Goal: Task Accomplishment & Management: Complete application form

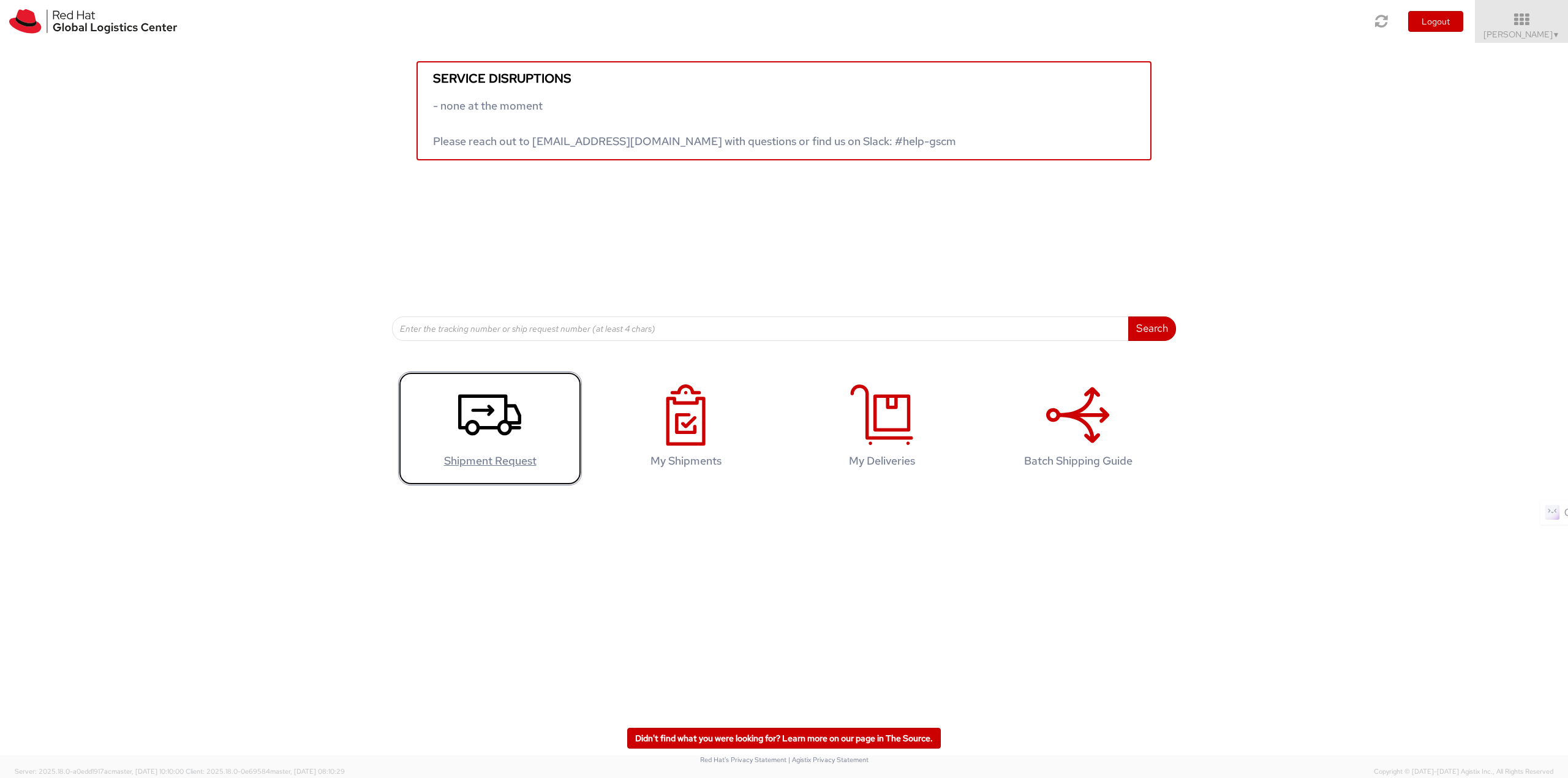
click at [499, 441] on icon at bounding box center [489, 414] width 63 height 61
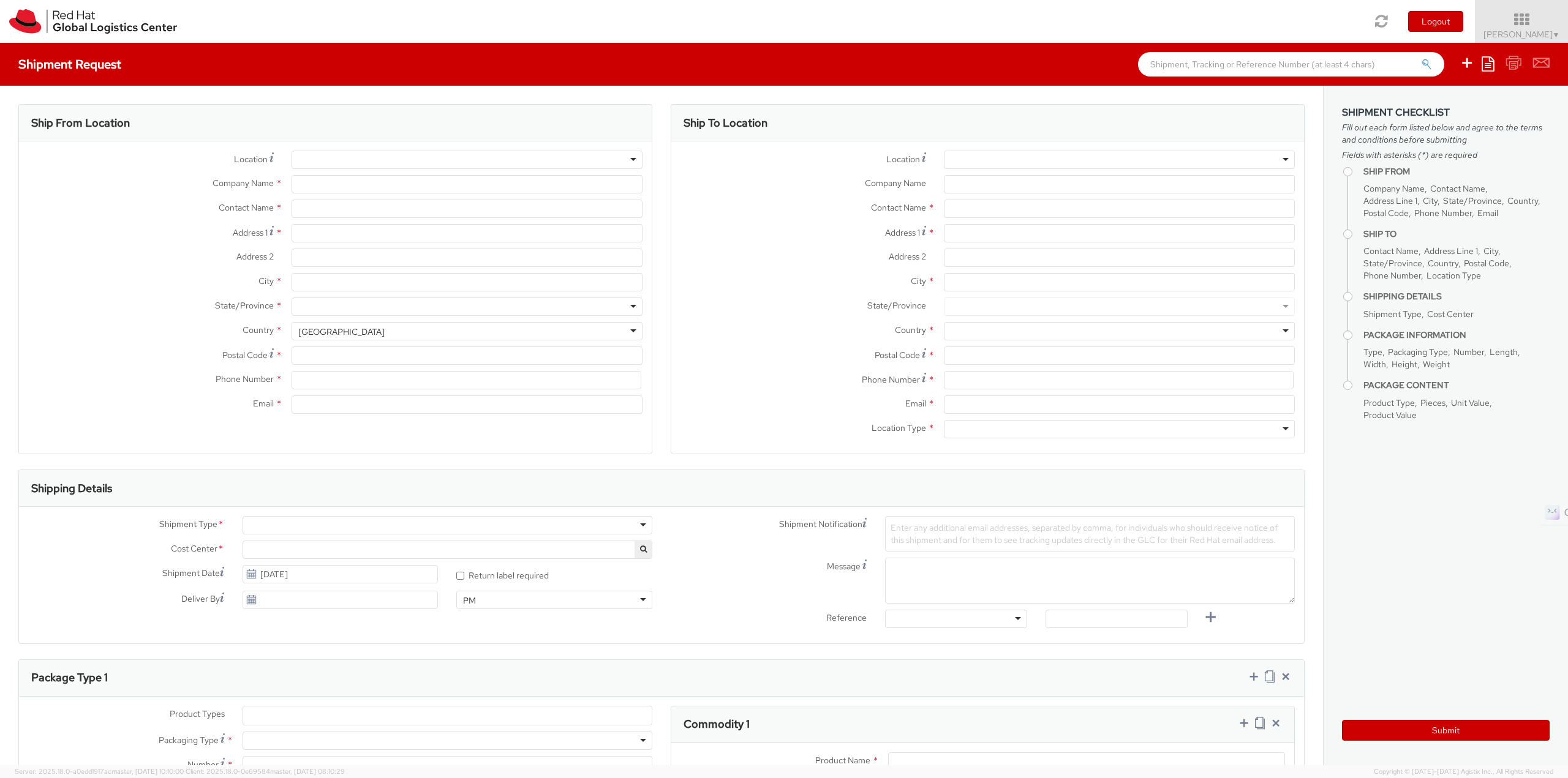
select select
type input "Red Hat India Private Limited"
type input "[PERSON_NAME]"
type input "Bagmane [GEOGRAPHIC_DATA]"
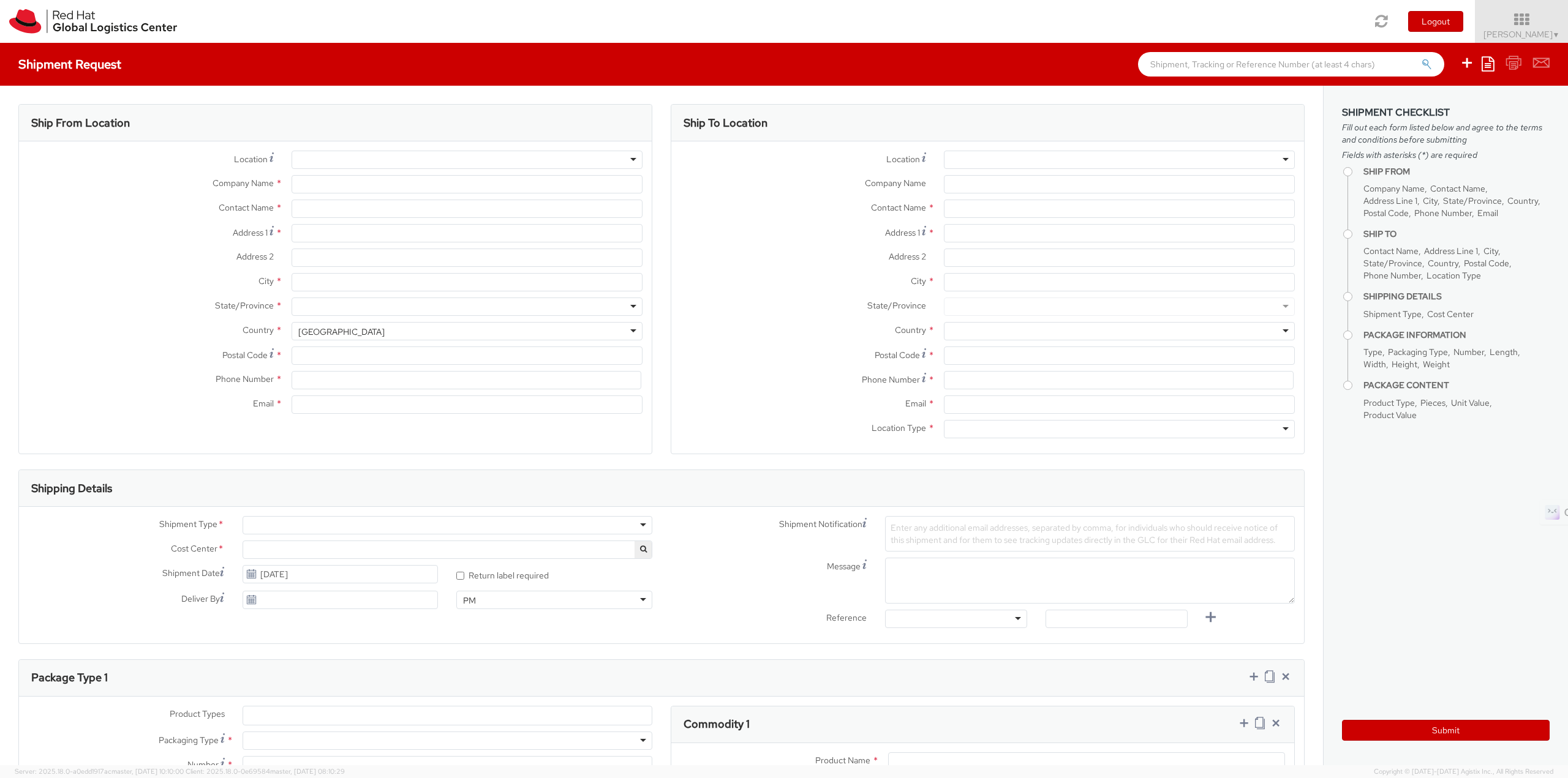
type input "FL 10, [GEOGRAPHIC_DATA], [GEOGRAPHIC_DATA]"
type input "[GEOGRAPHIC_DATA]"
type input "560037"
type input "918067935000"
type input "[EMAIL_ADDRESS][DOMAIN_NAME]"
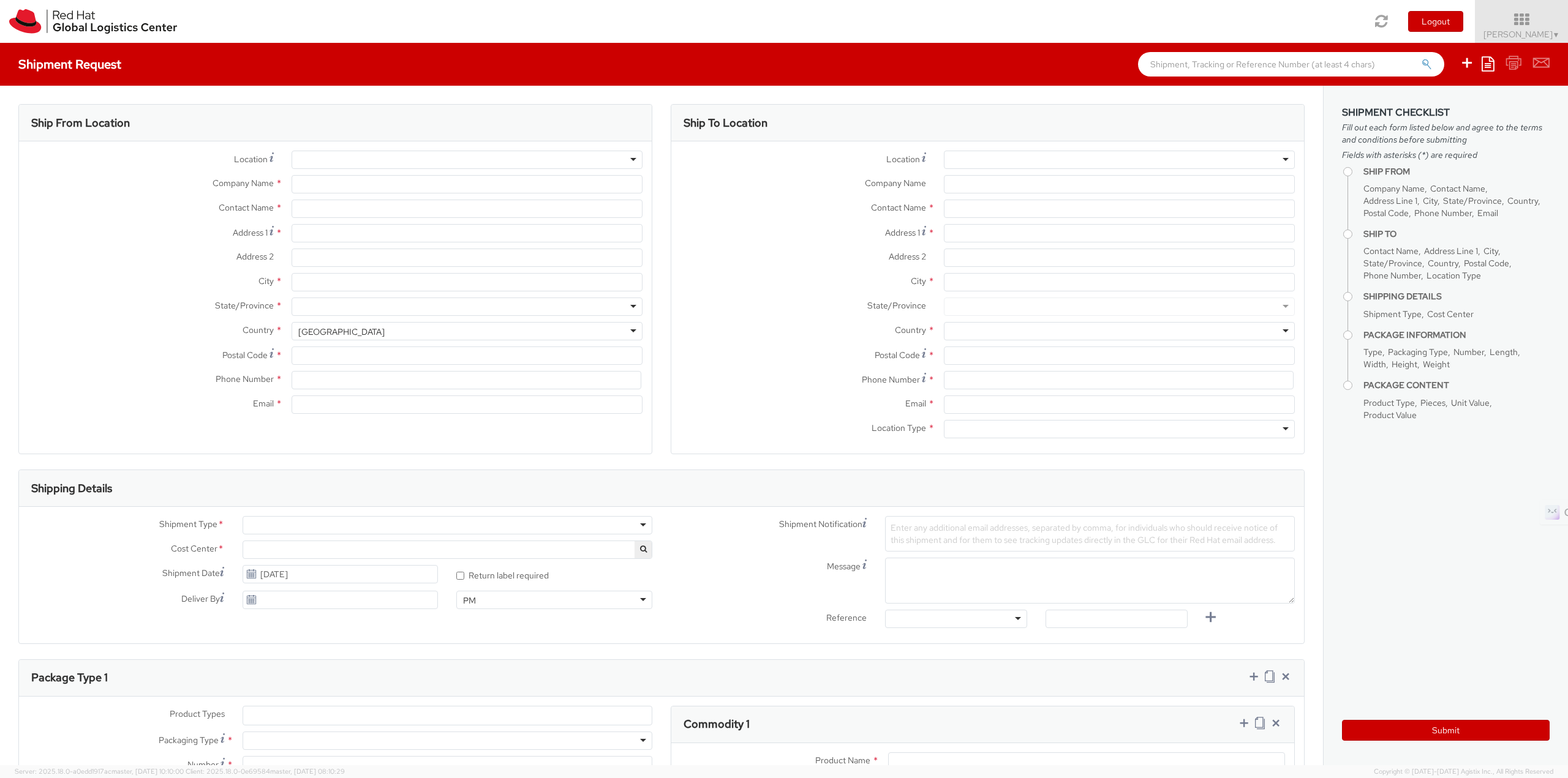
select select "CM"
select select "KGS"
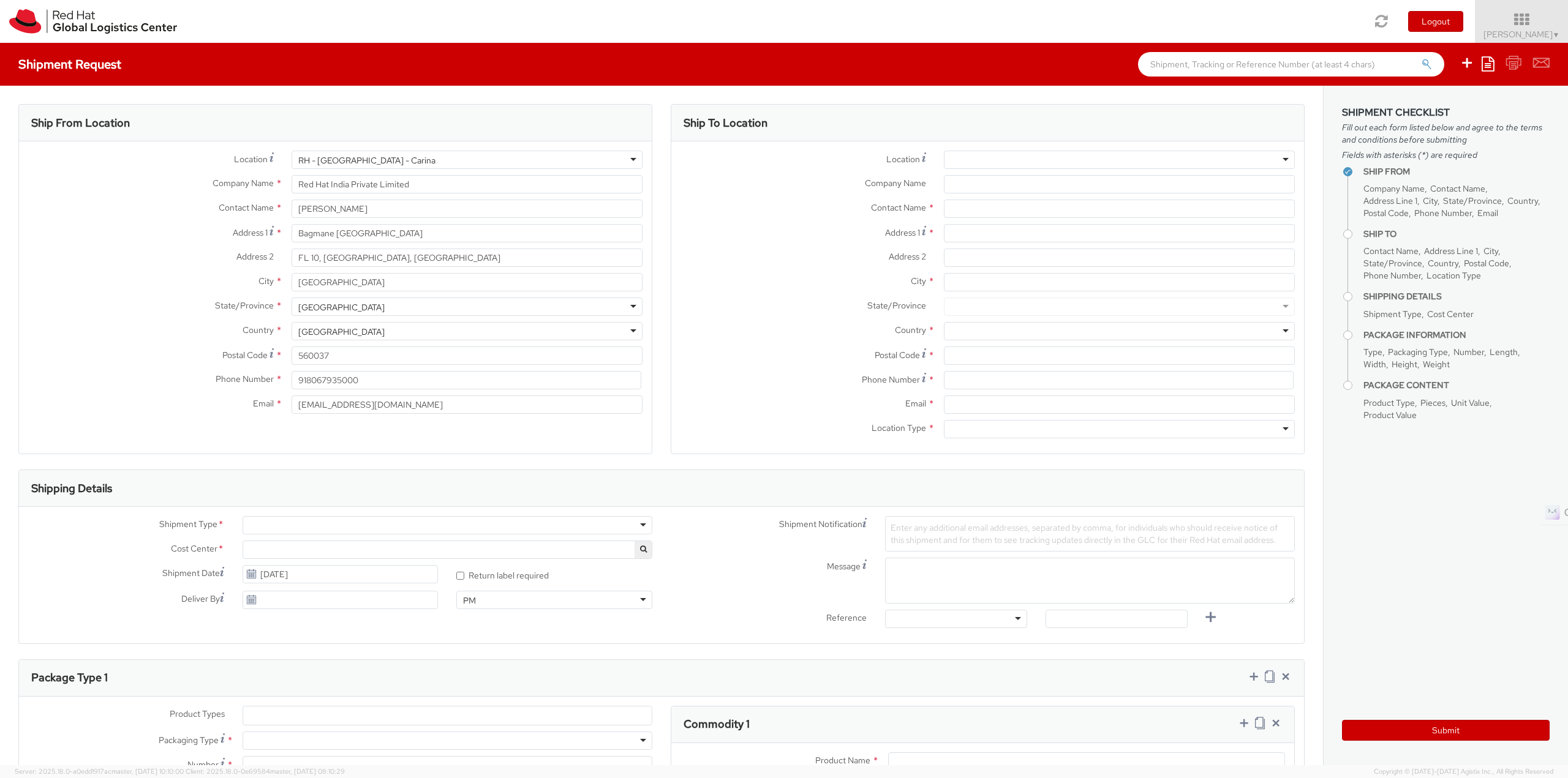
select select "813"
click at [400, 166] on div "RH - [GEOGRAPHIC_DATA] - Carina" at bounding box center [467, 159] width 351 height 18
type input "sy"
type input "Red Hat Asia-Pacific Pty Ltd"
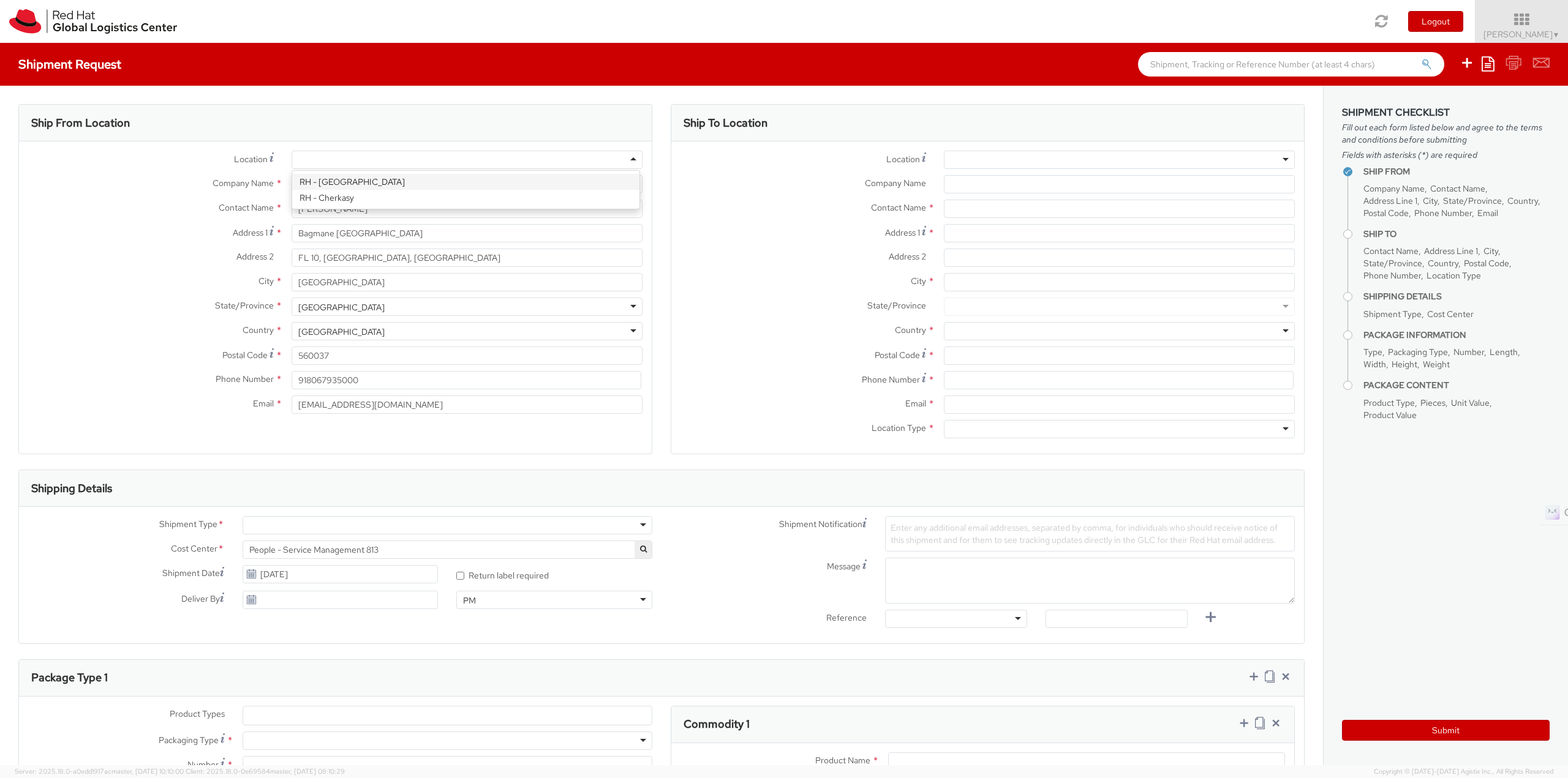
type input "Level [STREET_ADDRESS][PERSON_NAME]"
type input "[GEOGRAPHIC_DATA]"
type input "2060"
type input "[PHONE_NUMBER]"
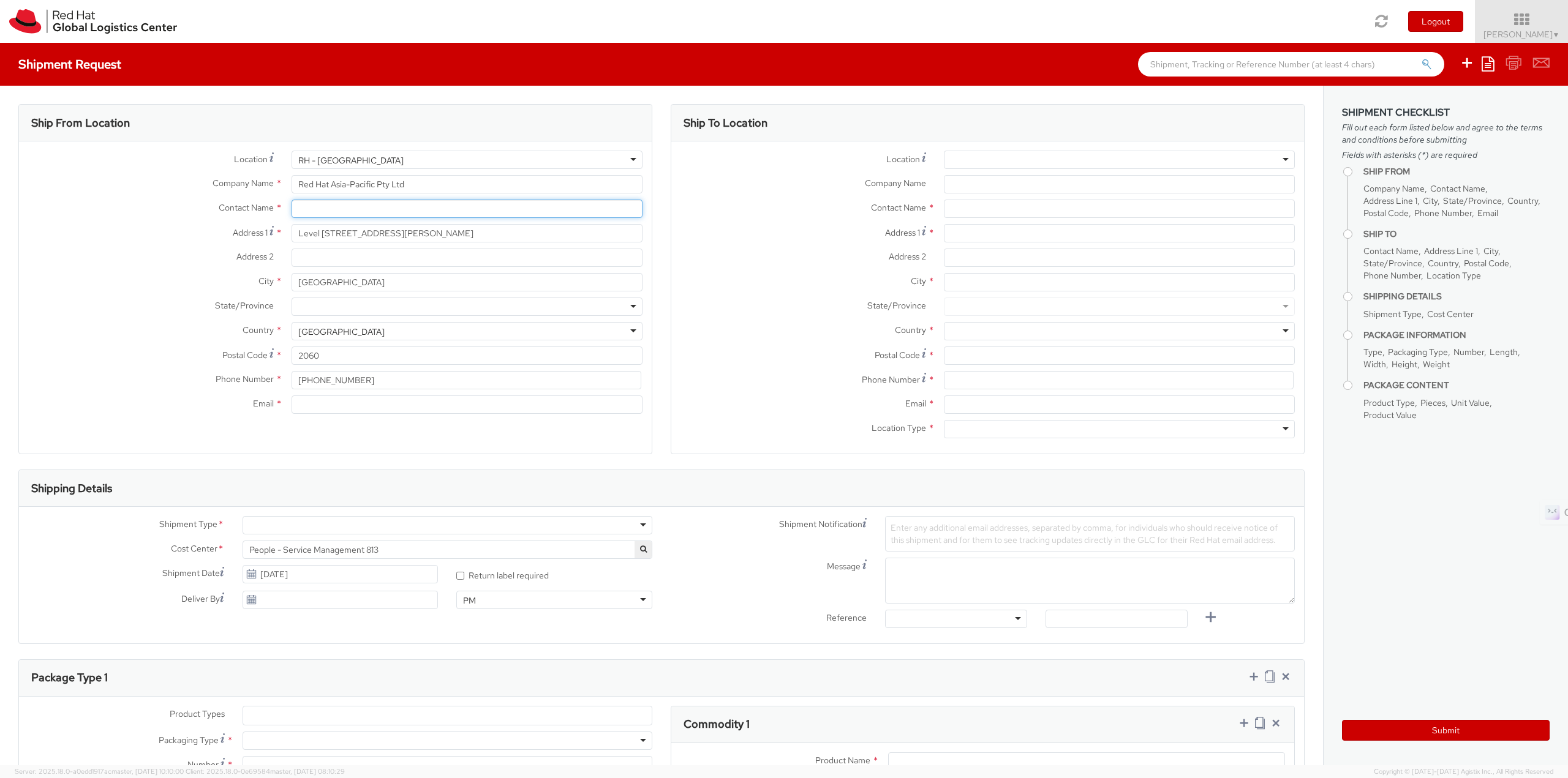
click at [360, 213] on input "text" at bounding box center [467, 208] width 351 height 18
paste input "[PERSON_NAME]"
type input "[PERSON_NAME]"
click at [343, 444] on div "Ship From Location Location * [GEOGRAPHIC_DATA] - [GEOGRAPHIC_DATA] [GEOGRAPHIC…" at bounding box center [336, 279] width 634 height 350
click at [370, 385] on input "[PHONE_NUMBER]" at bounding box center [467, 380] width 350 height 18
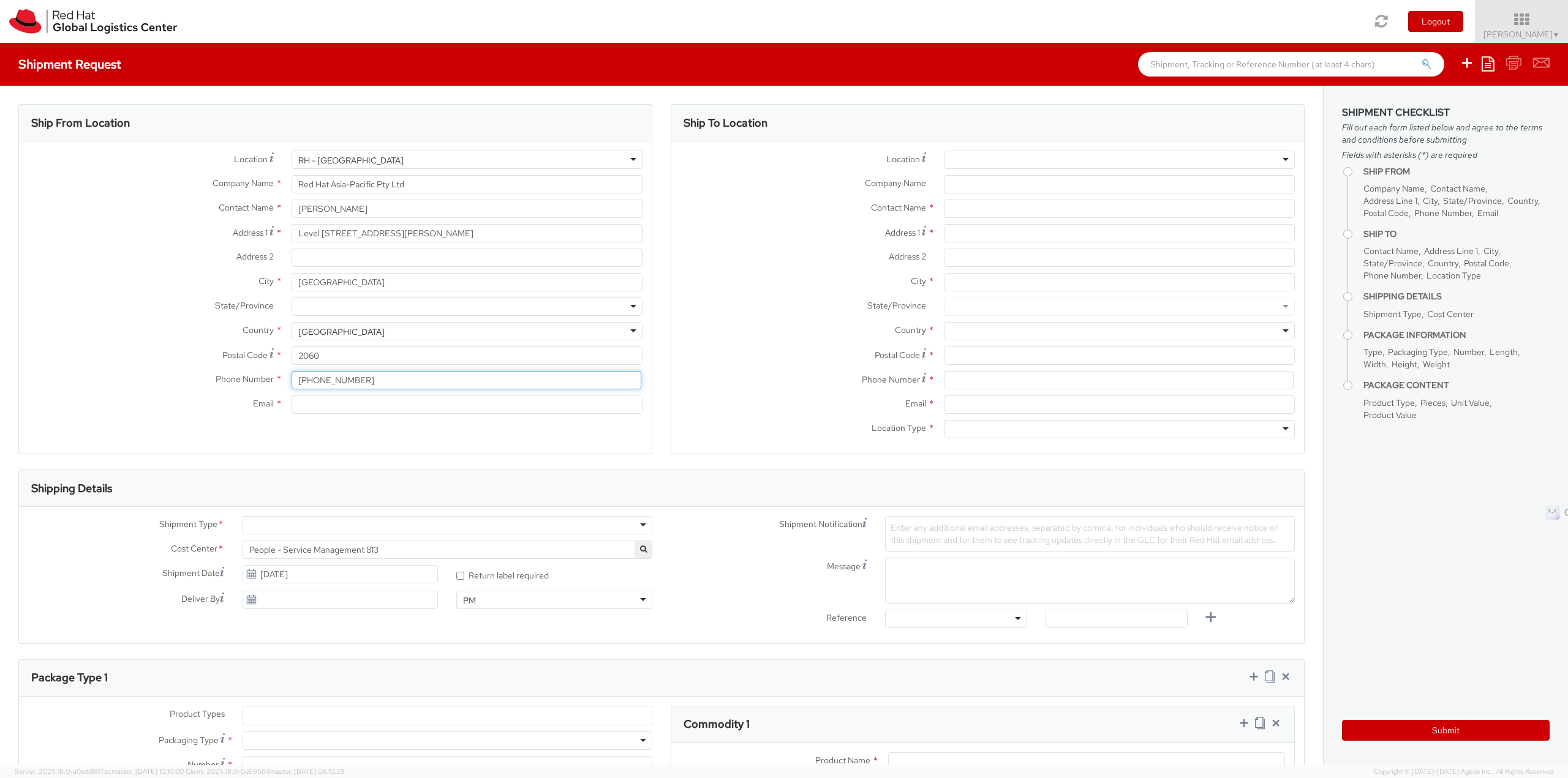
click at [370, 385] on input "[PHONE_NUMBER]" at bounding box center [467, 380] width 350 height 18
paste input "61289232846"
type input "61289232846"
click at [315, 410] on input "Email *" at bounding box center [467, 405] width 351 height 18
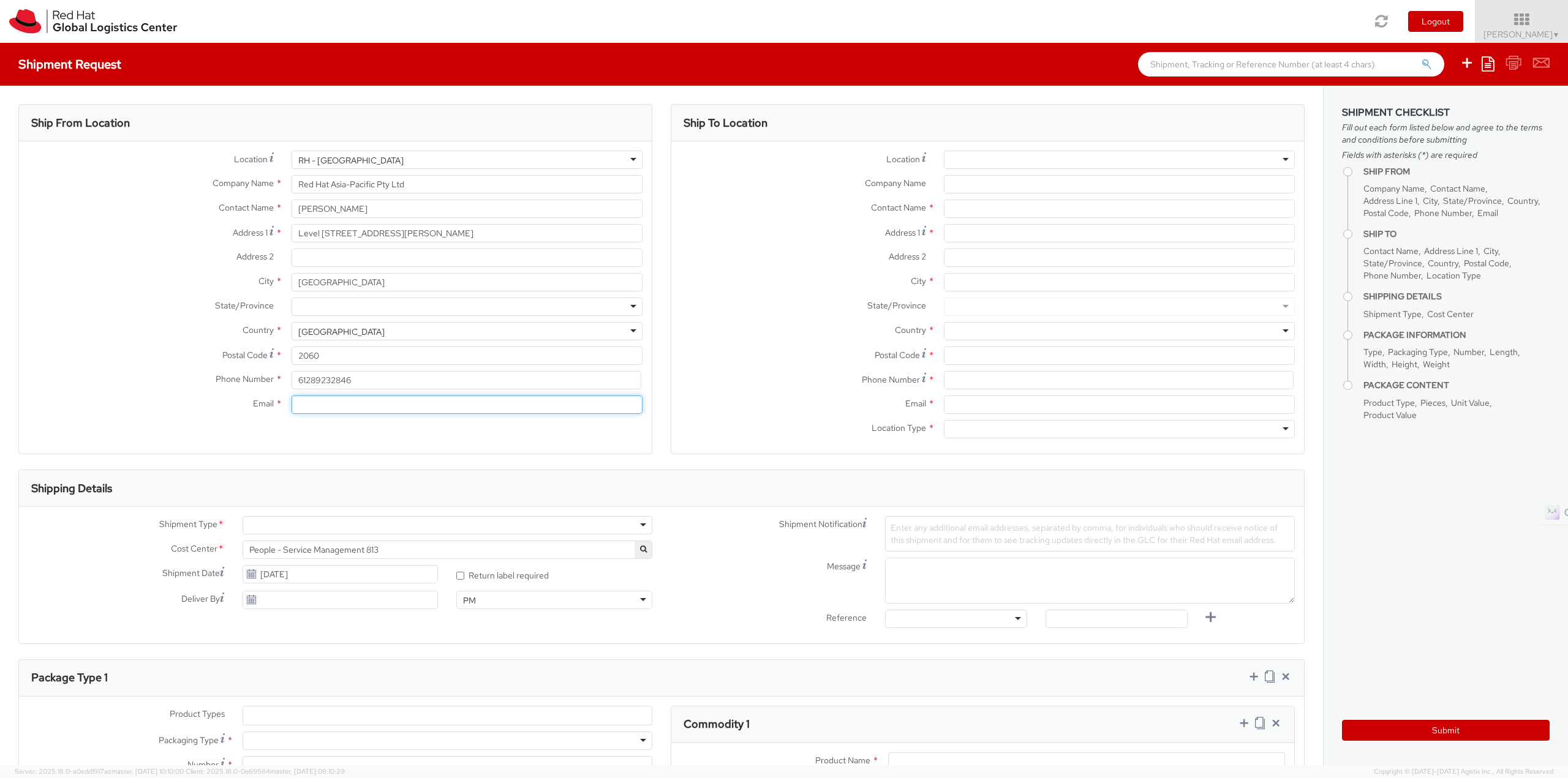
paste input "[EMAIL_ADDRESS][DOMAIN_NAME]"
type input "[EMAIL_ADDRESS][DOMAIN_NAME]"
click at [315, 434] on div "Ship From Location Location * [GEOGRAPHIC_DATA] - [GEOGRAPHIC_DATA] [GEOGRAPHIC…" at bounding box center [336, 279] width 634 height 350
click at [965, 157] on div at bounding box center [1119, 159] width 351 height 18
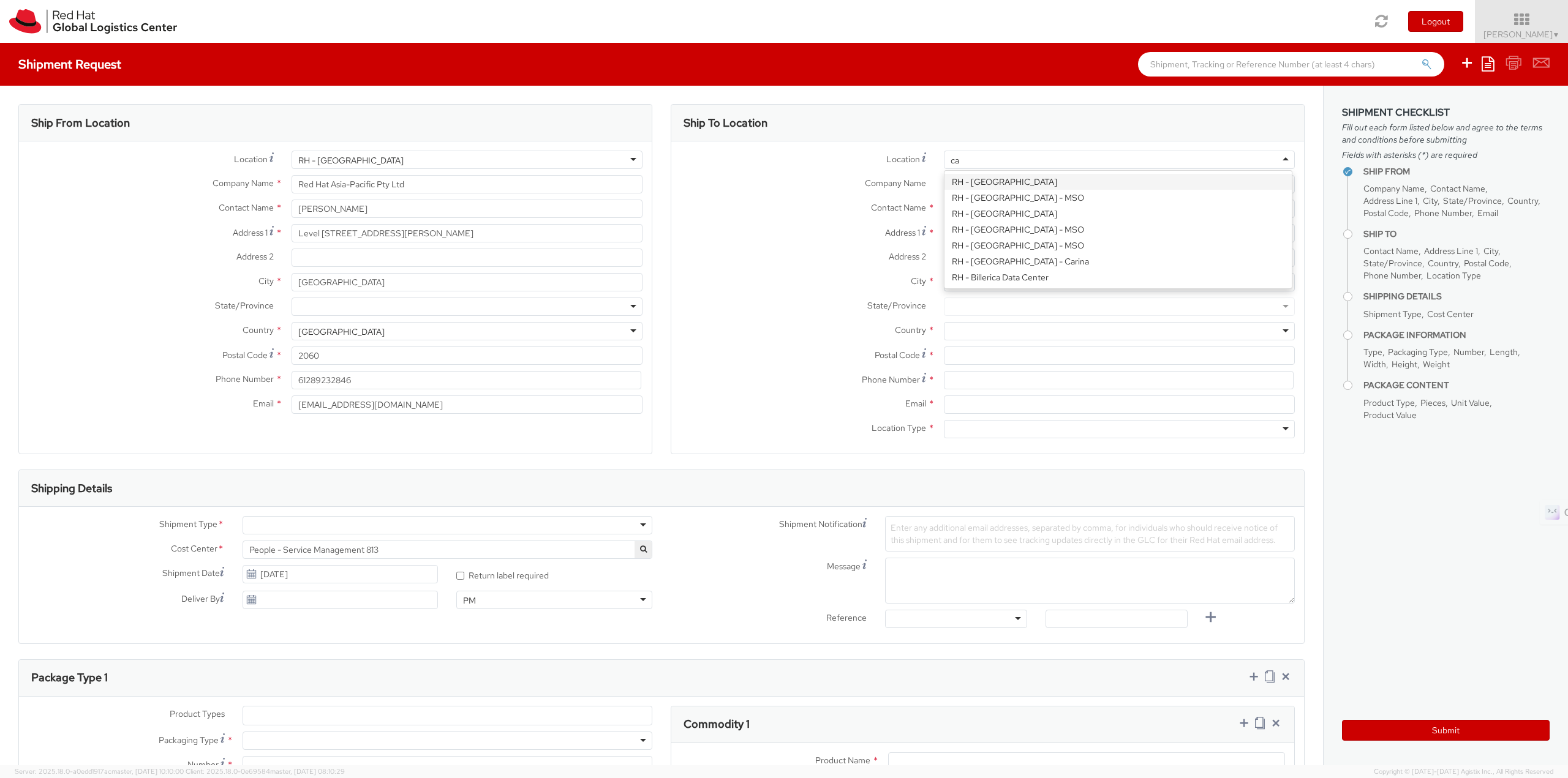
type input "can"
type input "Red Hat Asia-Pacific Pty. Ltd."
type input "[GEOGRAPHIC_DATA], Level 11"
type input "[STREET_ADDRESS][PERSON_NAME]"
type input "[GEOGRAPHIC_DATA]"
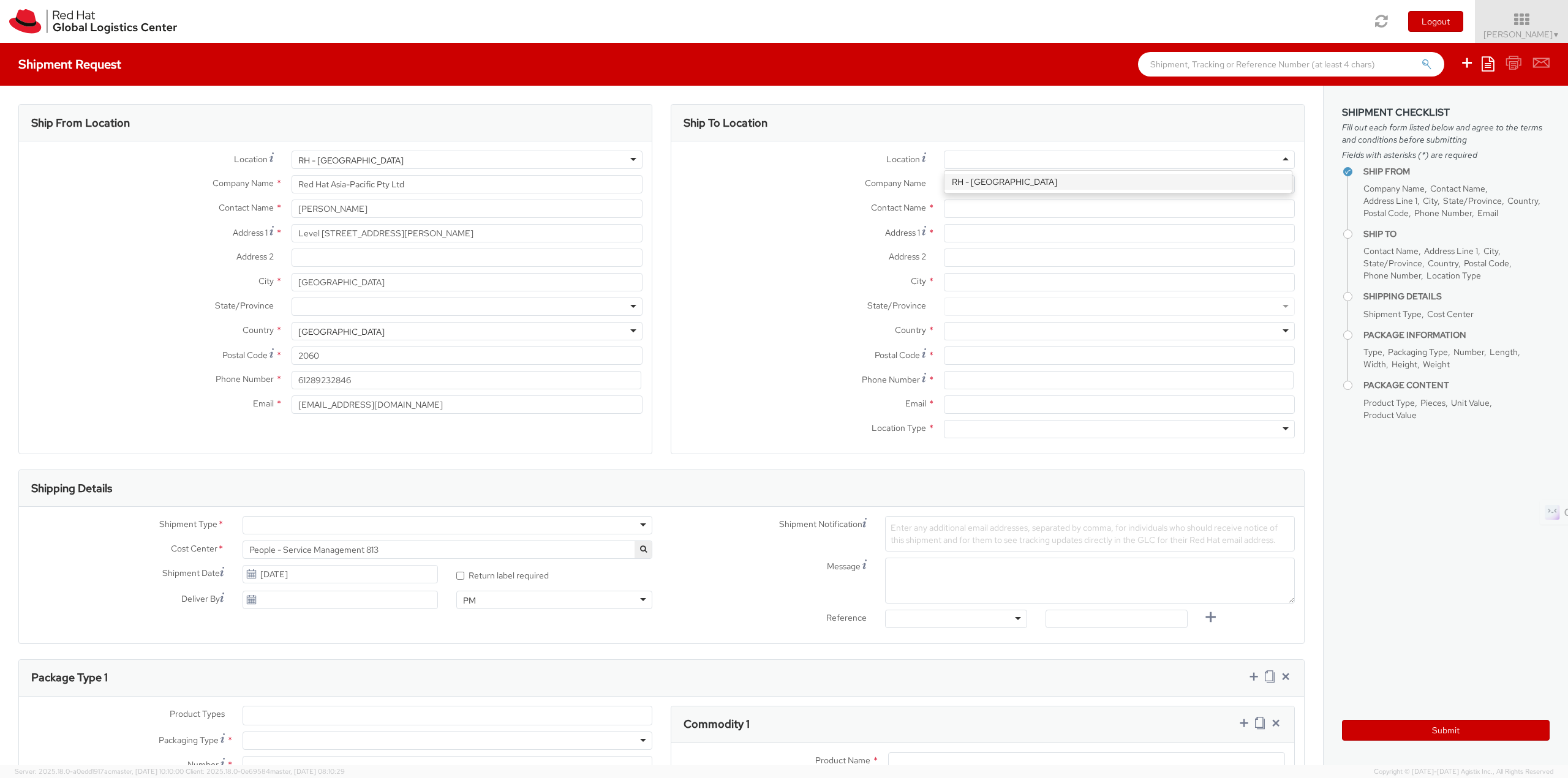
type input "2601"
type input "61 2 6145 2810"
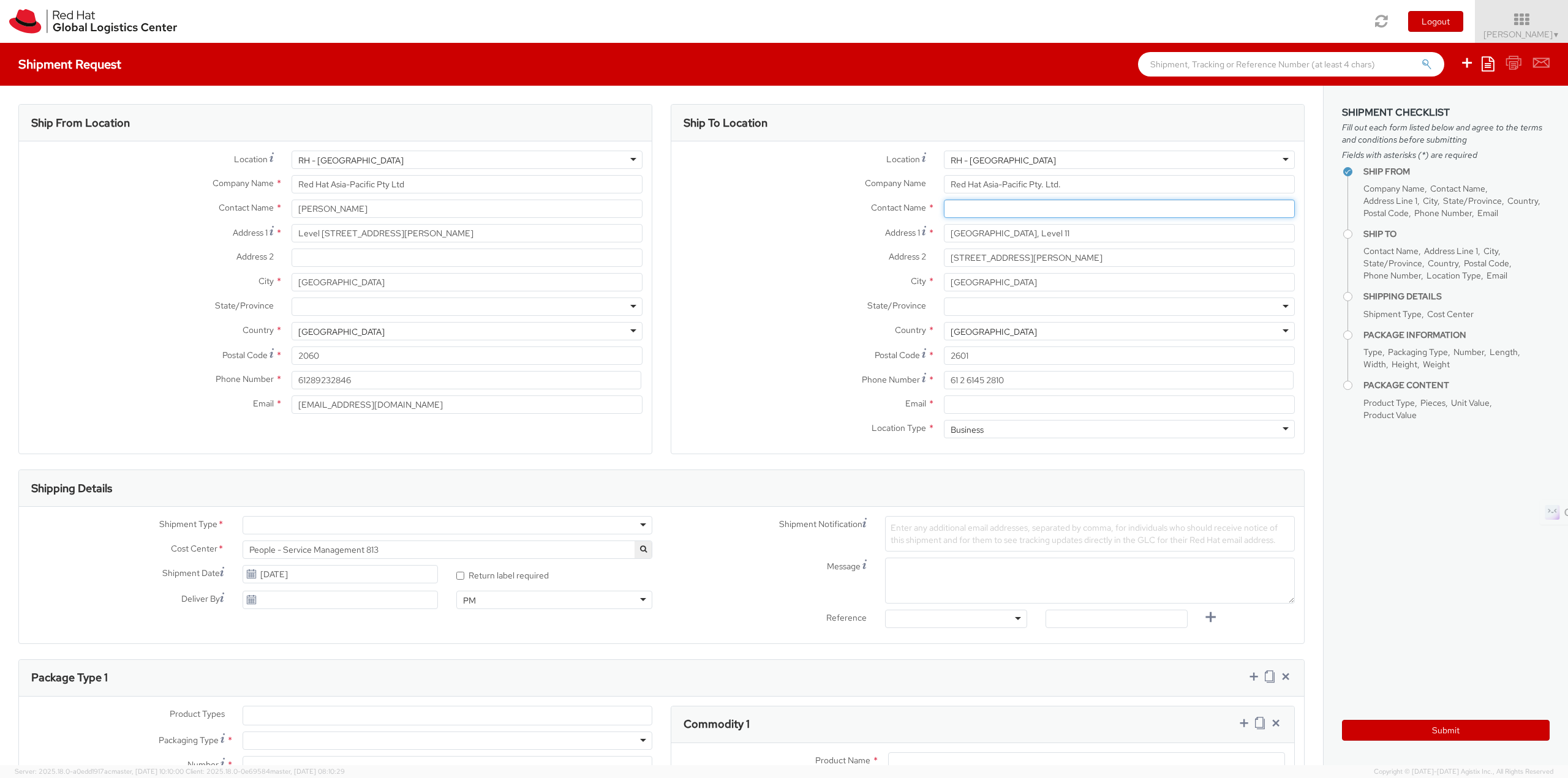
click at [986, 204] on input "text" at bounding box center [1119, 208] width 351 height 18
paste input "[PERSON_NAME]"
type input "[PERSON_NAME]"
click at [1000, 161] on div "RH - [GEOGRAPHIC_DATA]" at bounding box center [1119, 159] width 351 height 18
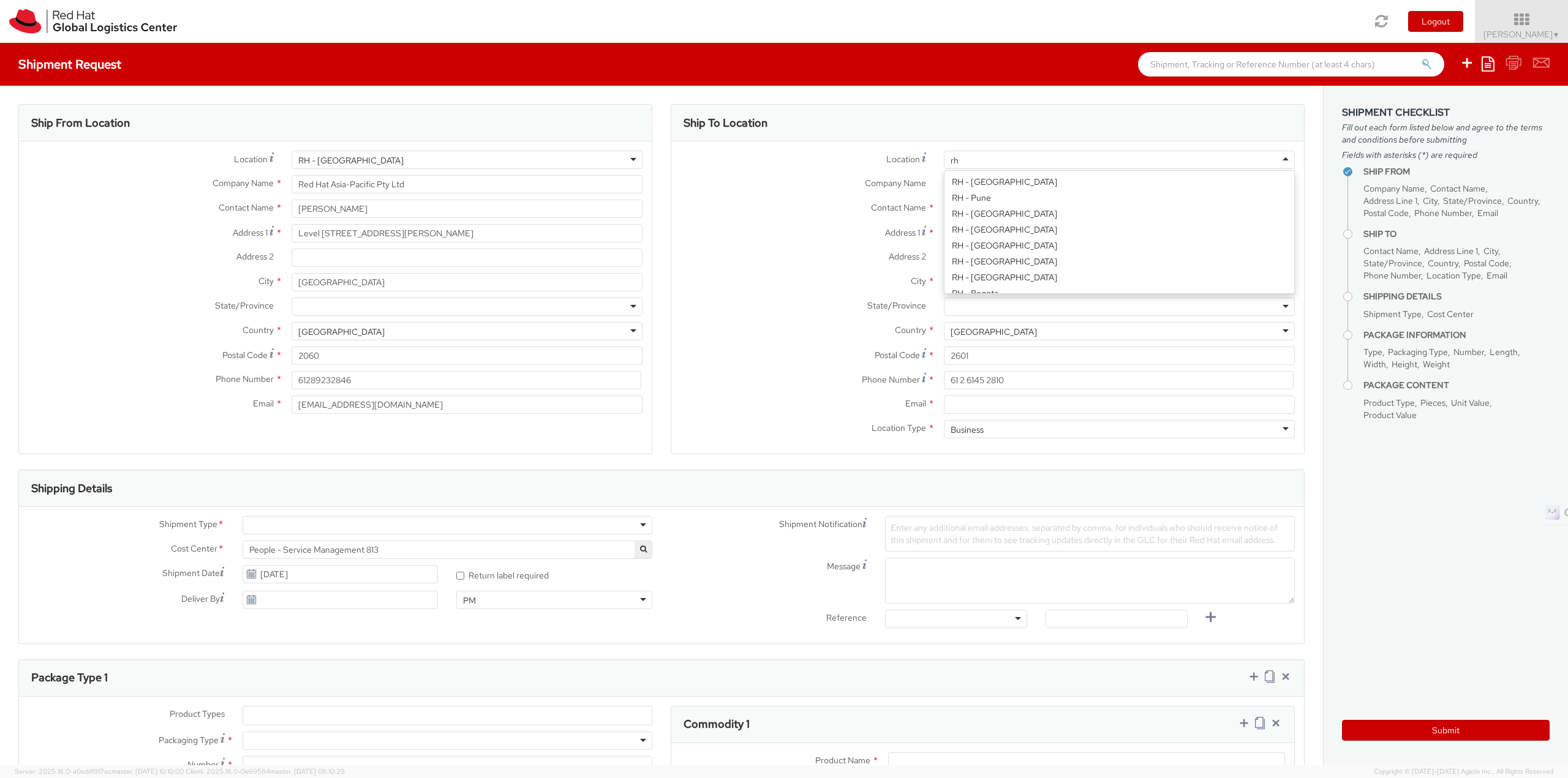
type input "rh"
click at [731, 288] on label "City *" at bounding box center [802, 281] width 264 height 16
click at [944, 288] on input "[GEOGRAPHIC_DATA]" at bounding box center [1119, 282] width 351 height 18
click at [1033, 206] on input "[PERSON_NAME]" at bounding box center [1119, 208] width 351 height 18
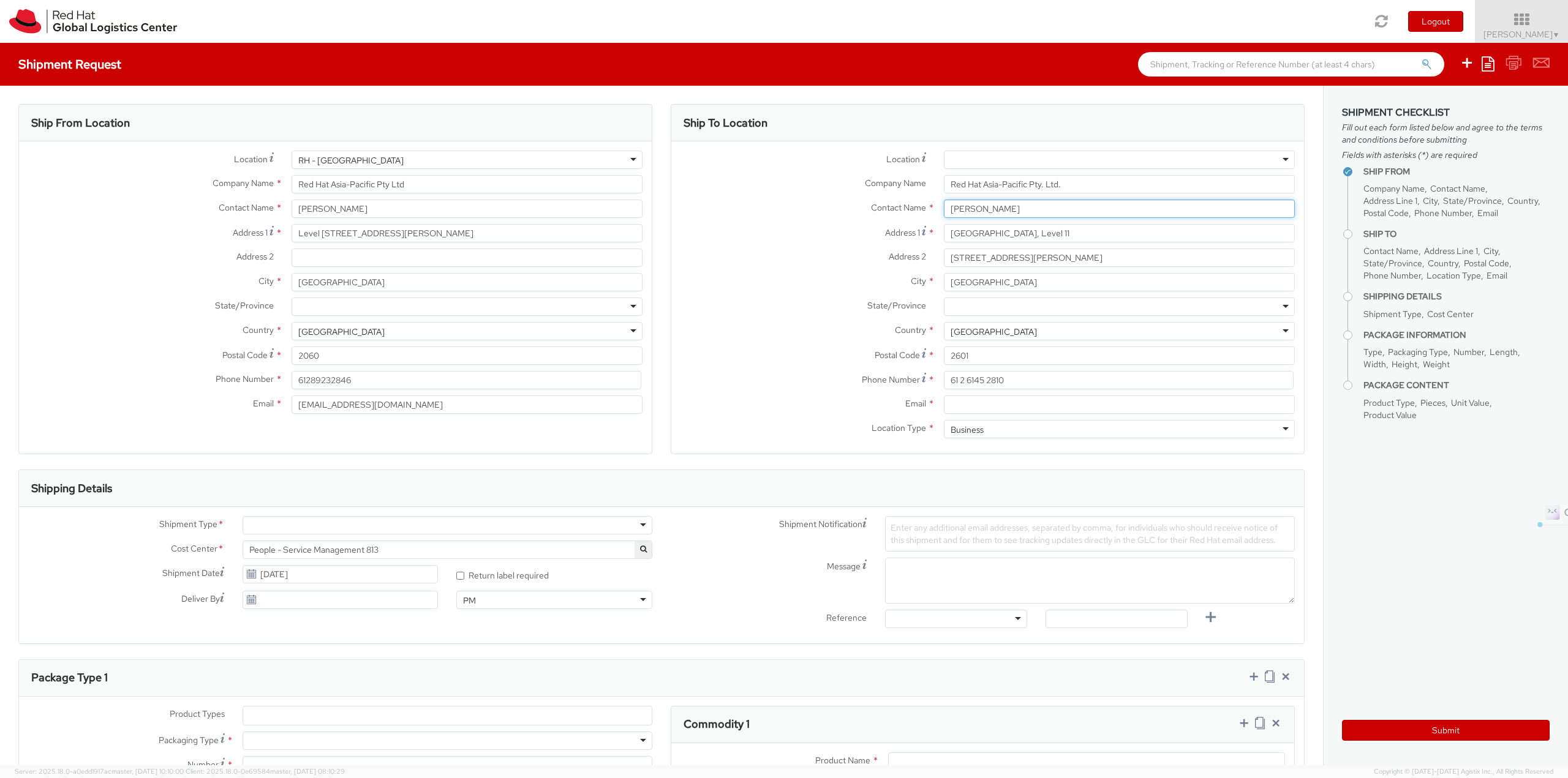
click at [1033, 206] on input "[PERSON_NAME]" at bounding box center [1119, 208] width 351 height 18
click at [1006, 169] on div "RH - [GEOGRAPHIC_DATA] [GEOGRAPHIC_DATA] - [GEOGRAPHIC_DATA] [GEOGRAPHIC_DATA] …" at bounding box center [1119, 159] width 351 height 18
click at [1006, 169] on div "Location * [GEOGRAPHIC_DATA] - [GEOGRAPHIC_DATA] [GEOGRAPHIC_DATA] - [GEOGRAPHI…" at bounding box center [987, 162] width 632 height 24
click at [1012, 158] on div at bounding box center [1119, 159] width 351 height 18
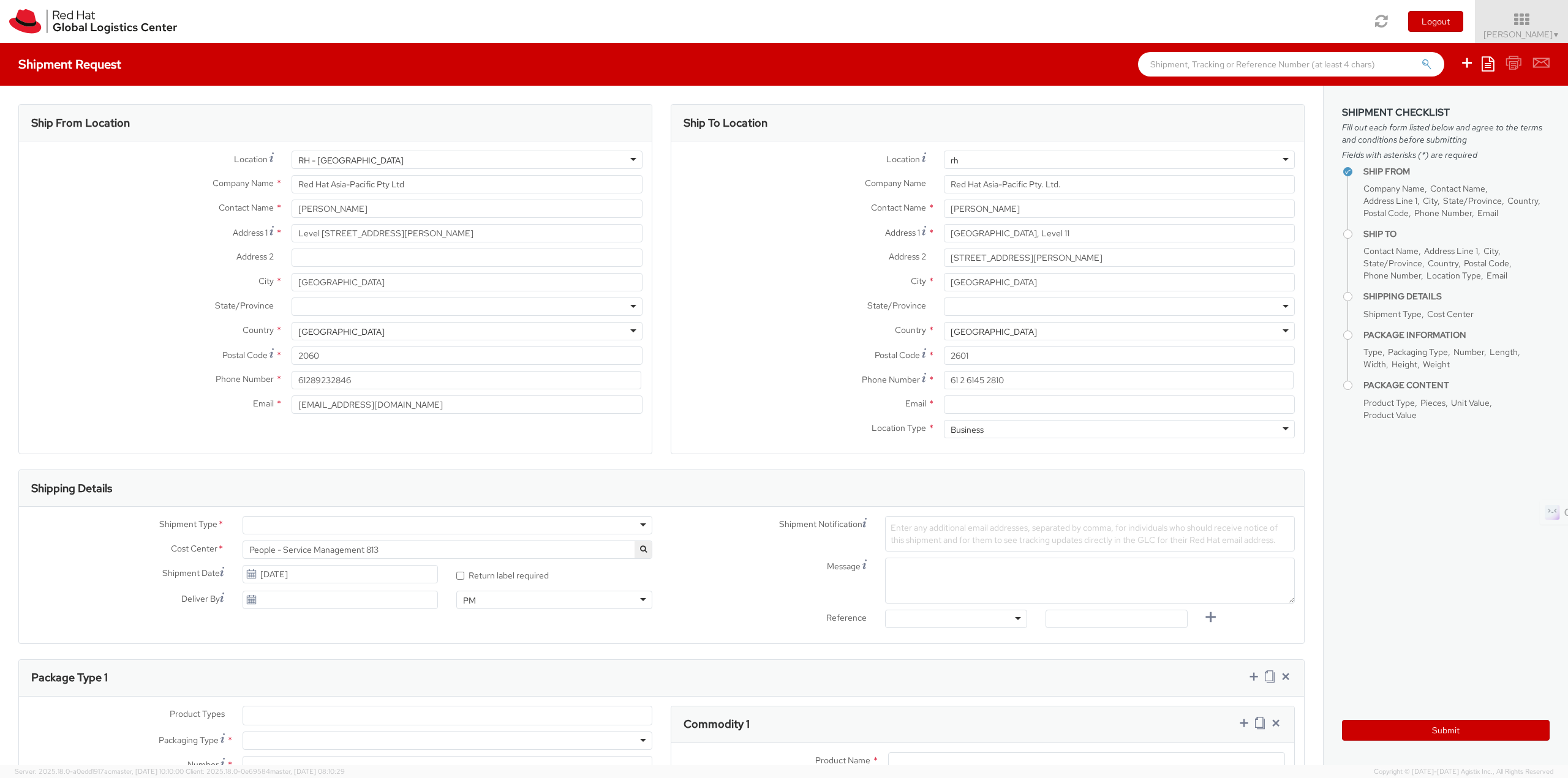
type input "r"
type input "me"
type input "Red Hat Asia-Pacific Pty Ltd."
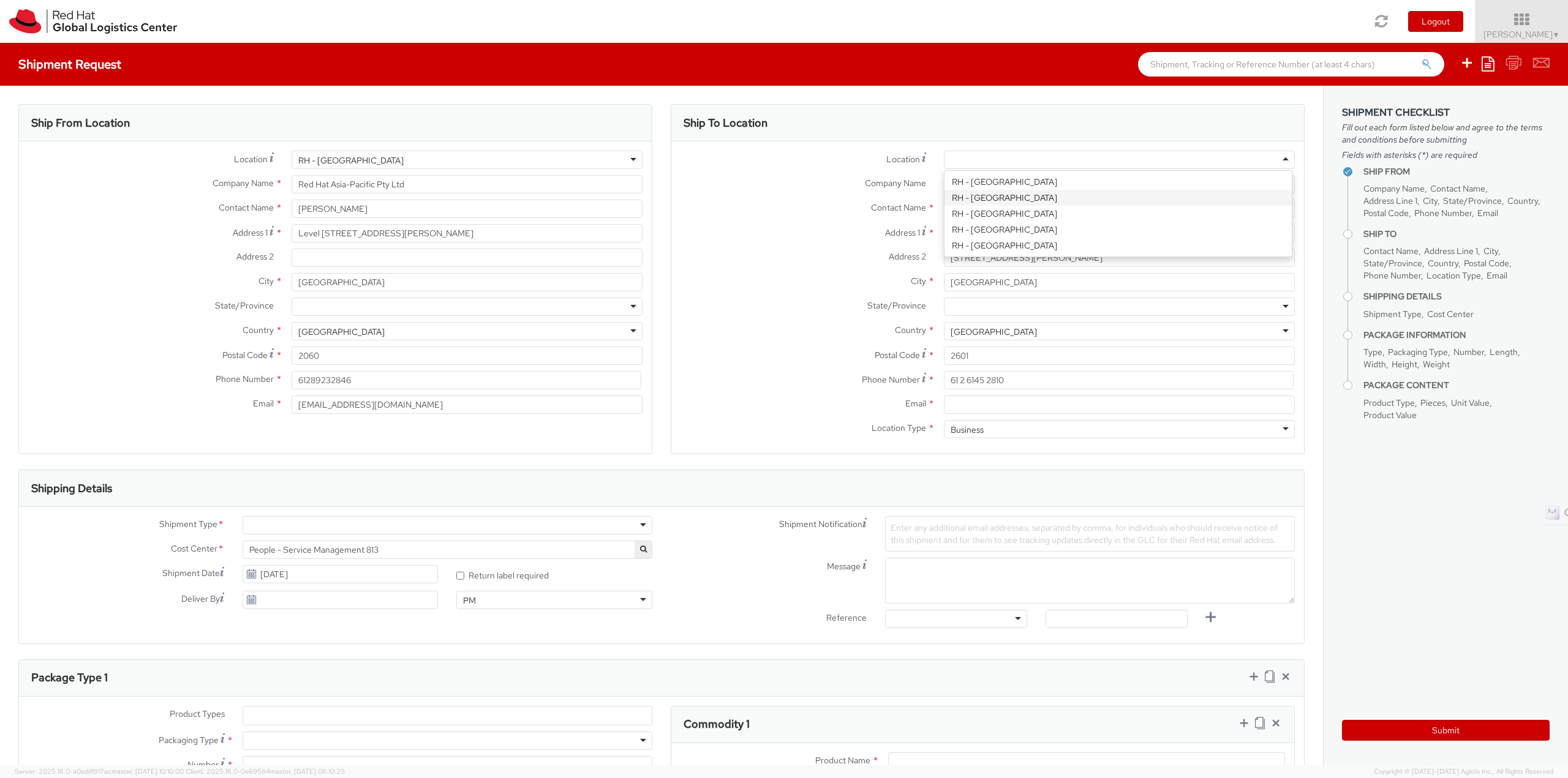
type input "[STREET_ADDRESS][PERSON_NAME]"
type input "Part Level 24"
type input "[GEOGRAPHIC_DATA]"
type input "3000"
type input "61 3 9624 8100"
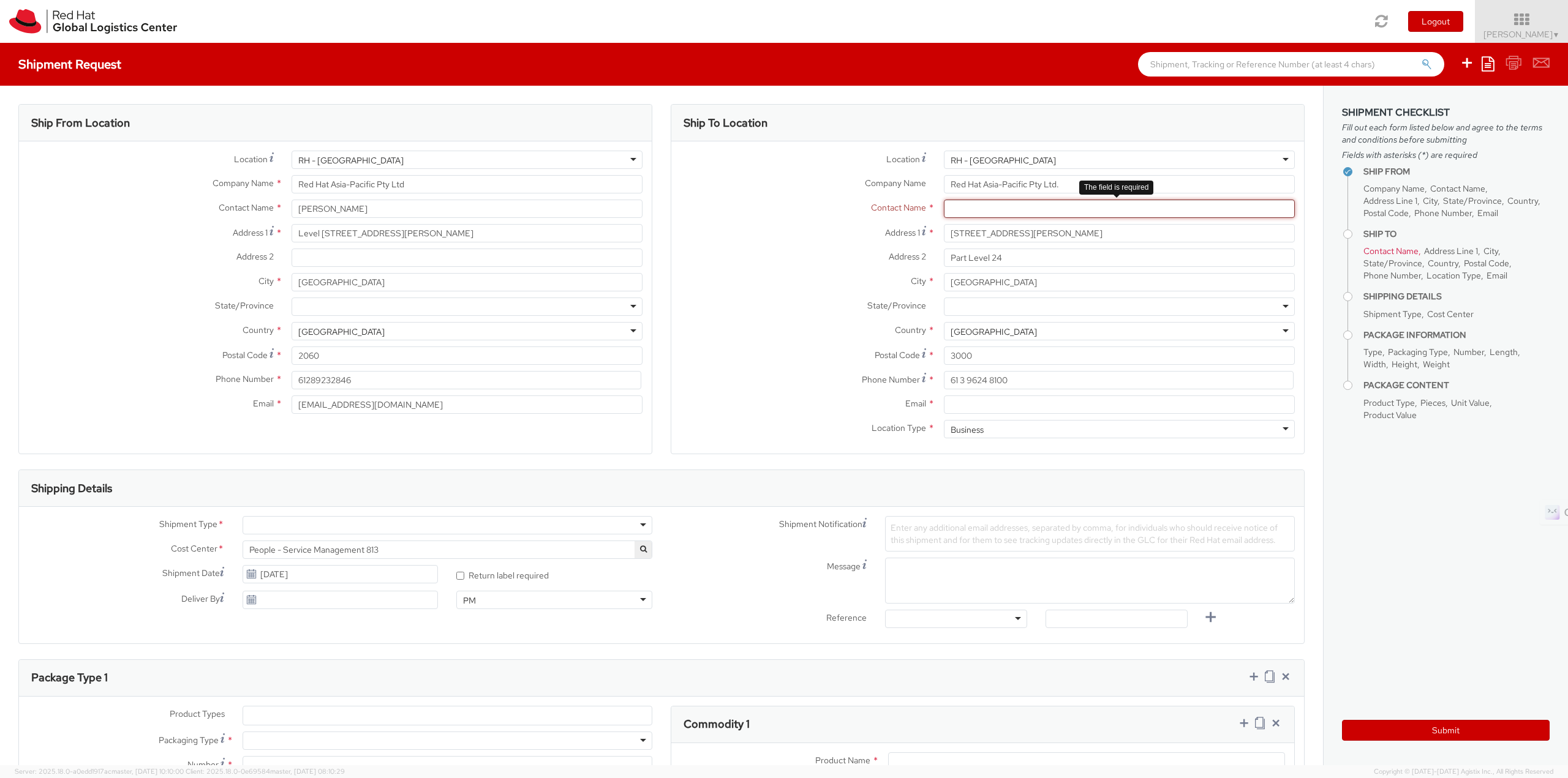
click at [992, 213] on input "text" at bounding box center [1119, 208] width 351 height 18
paste input "[PERSON_NAME]"
type input "[PERSON_NAME]"
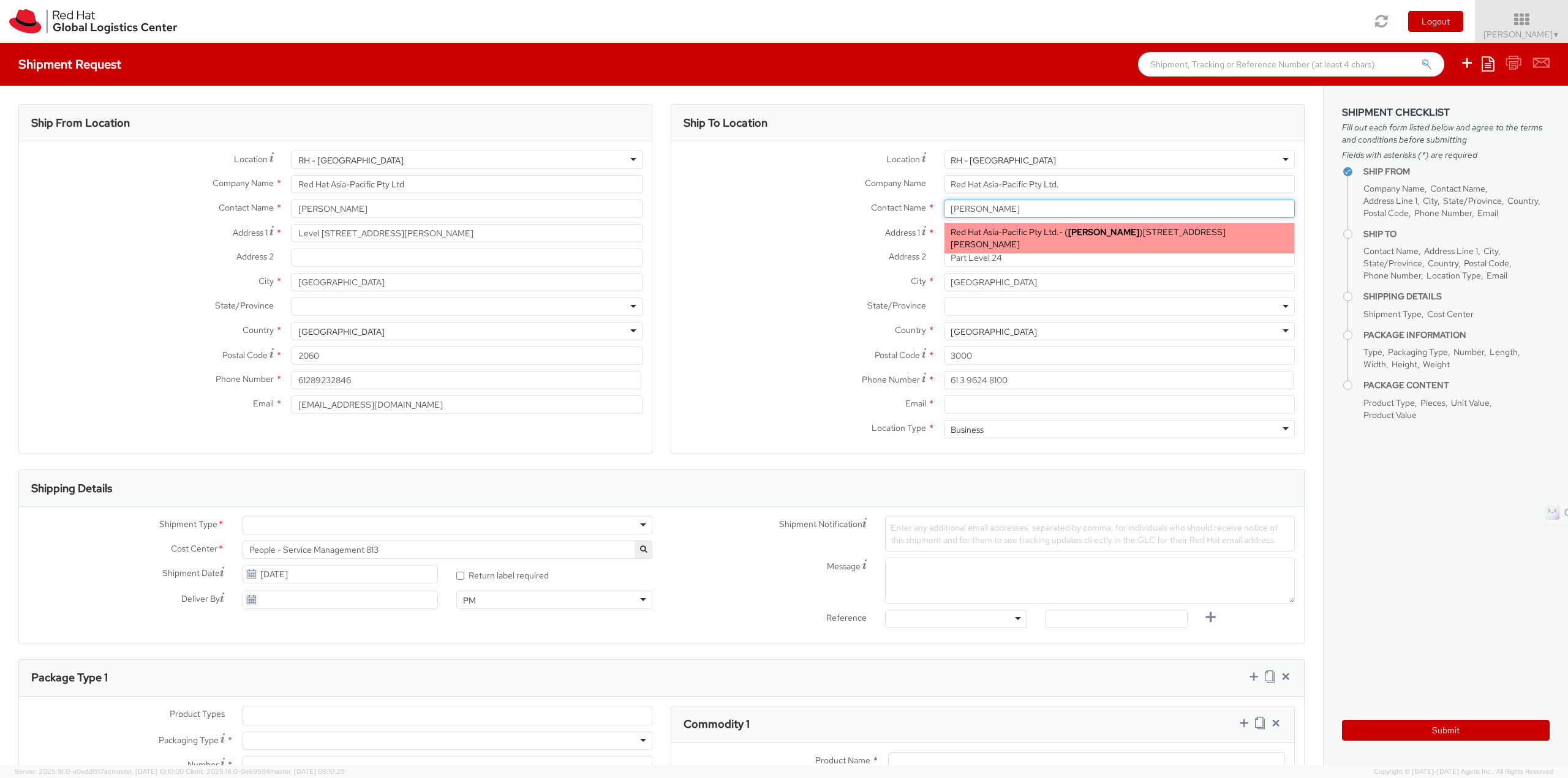
click at [1004, 229] on span "Red Hat Asia-Pacific Pty Ltd." at bounding box center [1004, 231] width 108 height 11
type input "[EMAIL_ADDRESS][DOMAIN_NAME]"
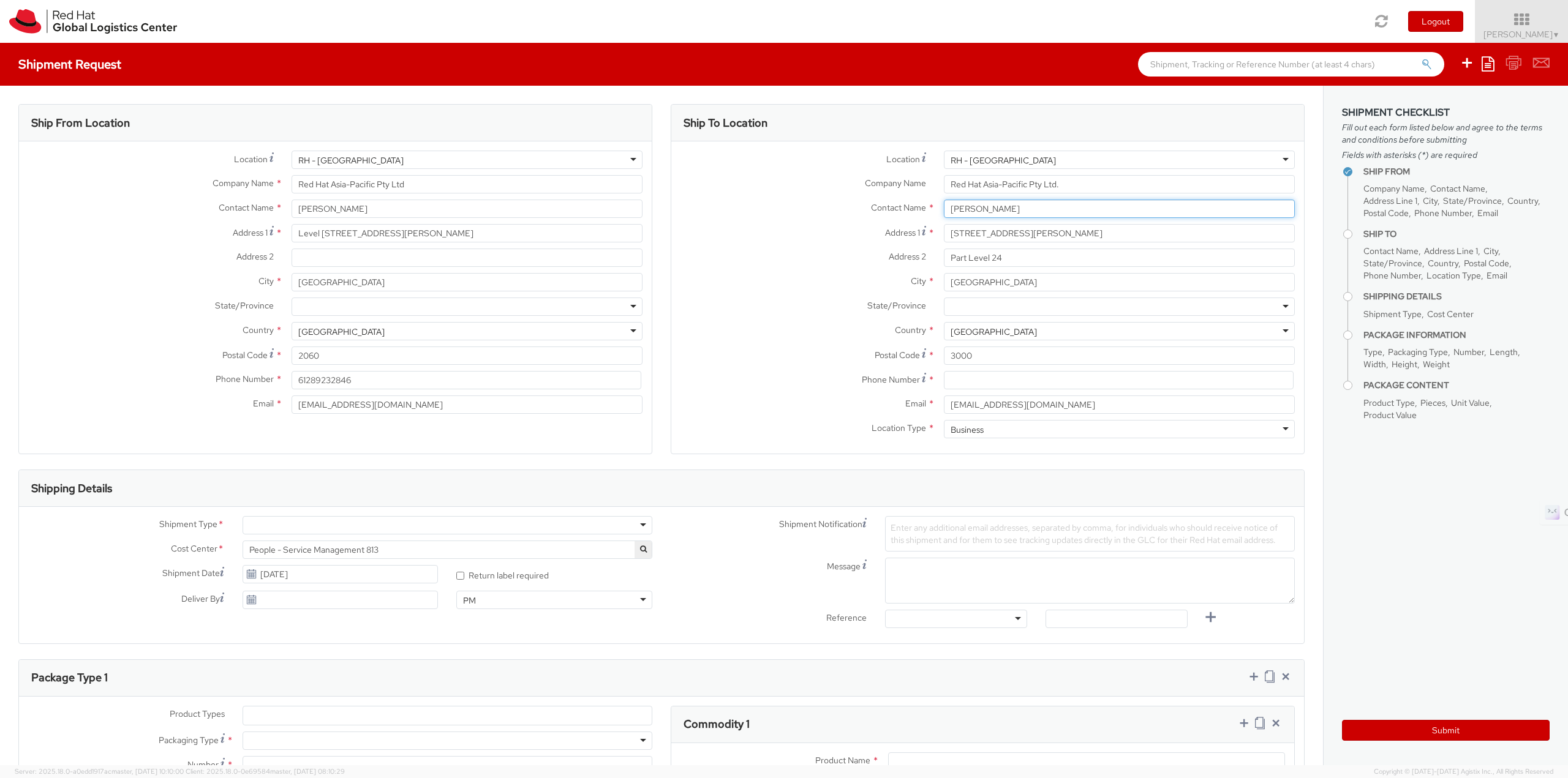
type input "[PERSON_NAME]"
click at [965, 385] on input at bounding box center [1119, 380] width 350 height 18
paste input "[PHONE_NUMBER]"
type input "[PHONE_NUMBER]"
click at [792, 431] on label "Location Type *" at bounding box center [802, 428] width 264 height 16
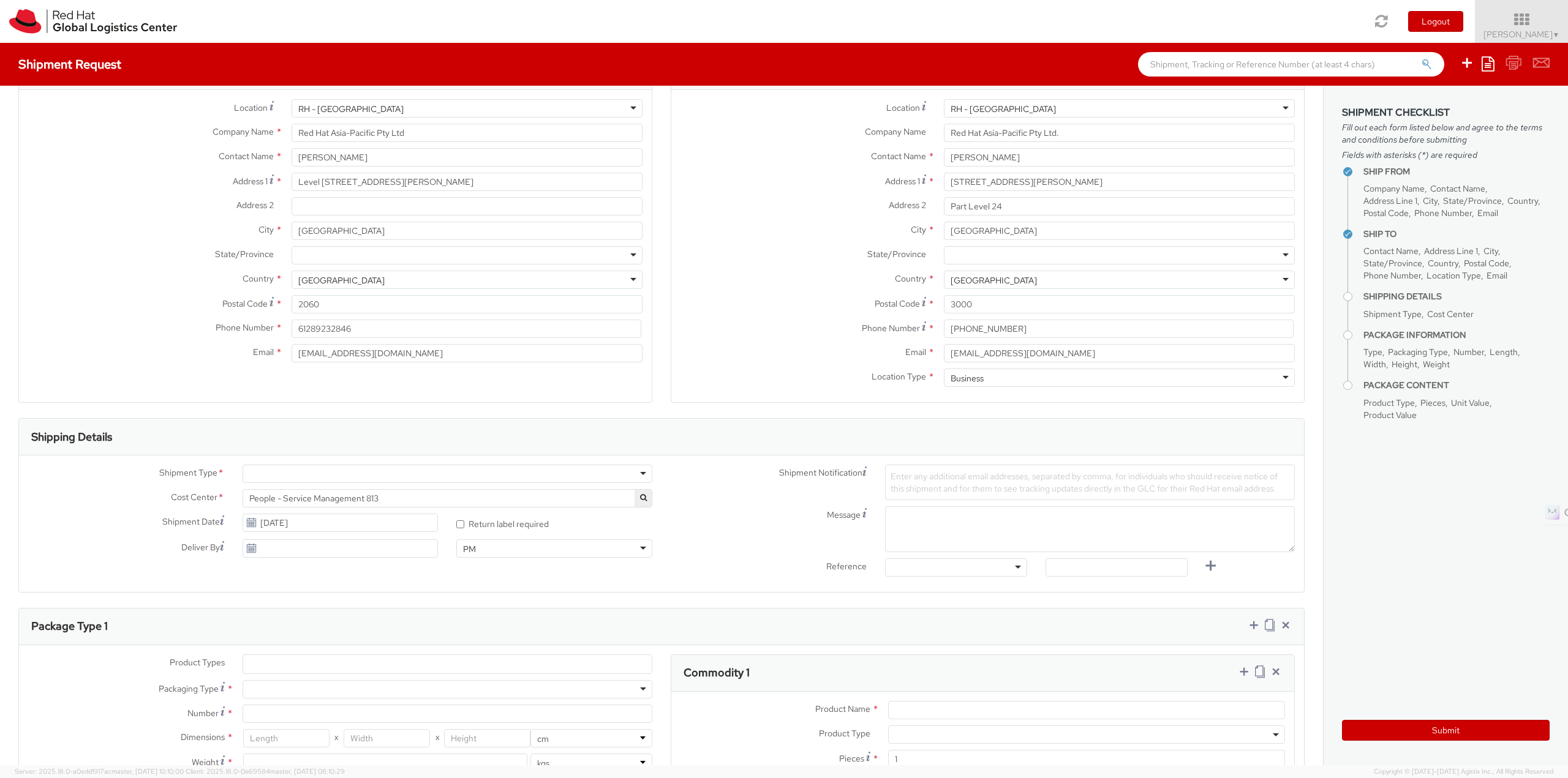
scroll to position [123, 0]
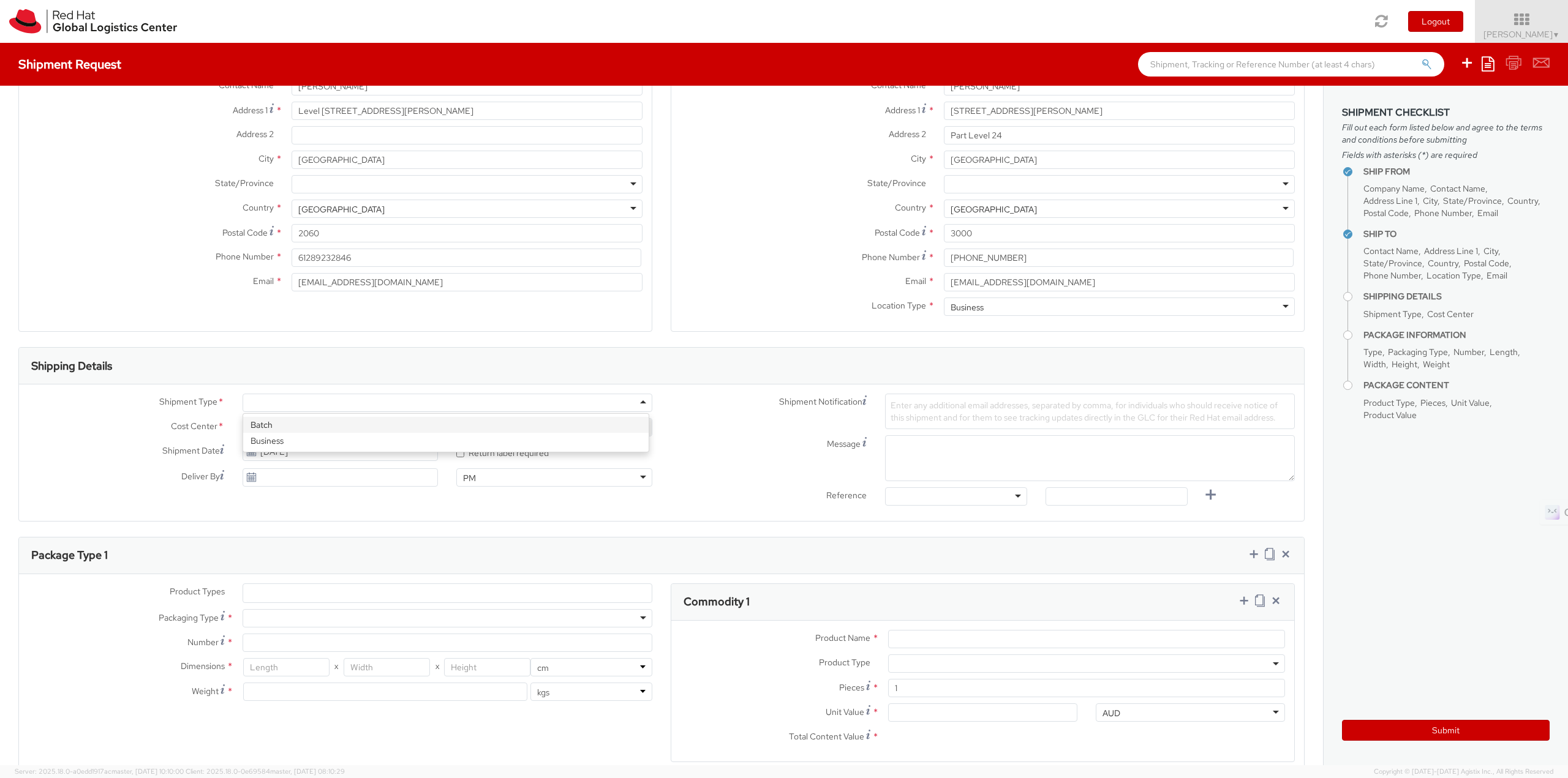
click at [347, 411] on div at bounding box center [446, 403] width 410 height 18
click at [917, 414] on span "Enter any additional email addresses, separated by comma, for individuals who s…" at bounding box center [1085, 411] width 387 height 23
type input "B"
click at [920, 464] on textarea "Message" at bounding box center [1089, 458] width 410 height 46
type textarea "r"
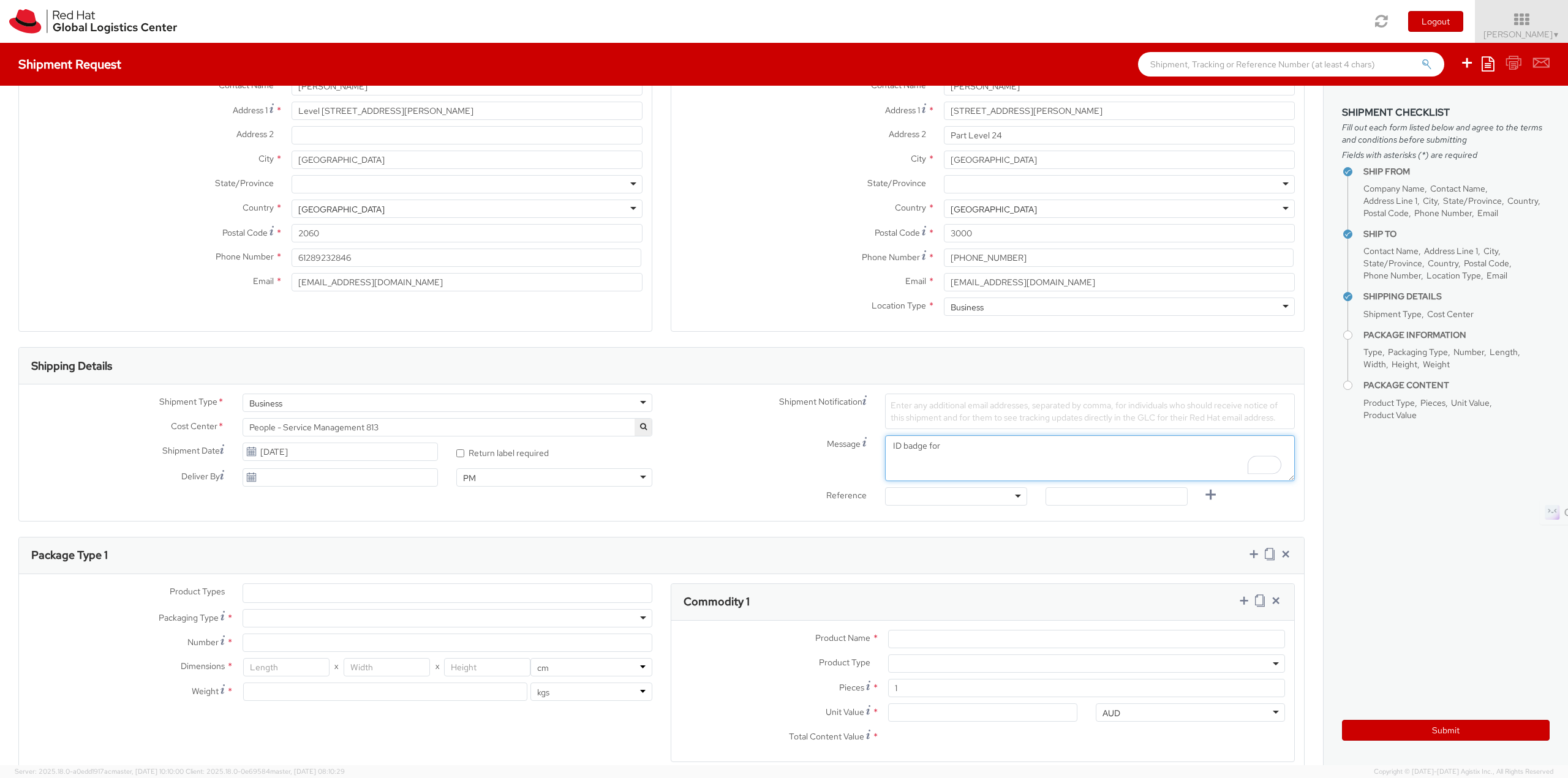
paste textarea "[PERSON_NAME]"
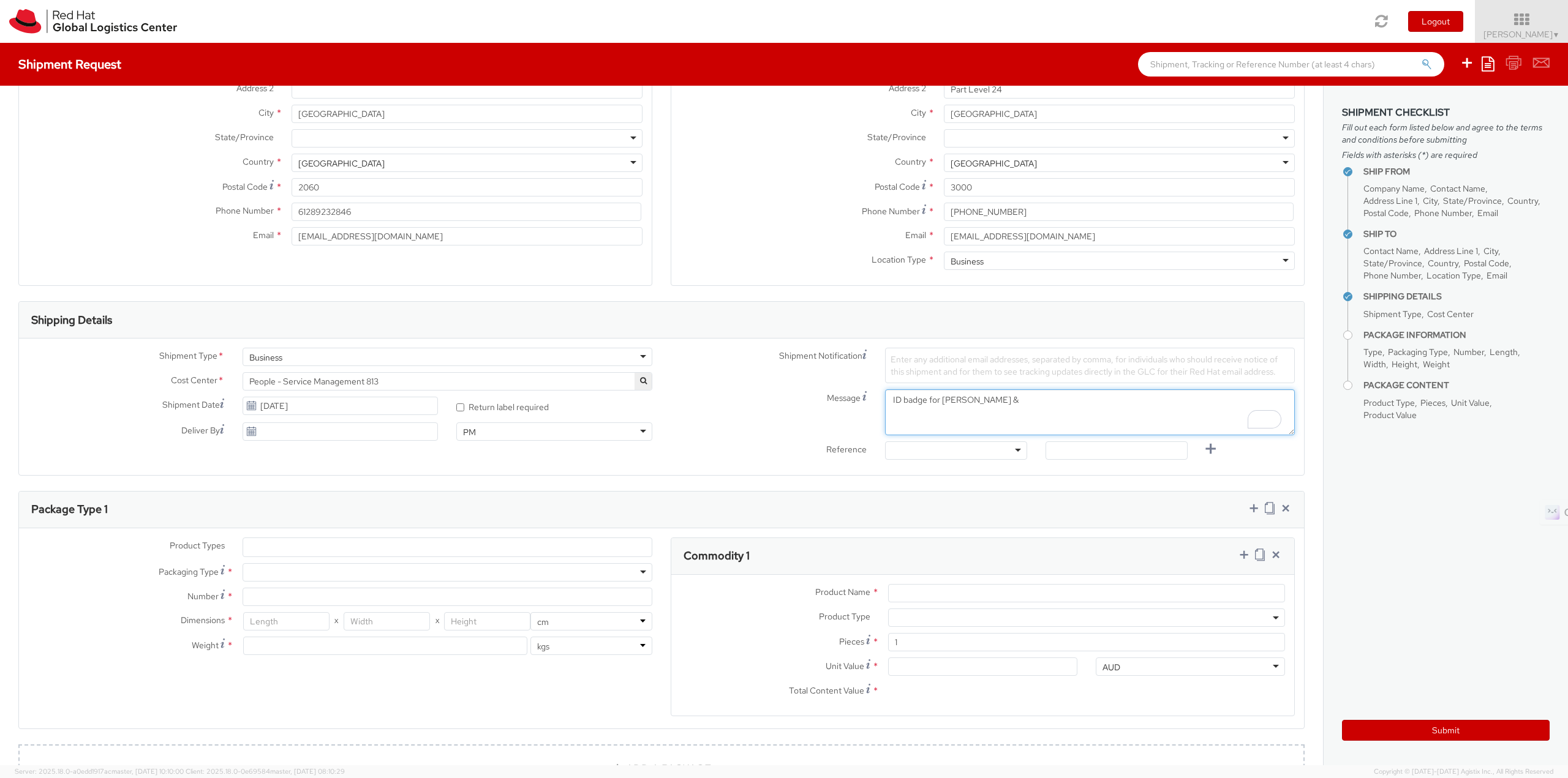
scroll to position [245, 0]
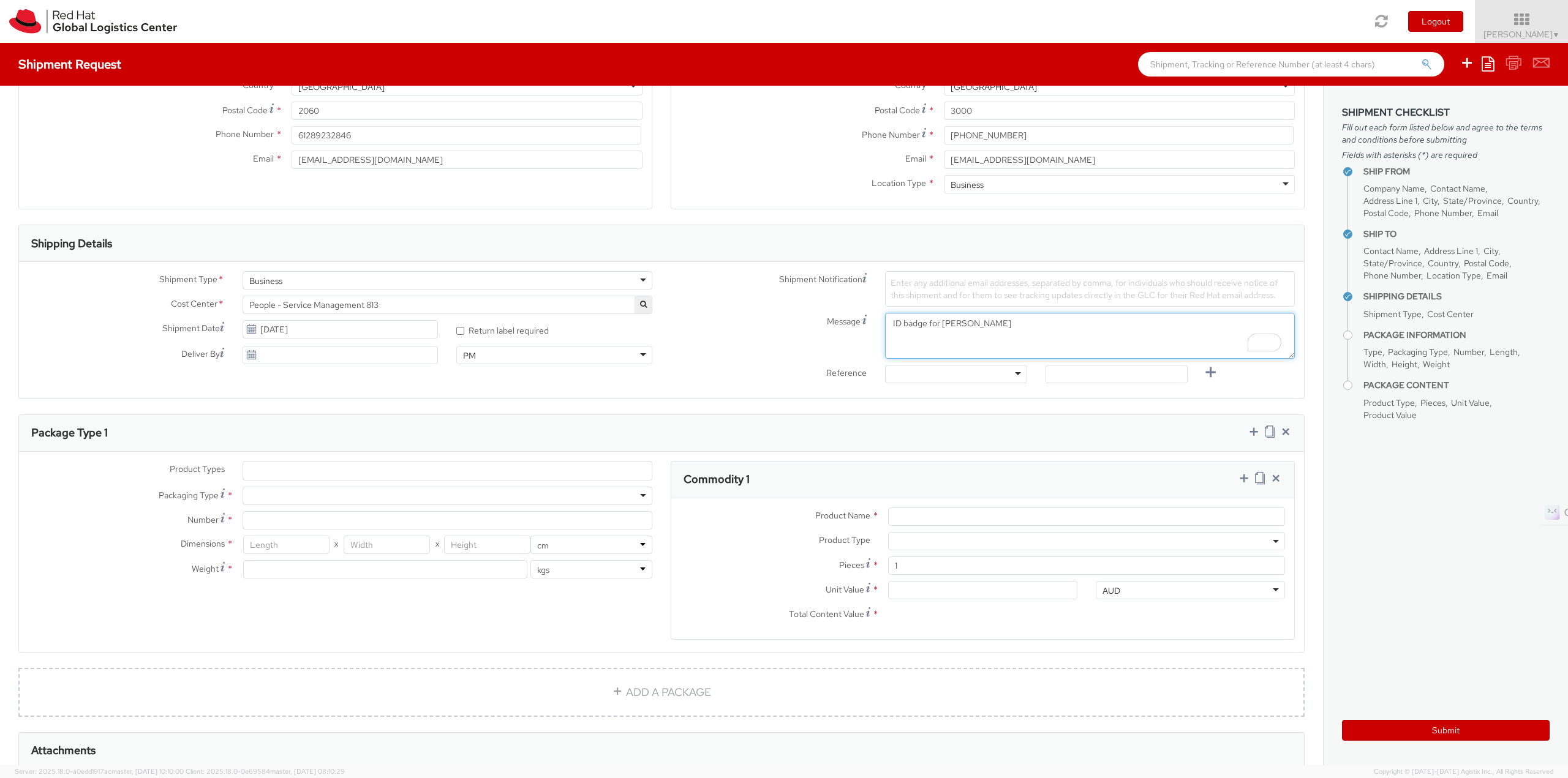
type textarea "ID badge for [PERSON_NAME]"
click at [318, 462] on ul at bounding box center [447, 471] width 409 height 18
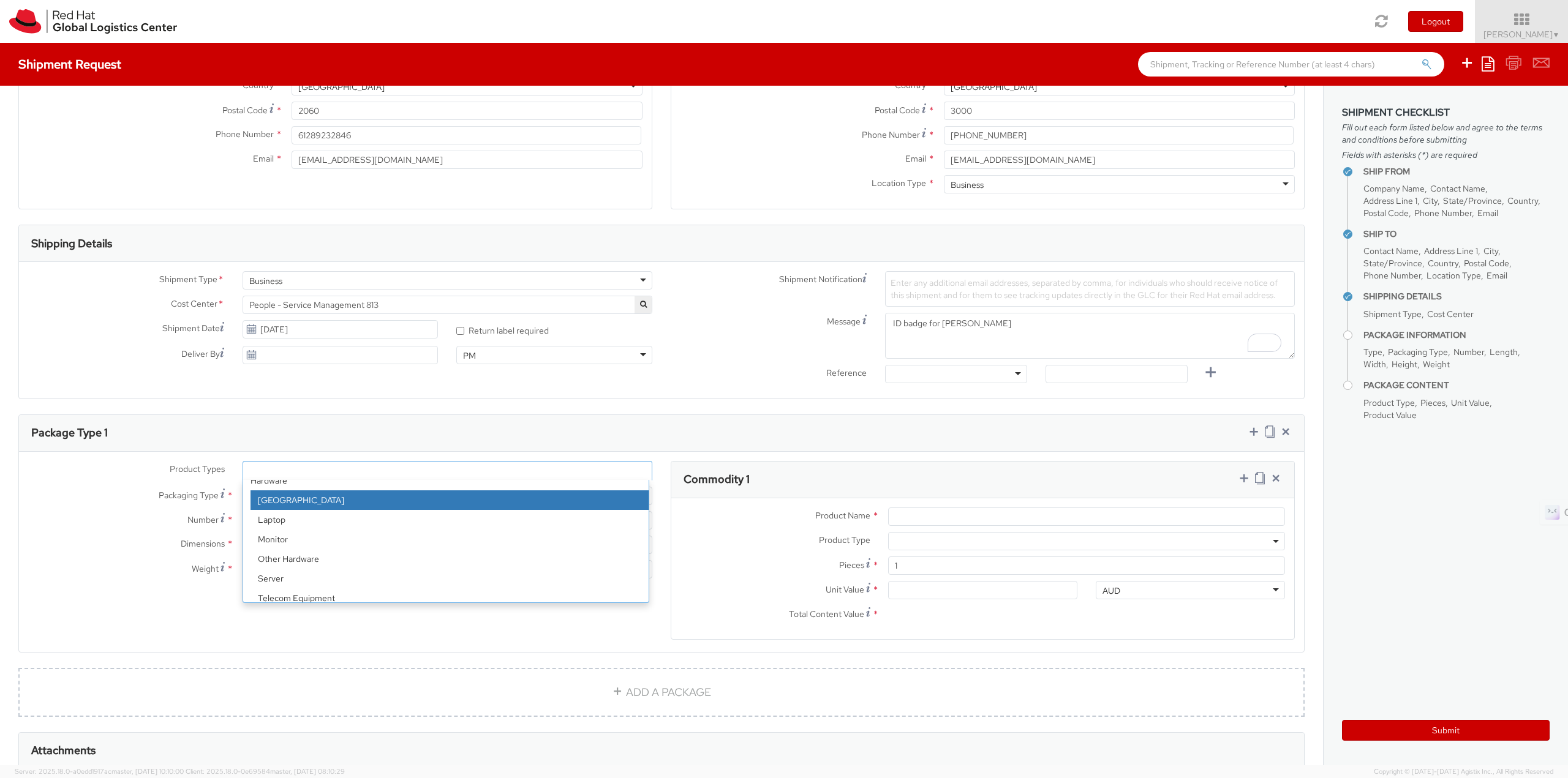
scroll to position [53, 0]
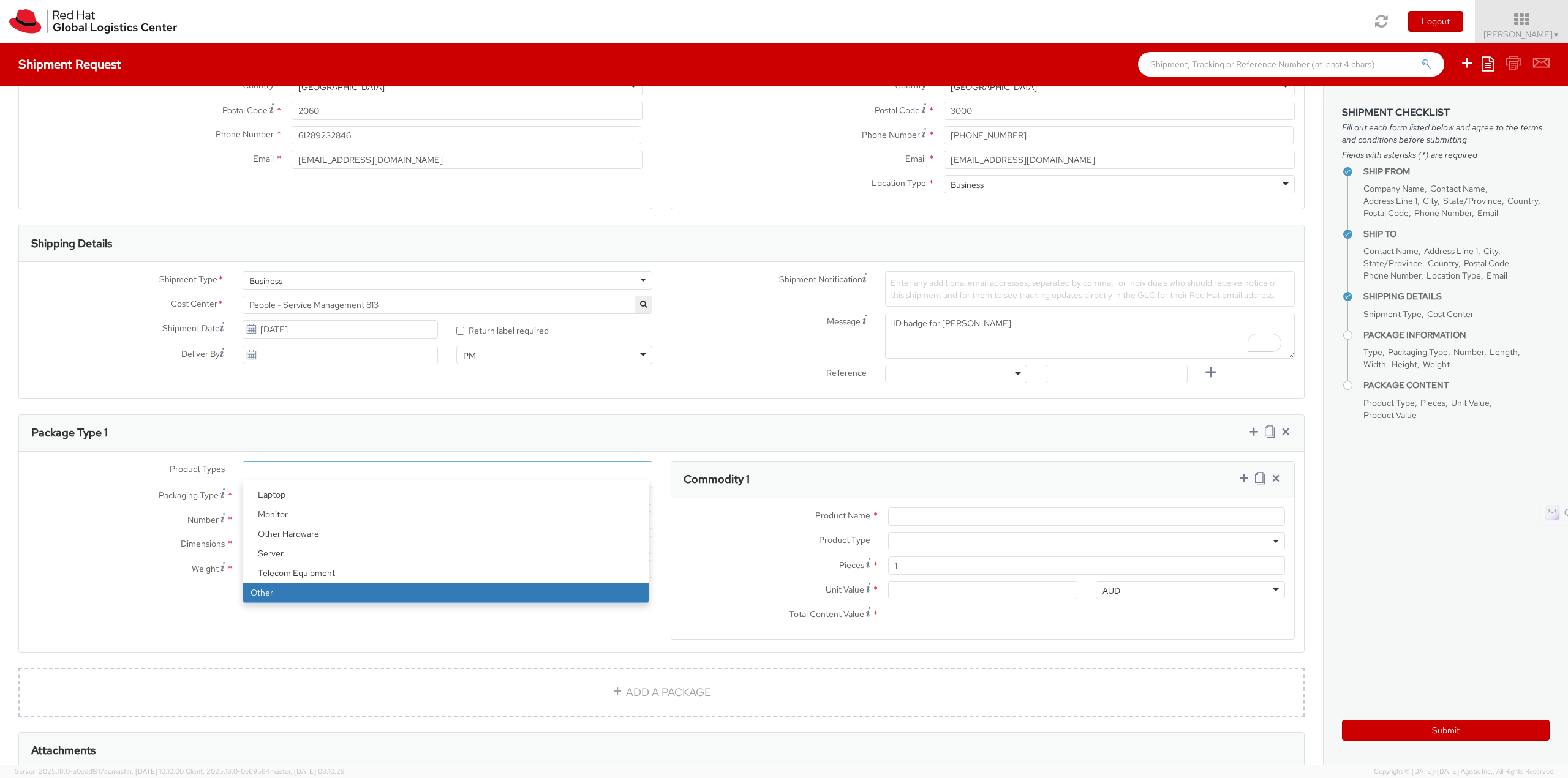
select select "OTHER"
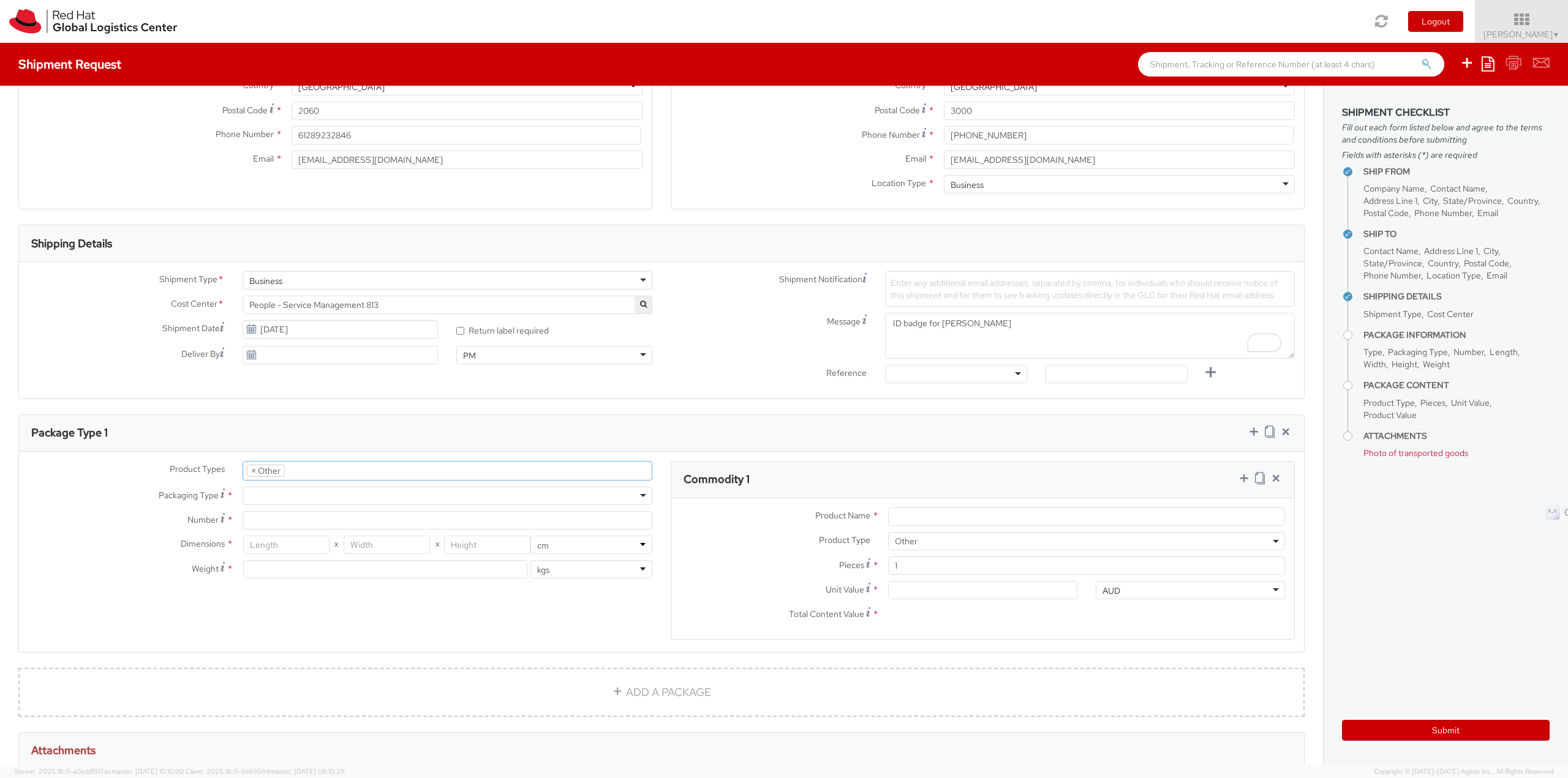
click at [351, 495] on div at bounding box center [446, 496] width 410 height 18
type input "1"
type input "24.13"
type input "31.75"
type input "0.64"
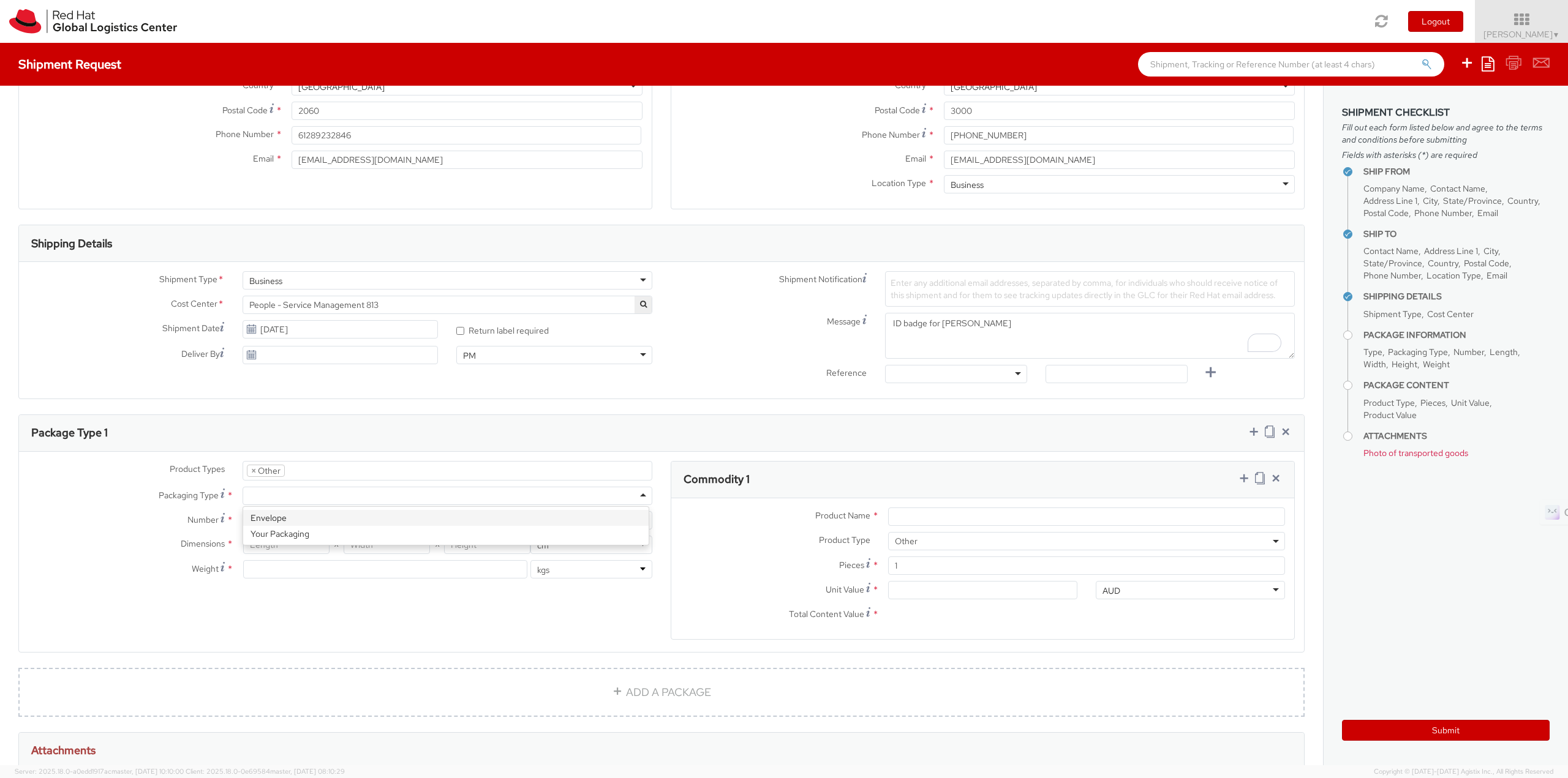
type input "0.5"
click at [955, 518] on input "Product Name *" at bounding box center [1087, 516] width 397 height 18
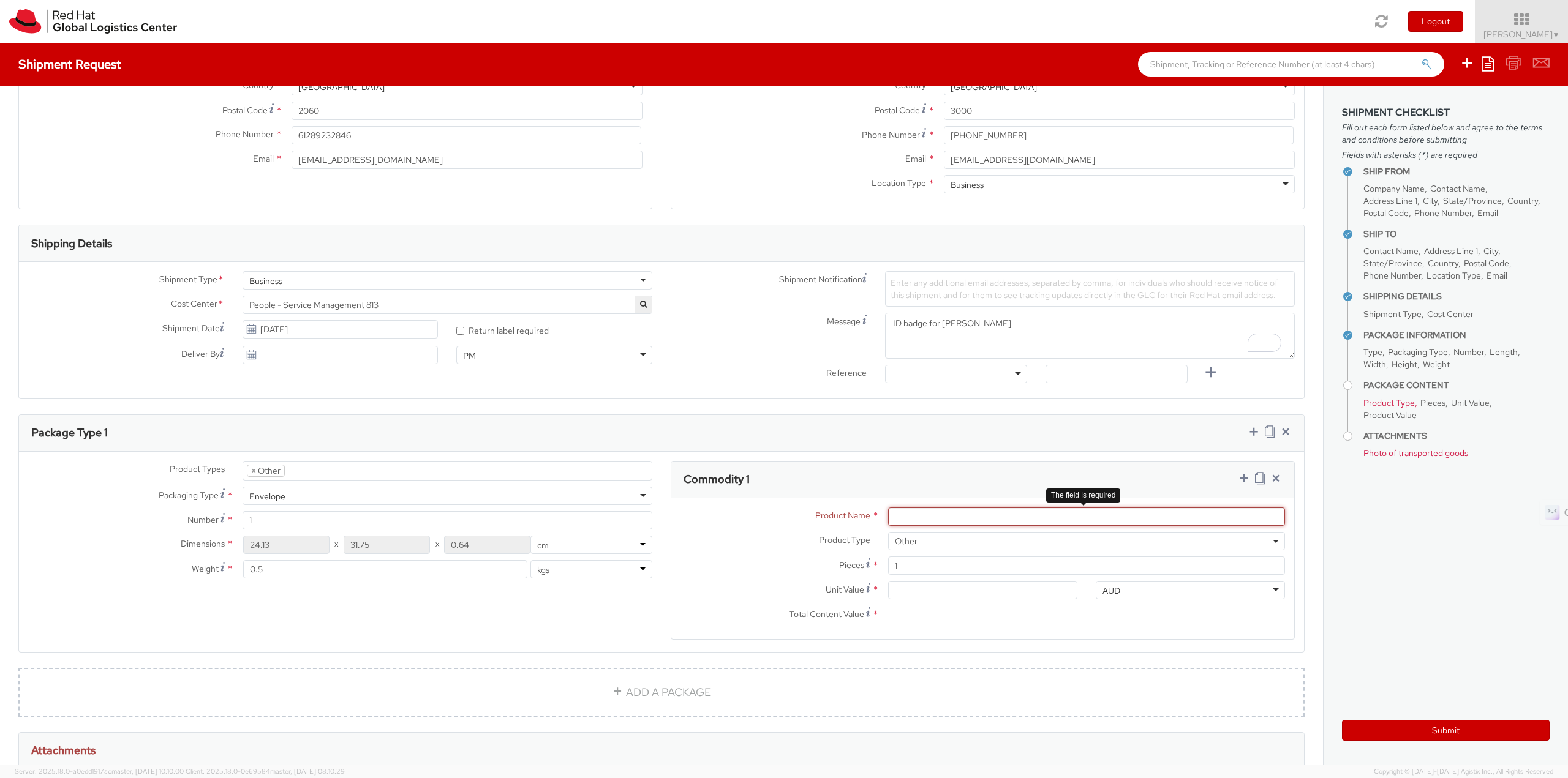
click at [992, 511] on input "Product Name *" at bounding box center [1087, 516] width 397 height 18
paste input "Red Hat Employee Security ID Badge"
type input "Red Hat Employee Security ID Badge"
click at [920, 591] on input "Unit Value *" at bounding box center [982, 590] width 190 height 18
click at [916, 587] on input "Unit Value *" at bounding box center [982, 590] width 190 height 18
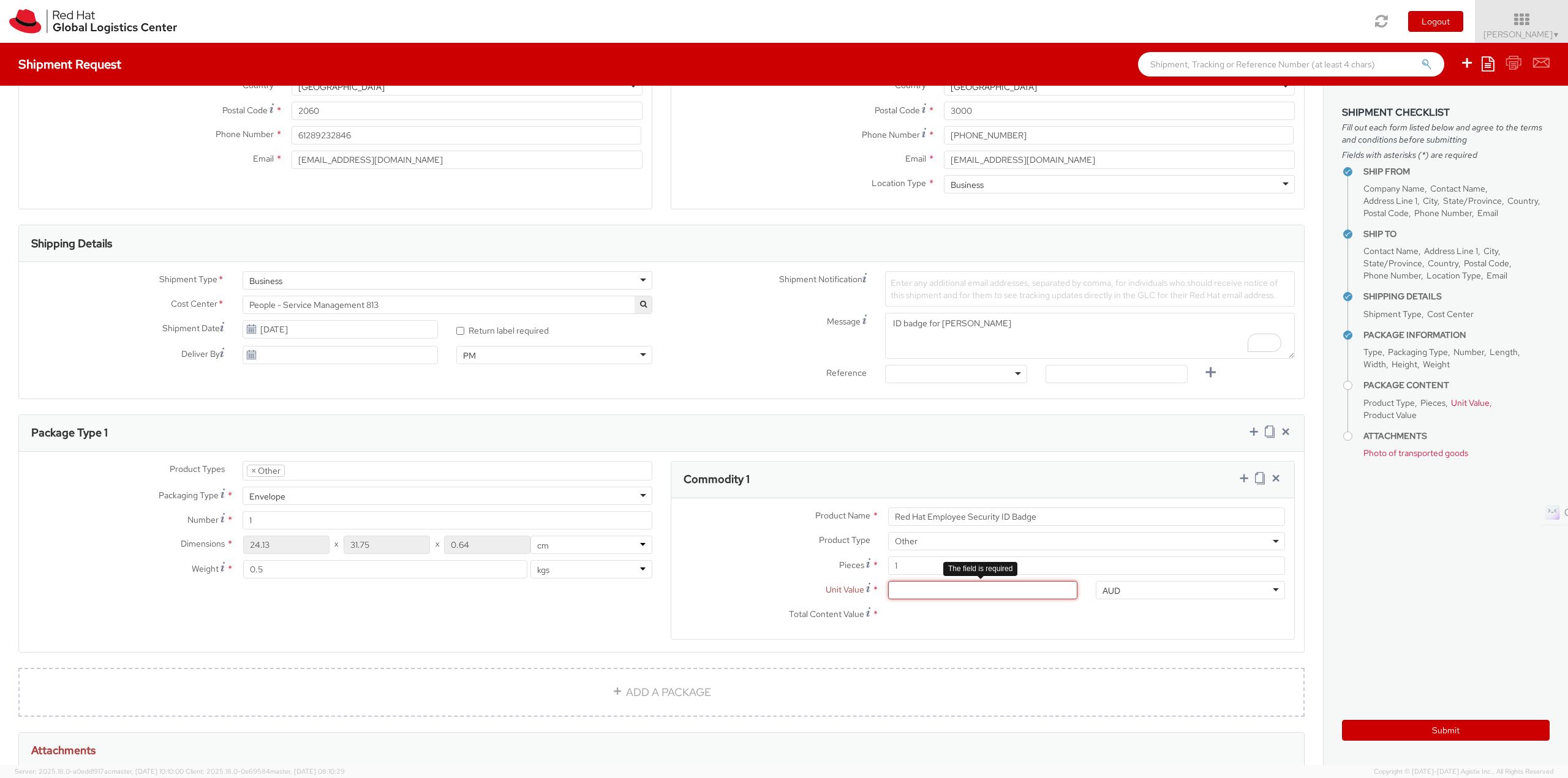
type input "5.00"
type input "5.40"
type input "5.43"
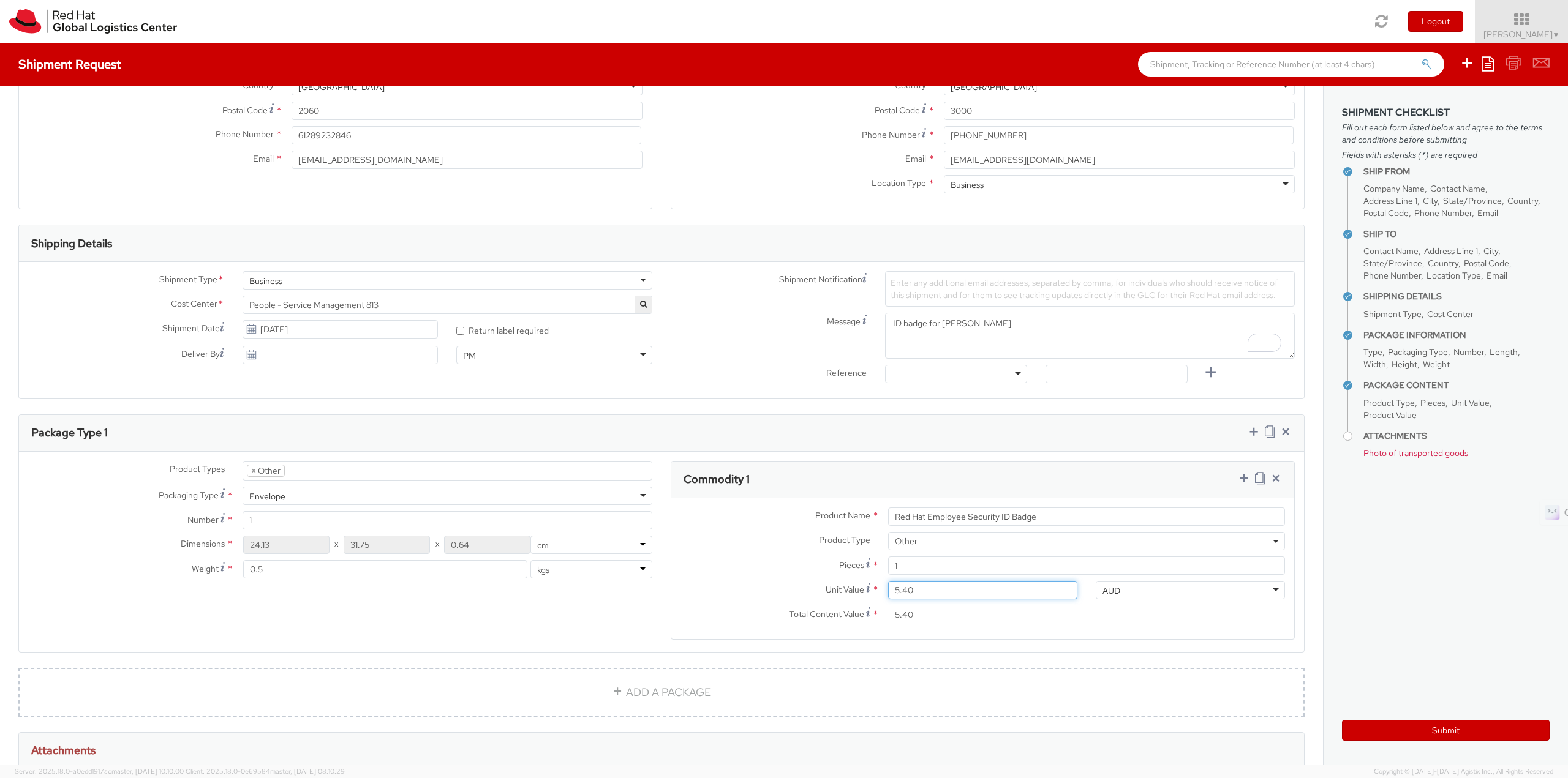
type input "5.43"
click at [1255, 477] on icon at bounding box center [1260, 477] width 10 height 13
select select "OTHER"
click at [1255, 477] on icon at bounding box center [1260, 477] width 10 height 13
select select "OTHER"
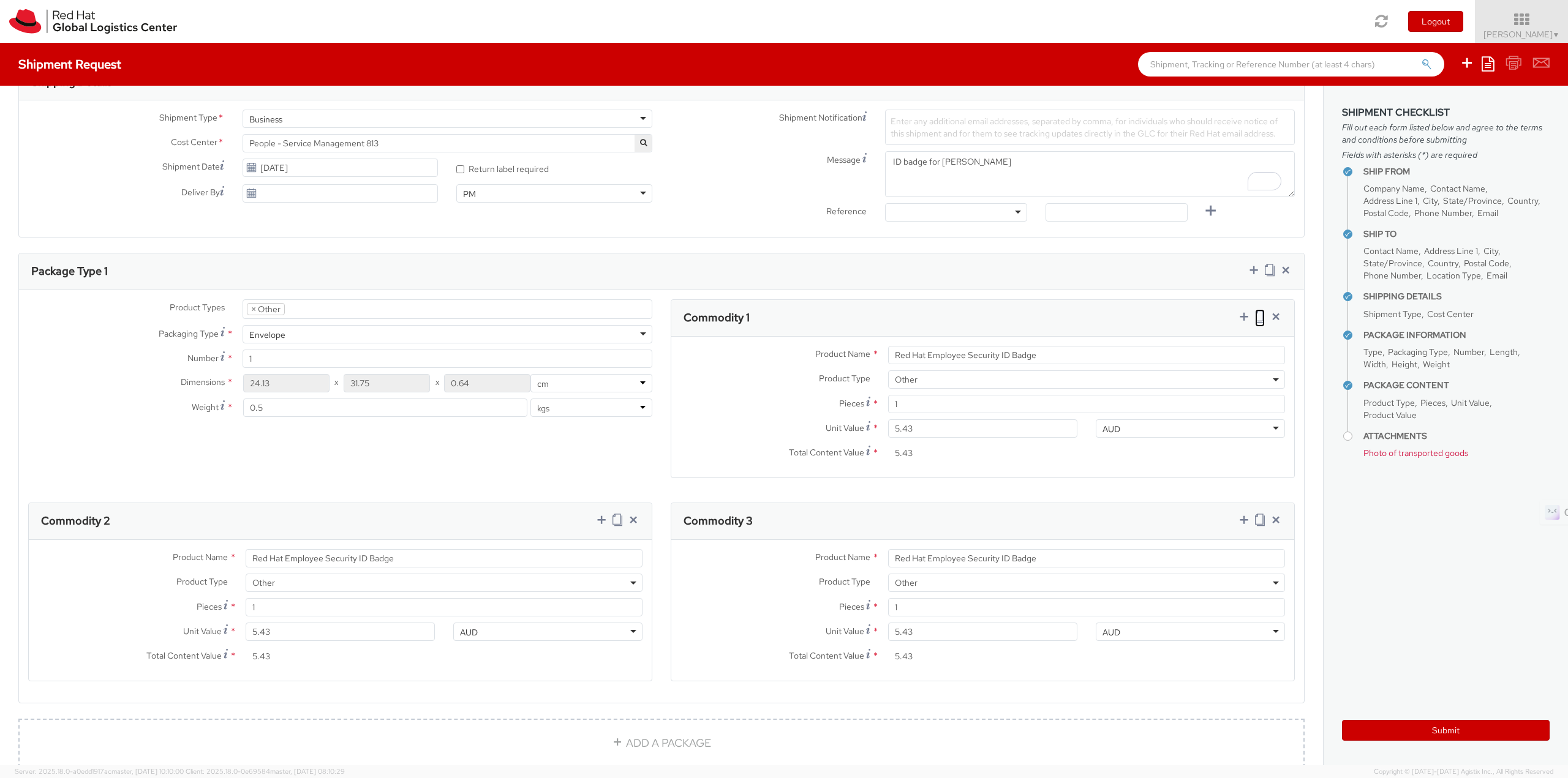
scroll to position [429, 0]
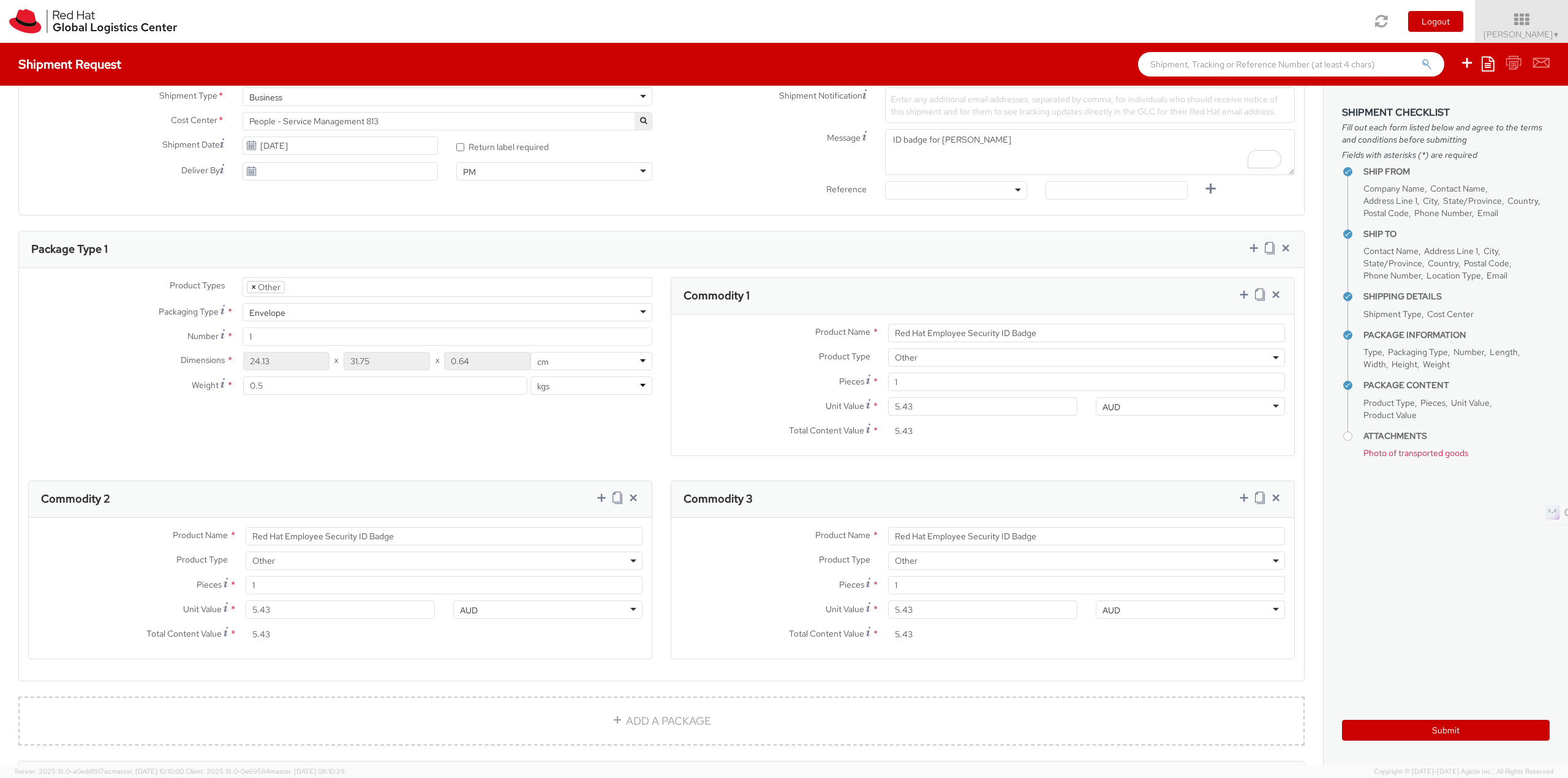
click at [251, 285] on span "×" at bounding box center [253, 287] width 5 height 11
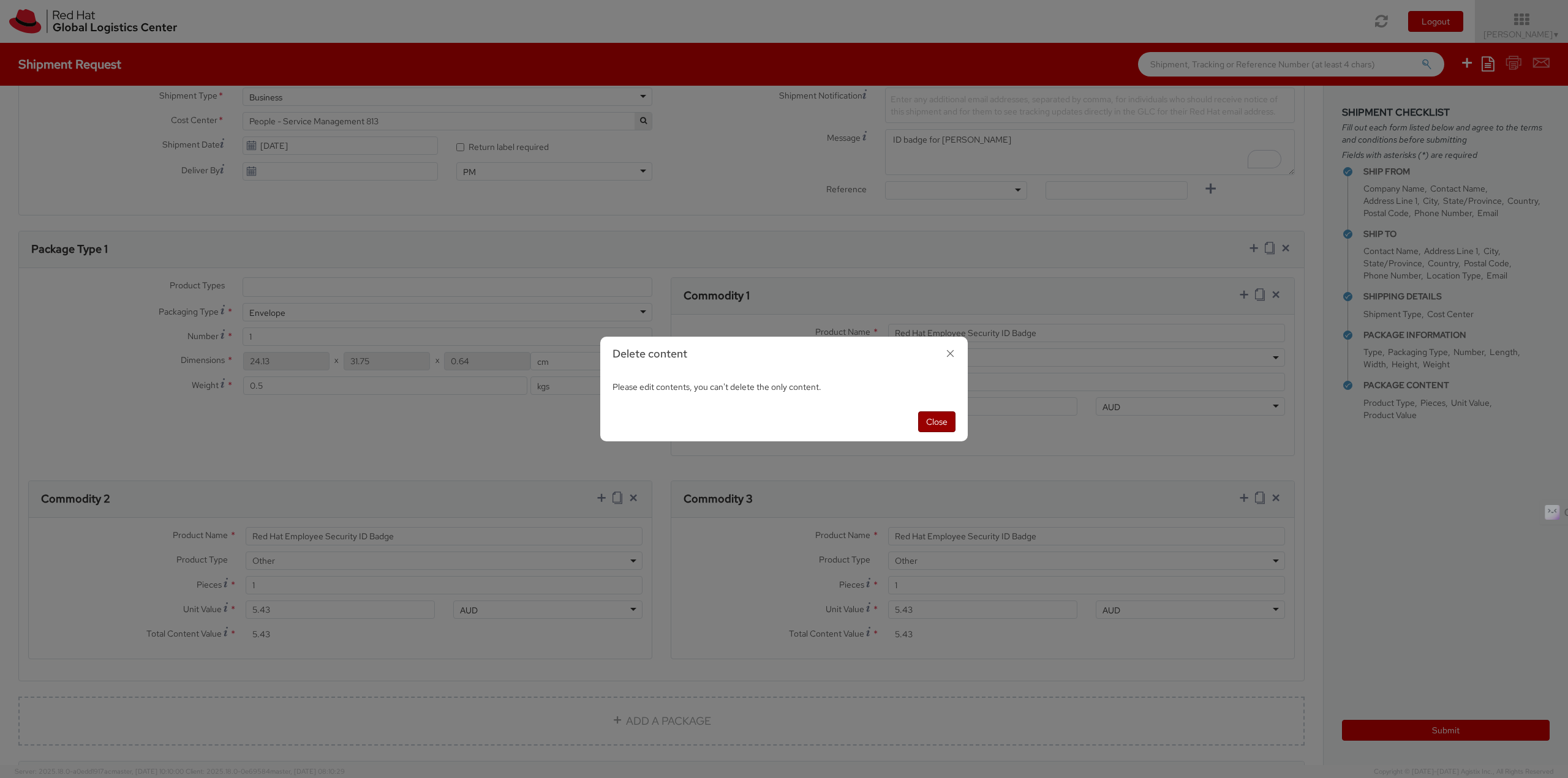
click at [930, 425] on button "Close" at bounding box center [937, 421] width 37 height 20
select select "OTHER"
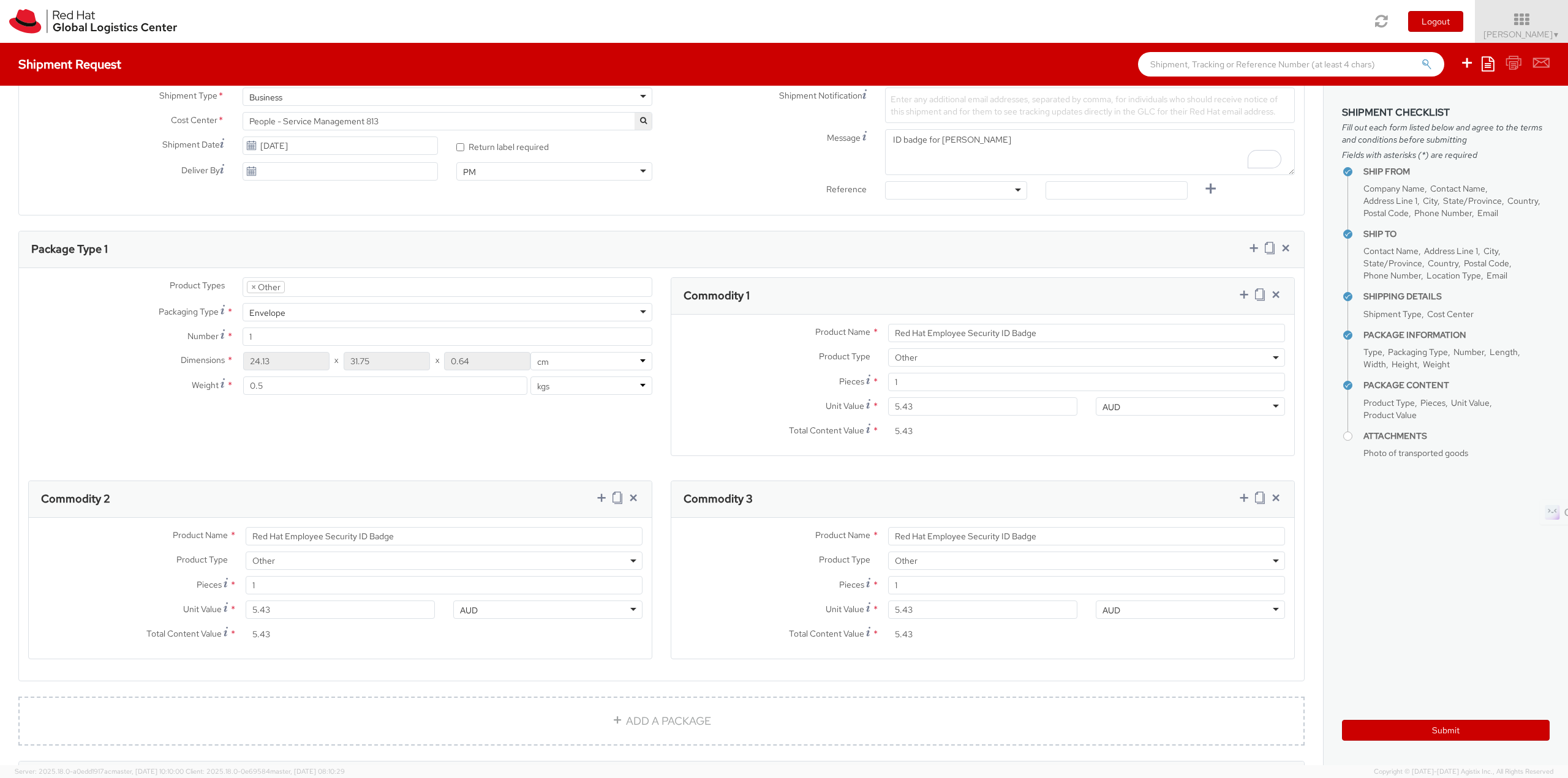
click at [1273, 296] on div "Commodity 1" at bounding box center [982, 297] width 623 height 37
click at [1269, 293] on icon at bounding box center [1275, 295] width 13 height 13
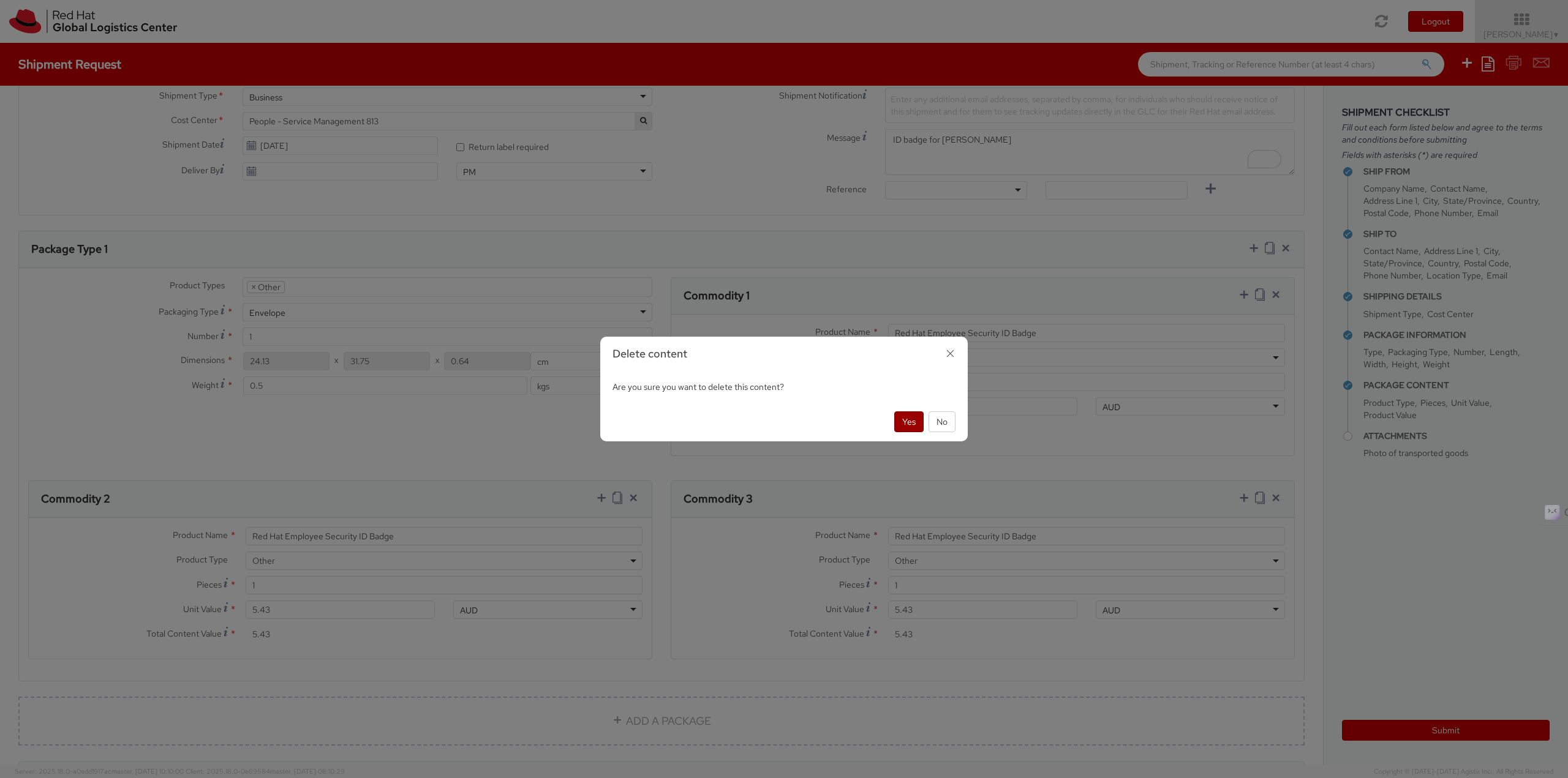
click at [899, 430] on button "Yes" at bounding box center [909, 421] width 29 height 20
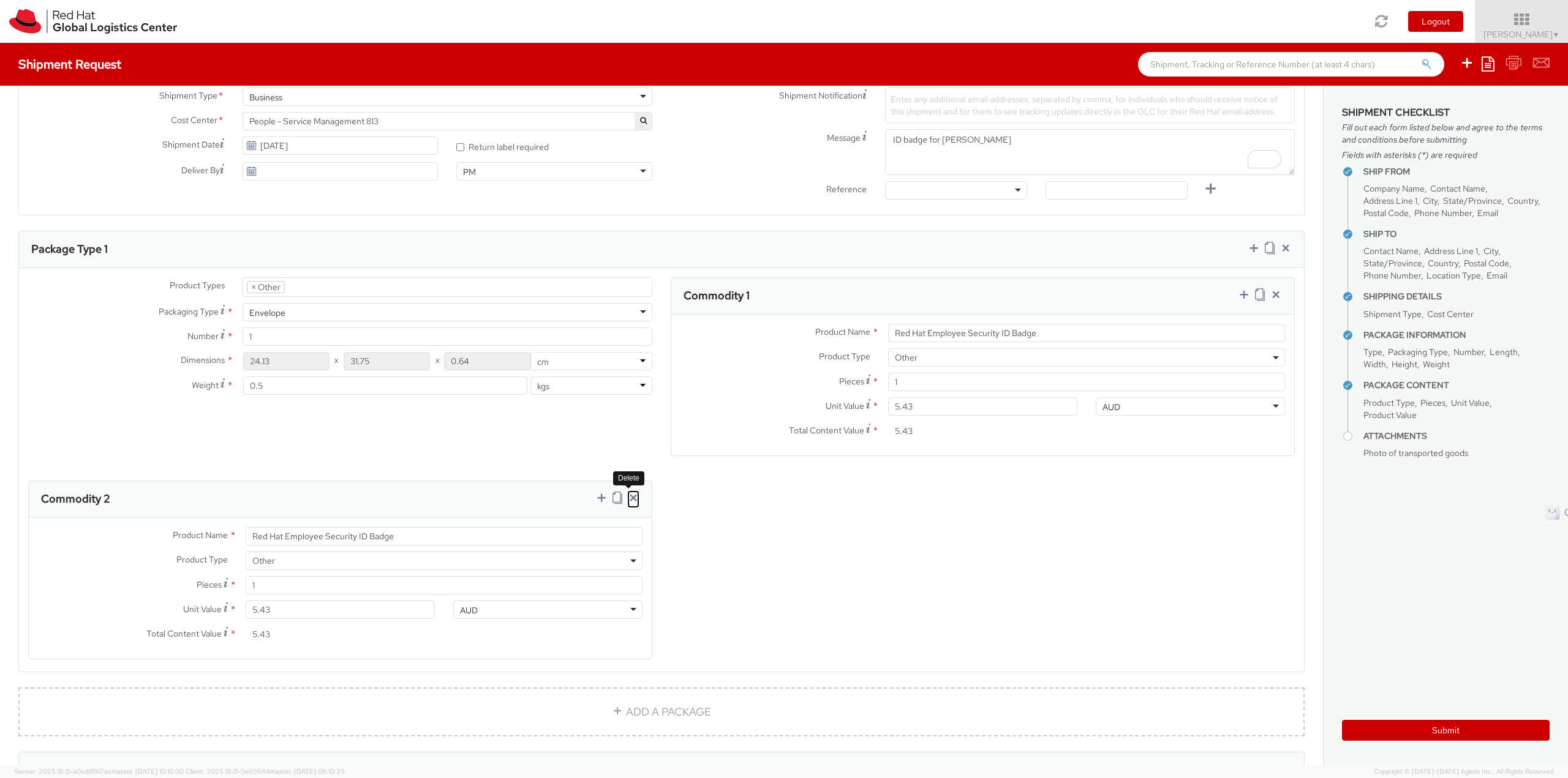
click at [632, 495] on icon at bounding box center [633, 498] width 13 height 13
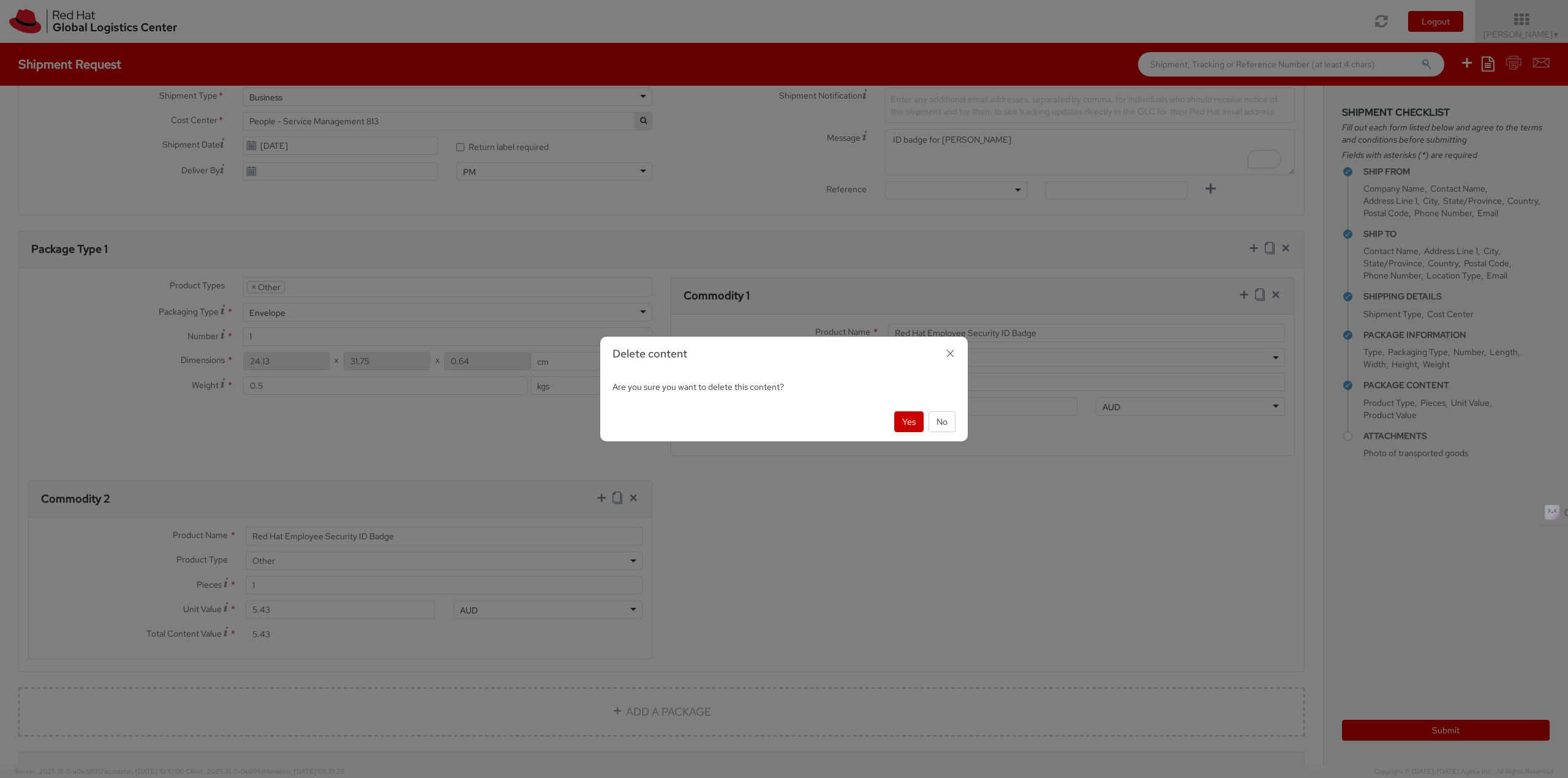
click at [892, 422] on div "Yes No" at bounding box center [784, 422] width 368 height 39
click at [905, 422] on button "Yes" at bounding box center [909, 421] width 29 height 20
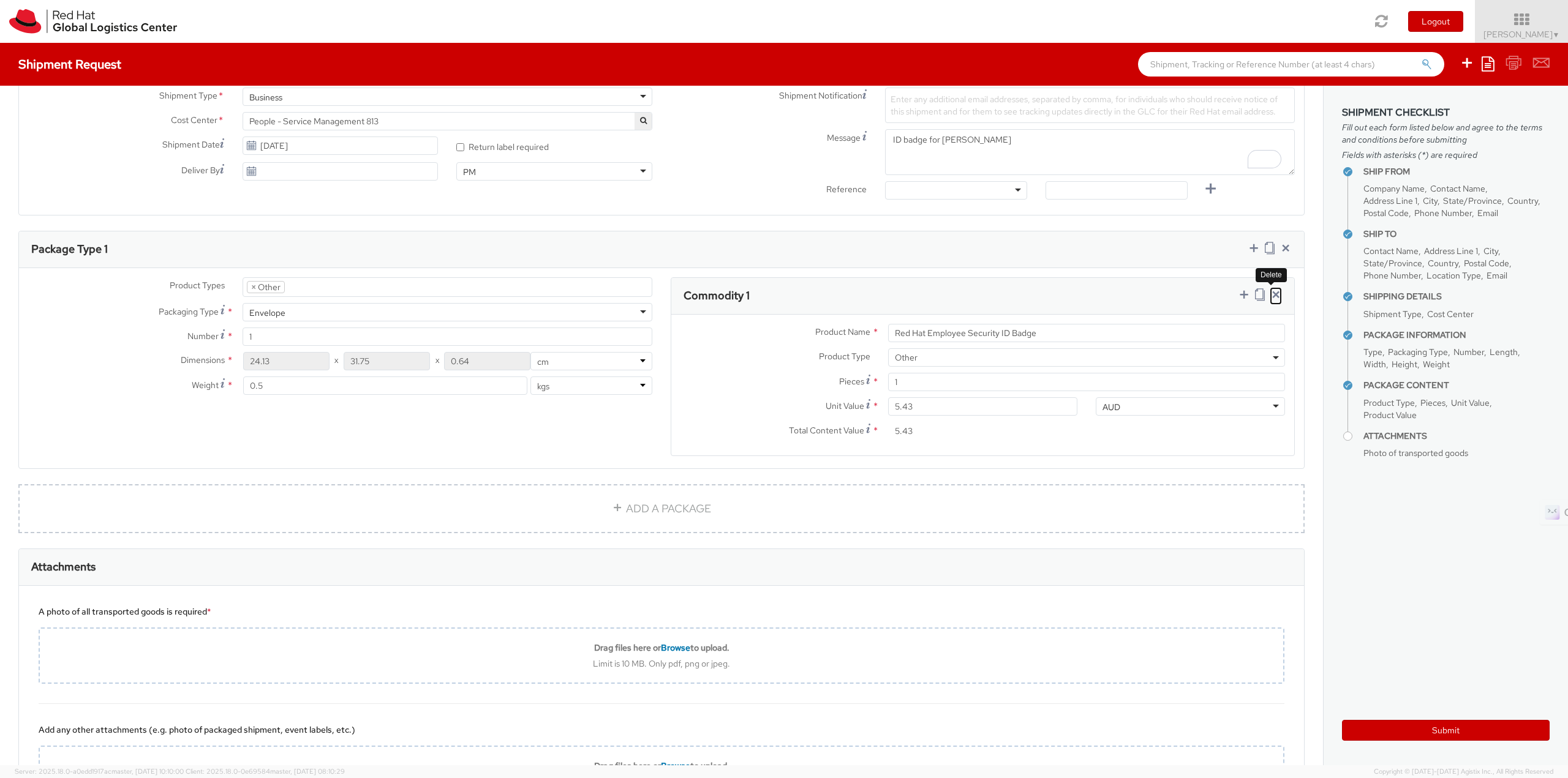
click at [1269, 291] on icon at bounding box center [1275, 295] width 13 height 13
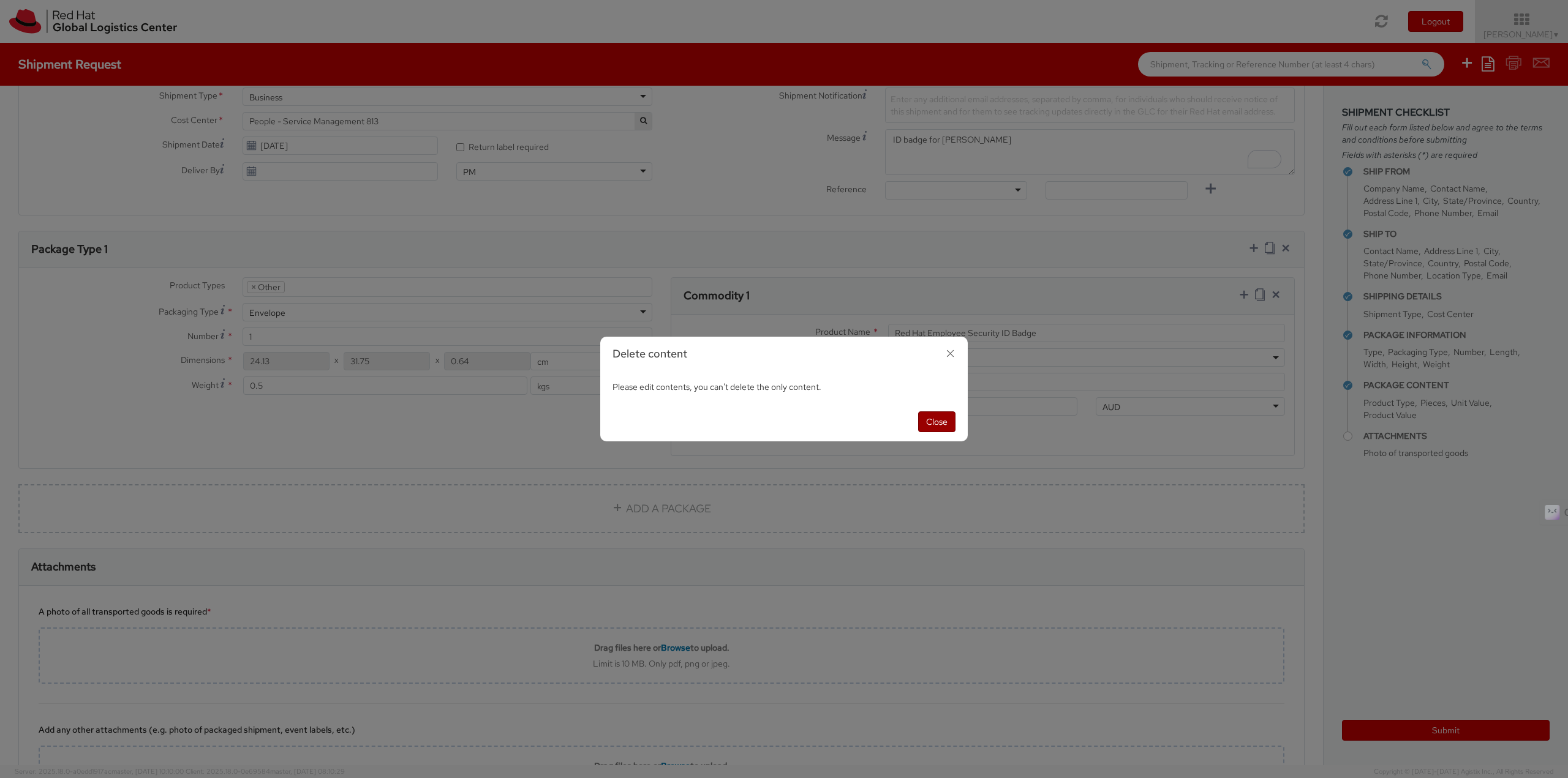
click at [946, 417] on button "Close" at bounding box center [937, 421] width 37 height 20
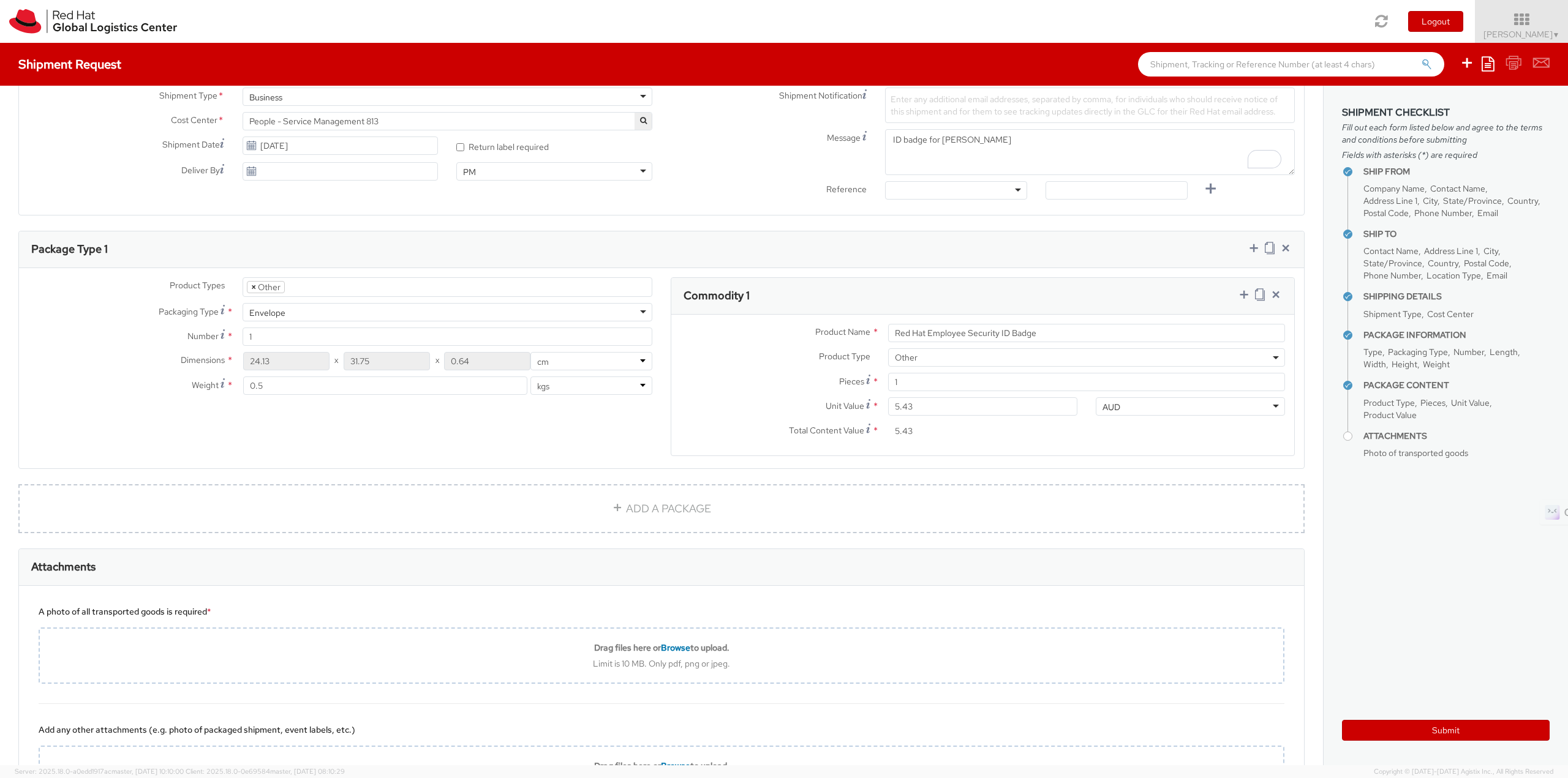
click at [251, 285] on span "×" at bounding box center [253, 287] width 5 height 11
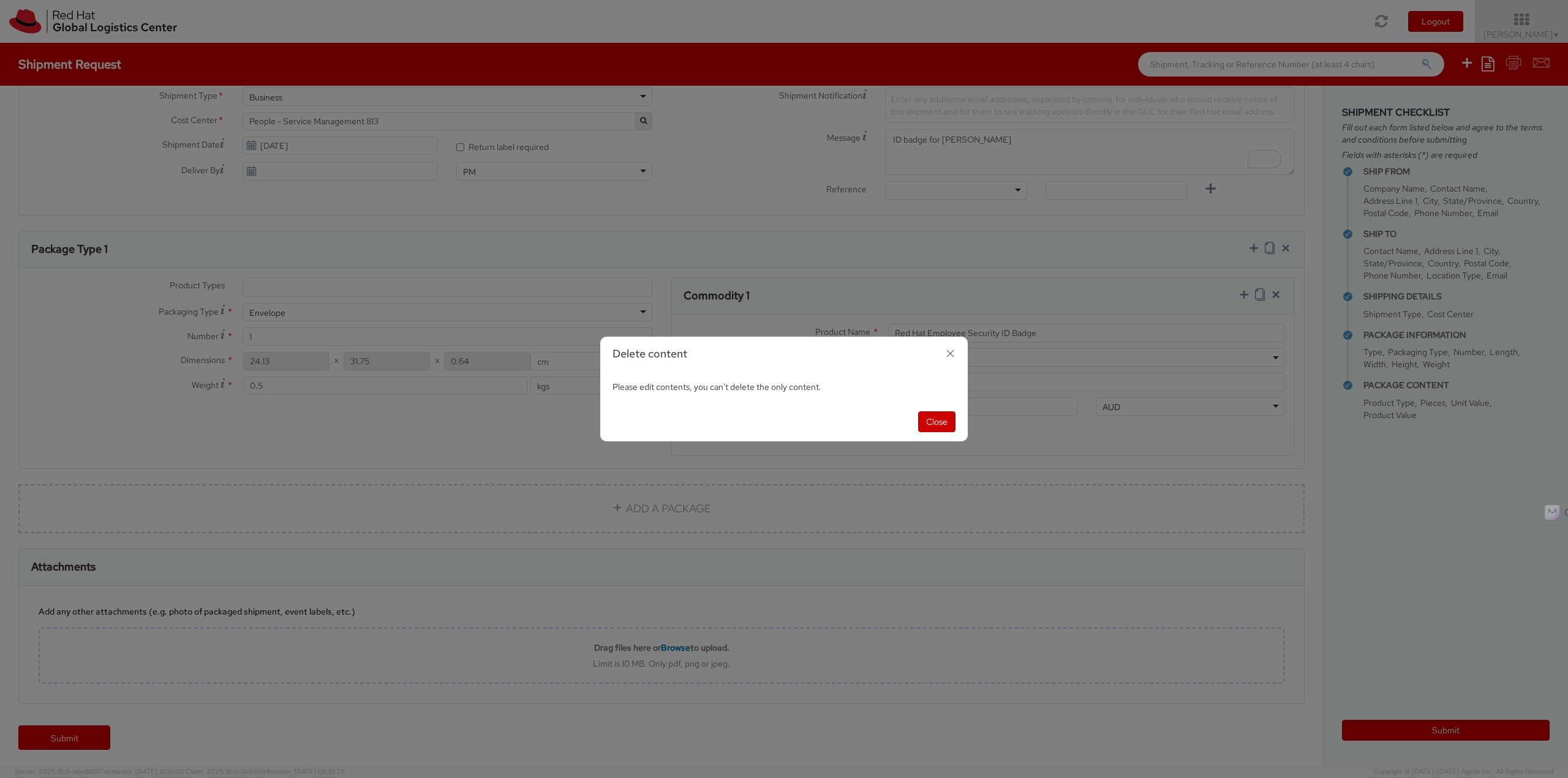
click at [925, 411] on div "Close" at bounding box center [784, 422] width 368 height 39
click at [934, 428] on button "Close" at bounding box center [937, 421] width 37 height 20
select select "OTHER"
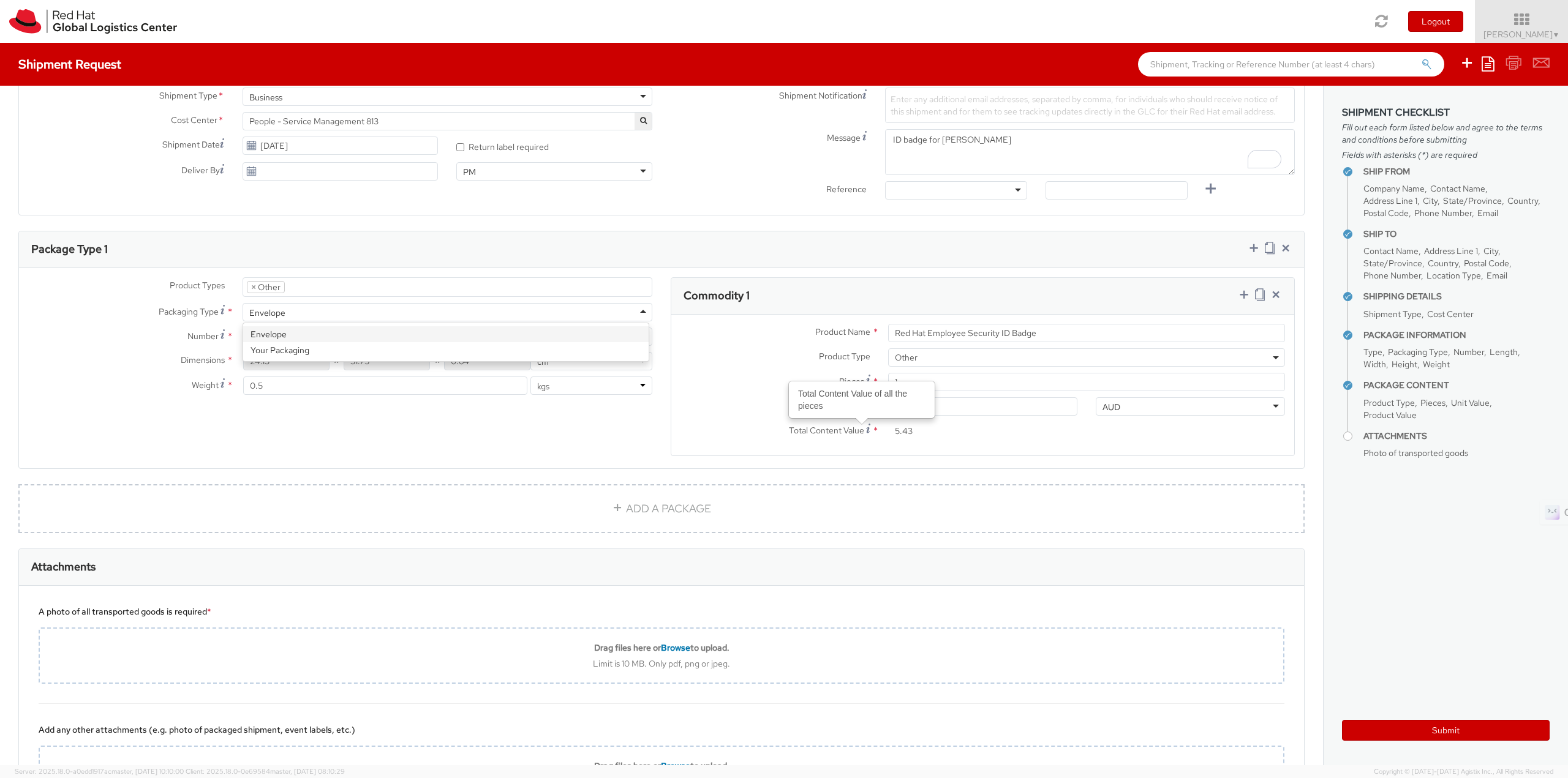
click at [313, 308] on div "Envelope" at bounding box center [446, 312] width 410 height 18
click at [251, 286] on span "×" at bounding box center [253, 287] width 5 height 11
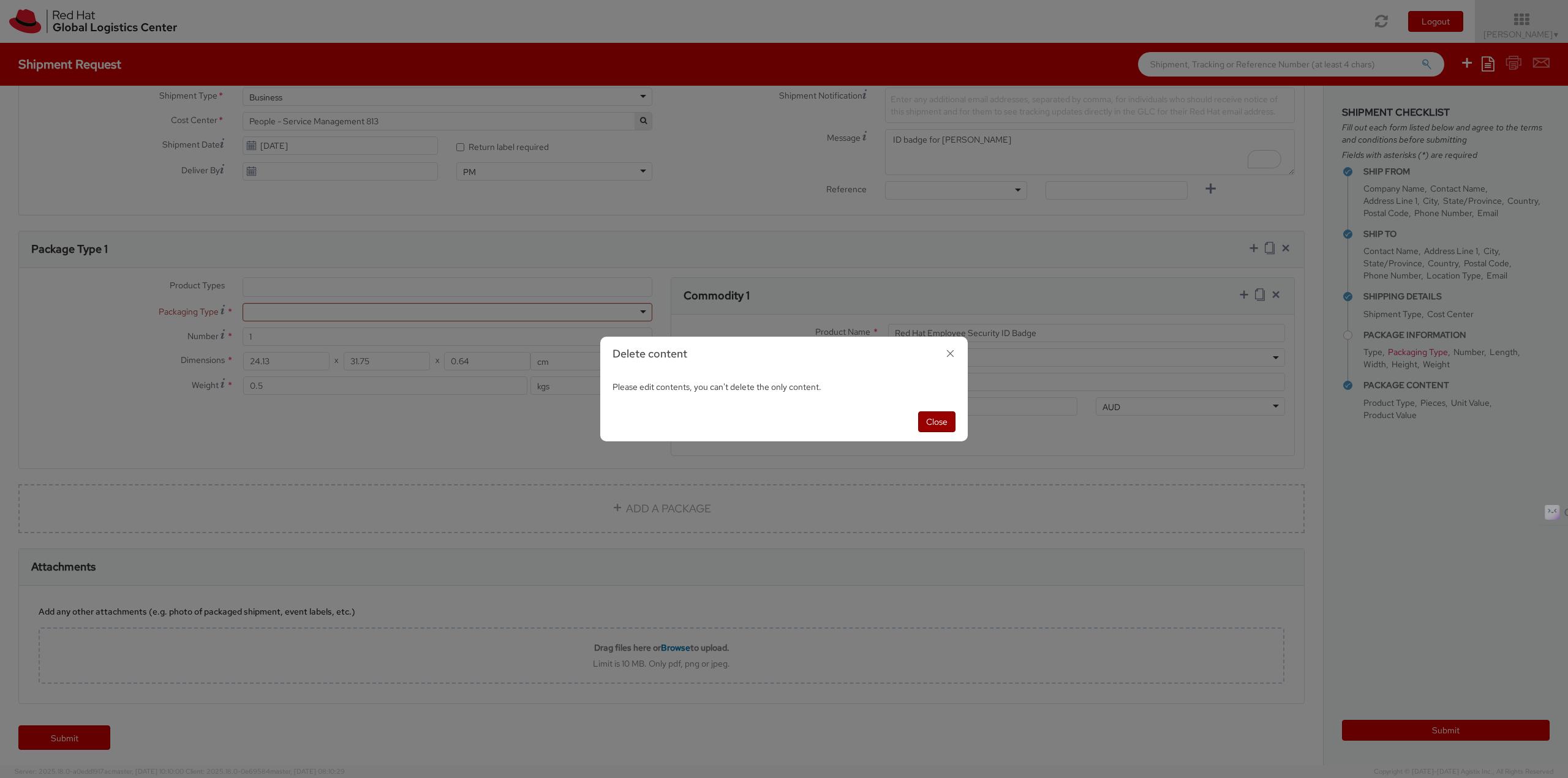
click at [936, 422] on button "Close" at bounding box center [937, 421] width 37 height 20
select select "OTHER"
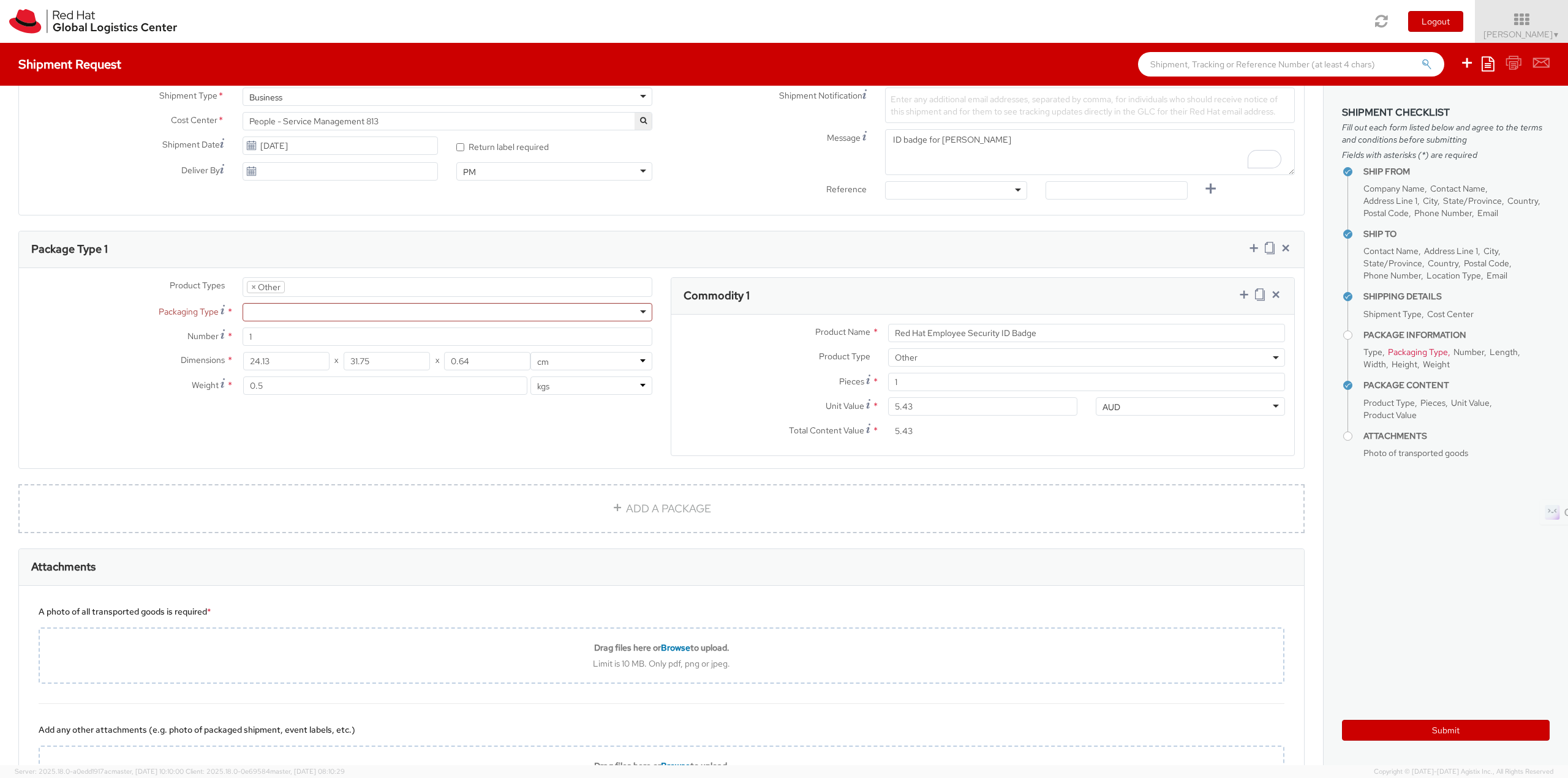
click at [483, 286] on ul "× Other" at bounding box center [447, 287] width 409 height 18
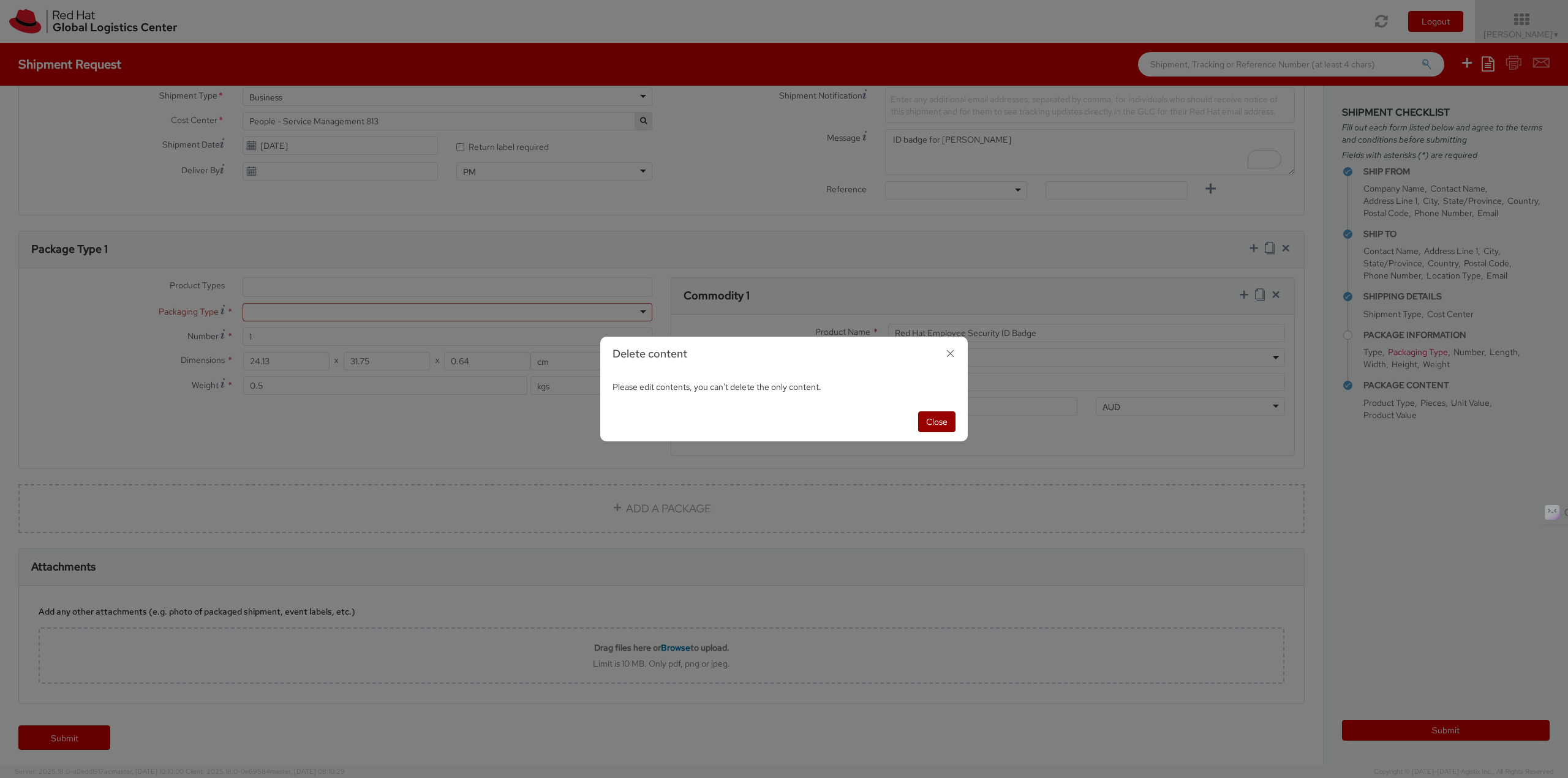
click at [929, 412] on button "Close" at bounding box center [937, 421] width 37 height 20
select select "OTHER"
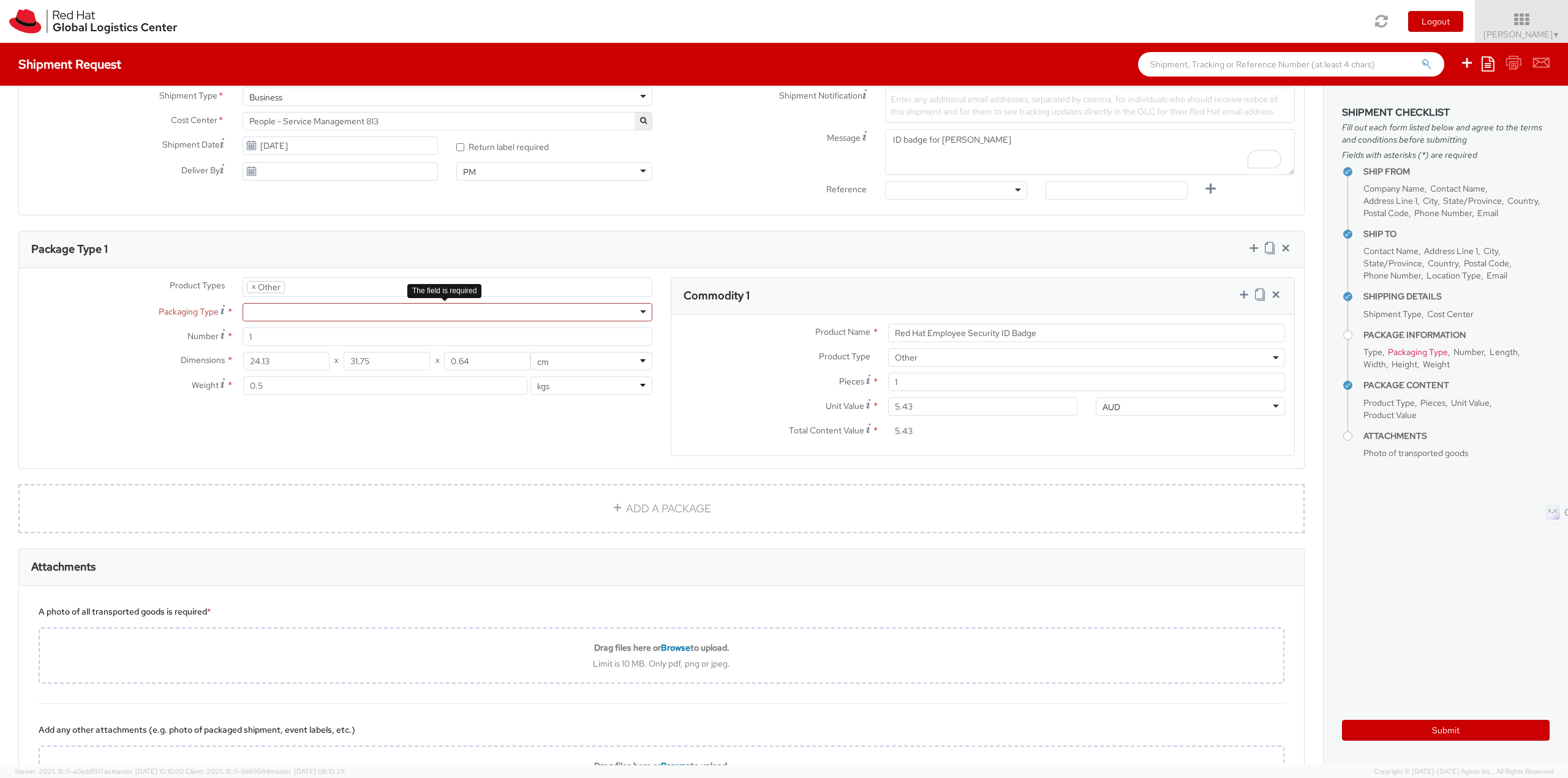
click at [349, 305] on div at bounding box center [446, 312] width 410 height 18
click at [1255, 294] on icon at bounding box center [1260, 295] width 10 height 13
select select "OTHER"
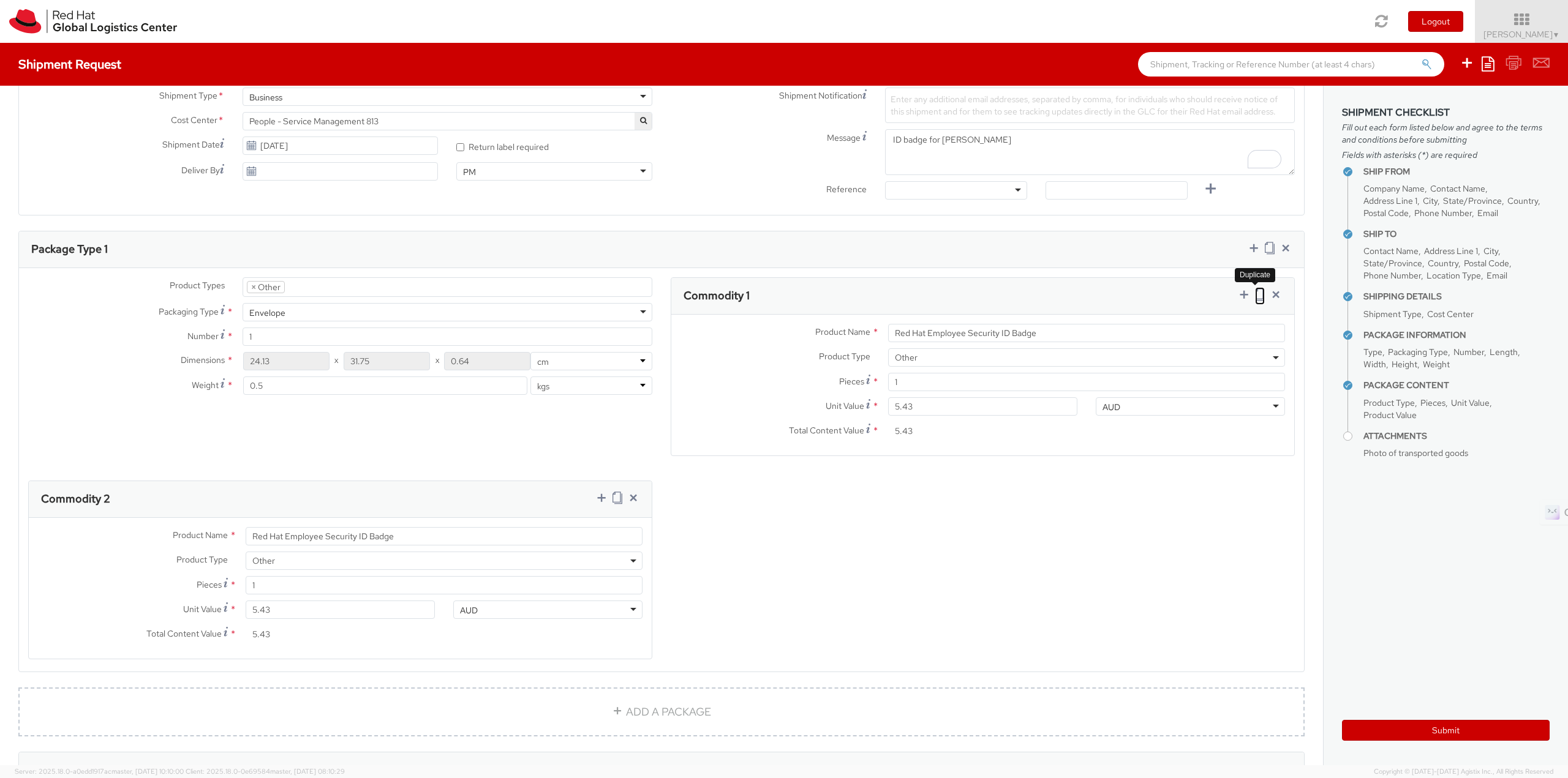
click at [1255, 294] on icon at bounding box center [1260, 295] width 10 height 13
select select "OTHER"
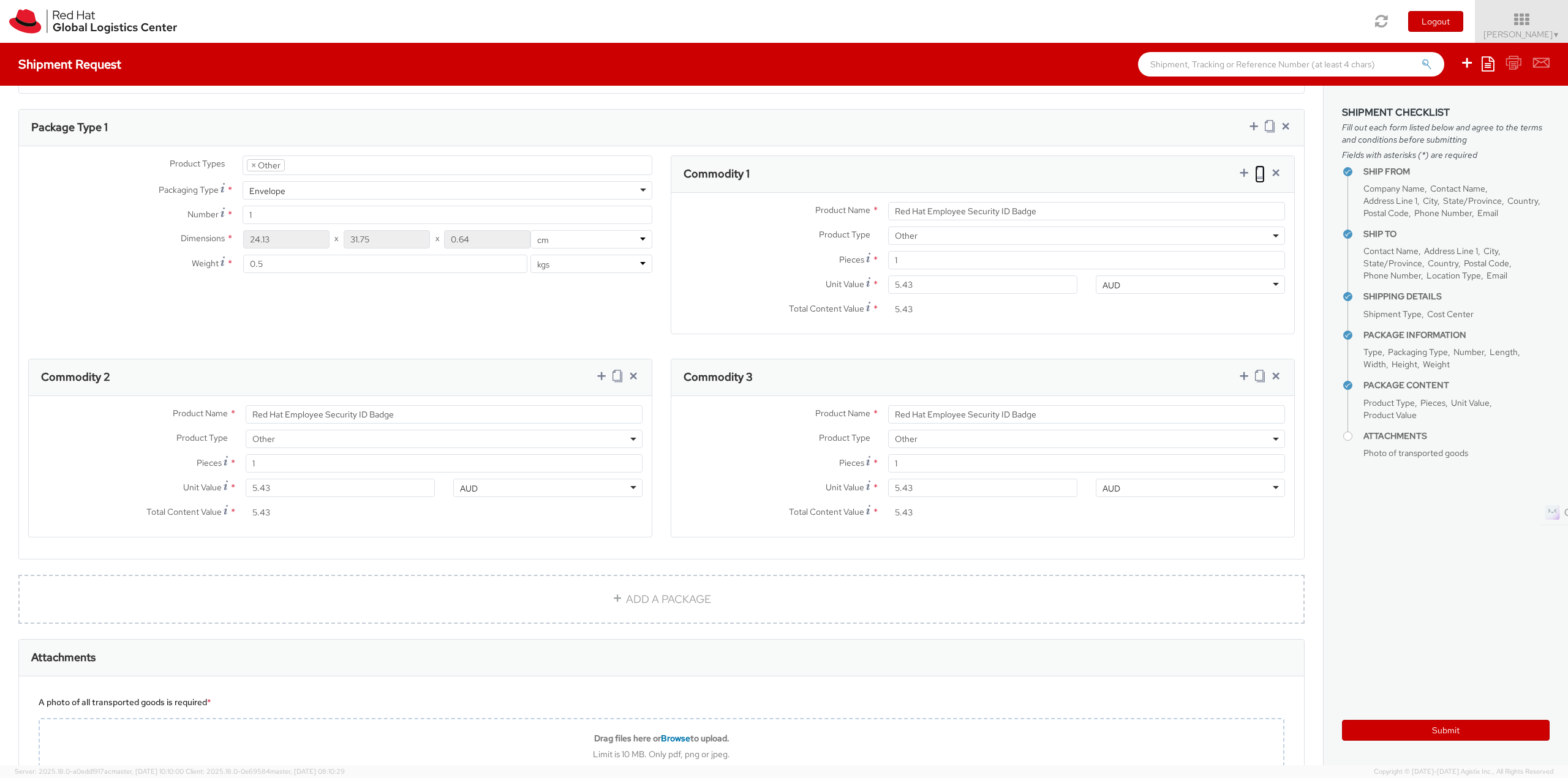
scroll to position [551, 0]
click at [425, 405] on input "Red Hat Employee Security ID Badge" at bounding box center [445, 413] width 397 height 18
click at [385, 422] on input "Product Name *" at bounding box center [445, 413] width 397 height 18
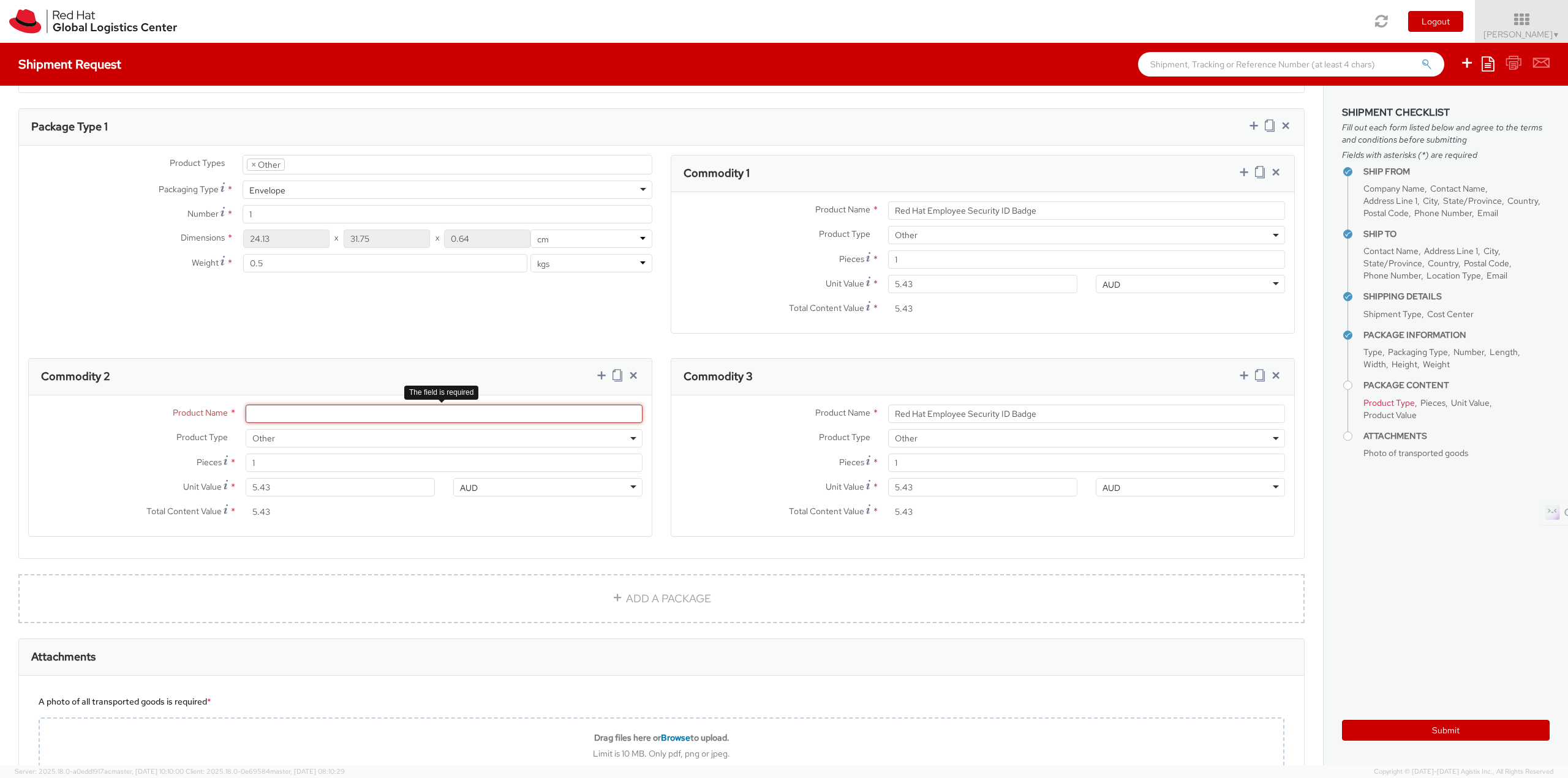
paste input "Badge Reel- Clip w/ reel"
type input "Badge Reel- Clip w/ reel"
click at [955, 414] on input "Red Hat Employee Security ID Badge" at bounding box center [1087, 413] width 397 height 18
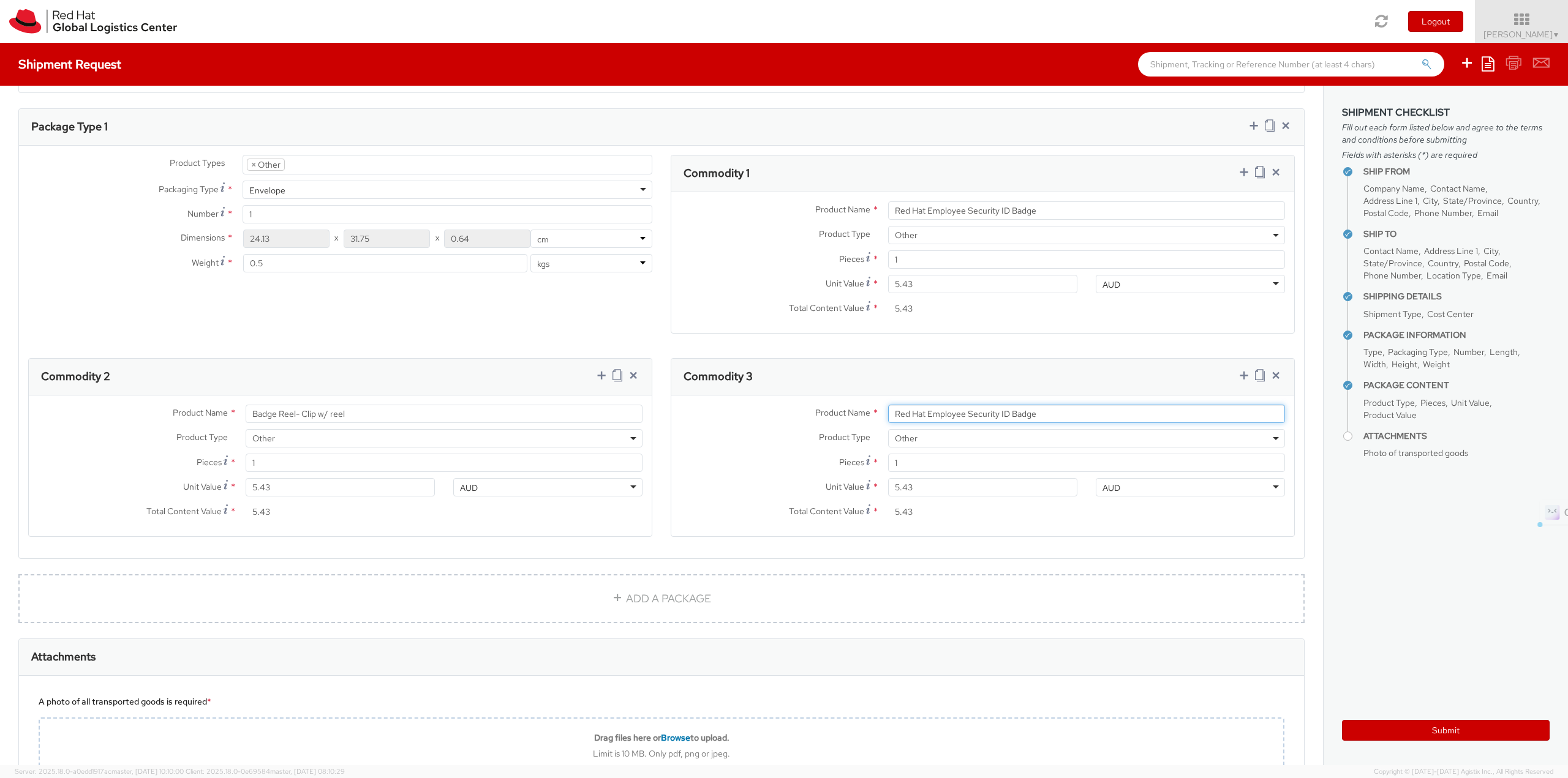
paste input "lastic wallet/sleeve Unit Price"
click at [889, 408] on input "lastic wallet/sleeve Unit Price" at bounding box center [1087, 413] width 397 height 18
type input "Plastic wallet/sleeve Unit Price"
click at [306, 478] on input "5.43" at bounding box center [340, 487] width 190 height 18
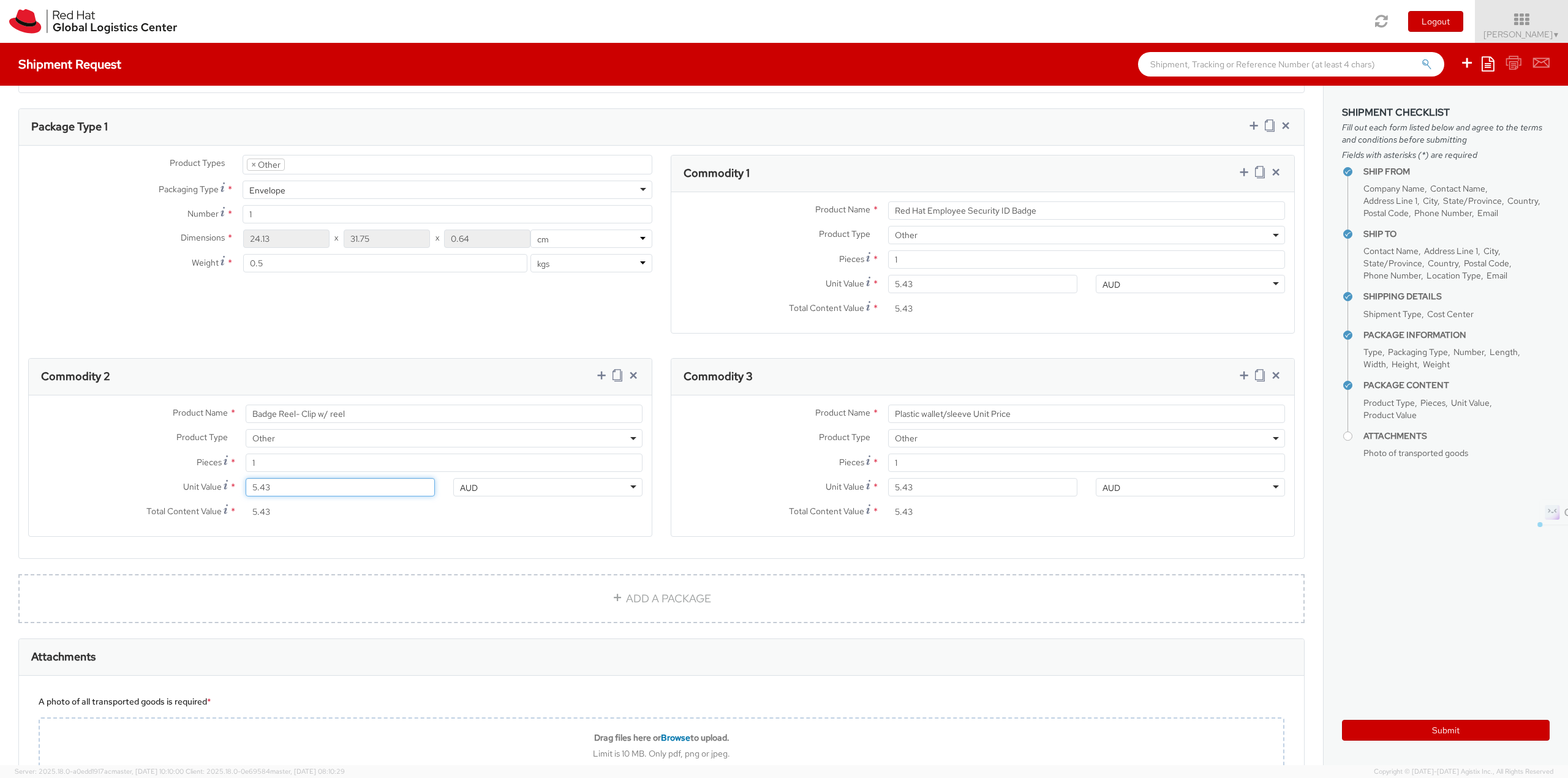
type input "0.00"
type input "0.60"
type input "0.69"
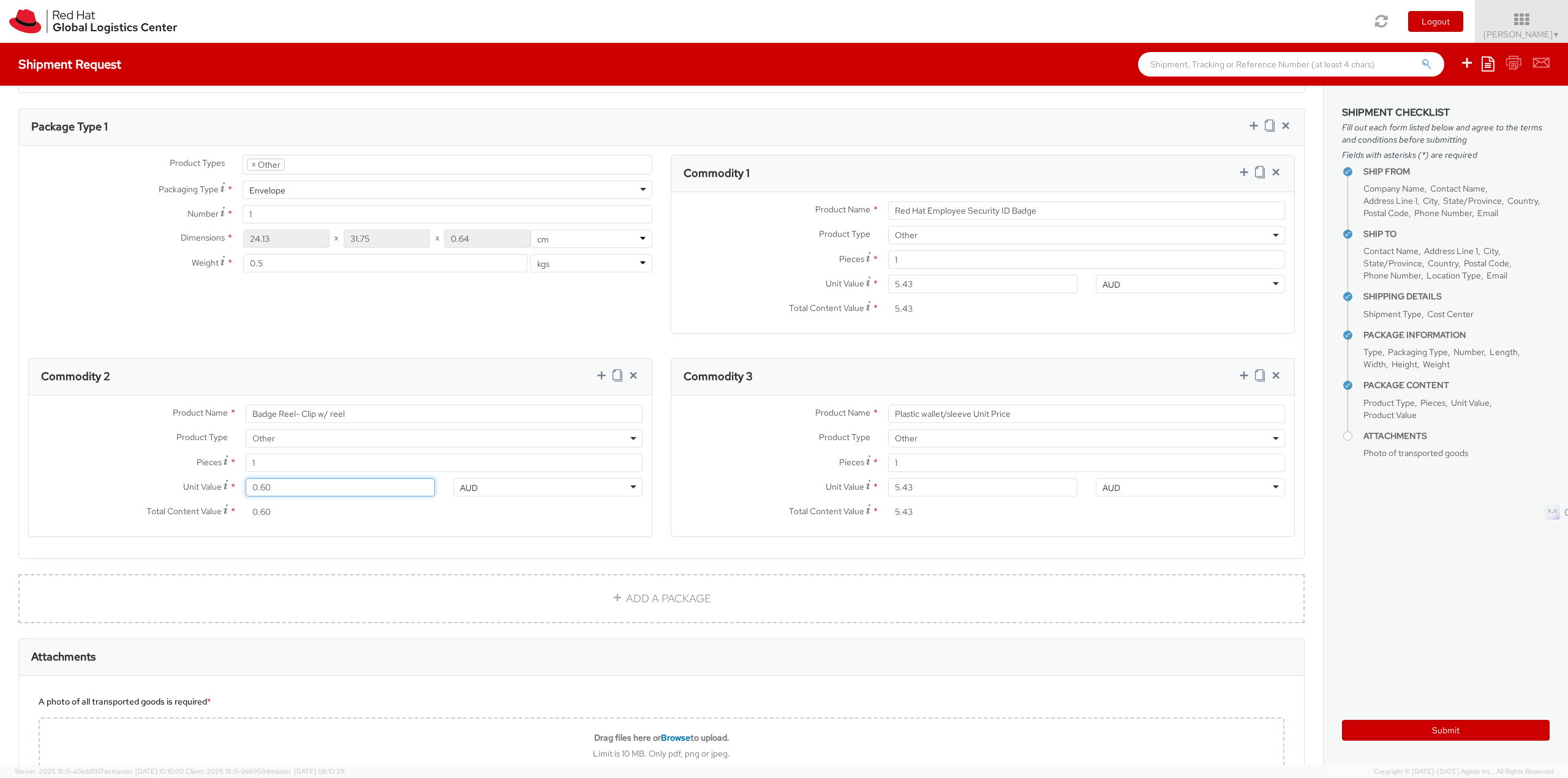
type input "0.69"
click at [924, 494] on div "Total Content Value of all the pieces" at bounding box center [862, 480] width 145 height 36
click at [924, 503] on input "5.43" at bounding box center [982, 512] width 190 height 18
click at [939, 487] on input "5.43" at bounding box center [982, 487] width 190 height 18
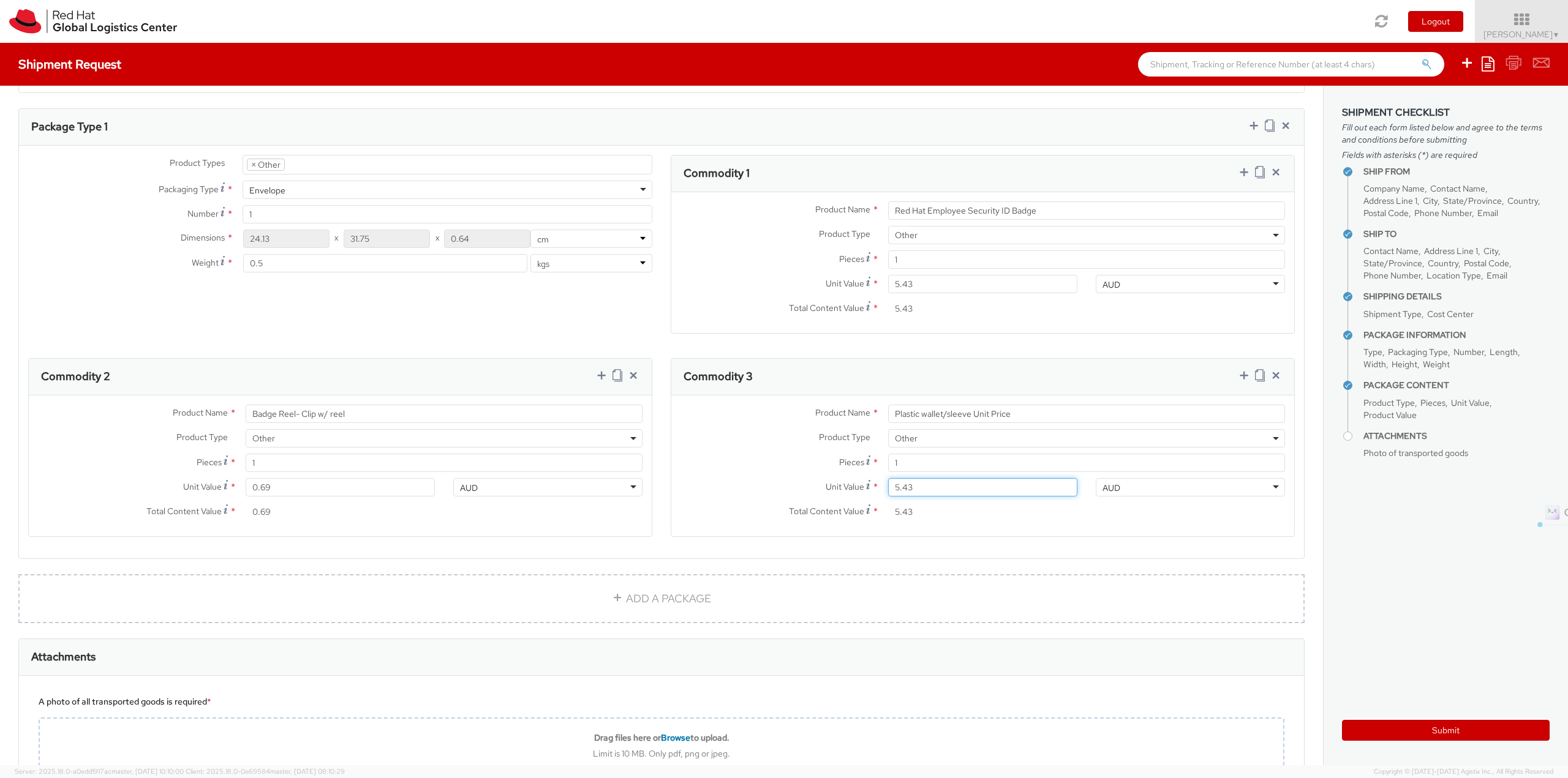
click at [939, 487] on input "5.43" at bounding box center [982, 487] width 190 height 18
type input "0.00"
type input "0.20"
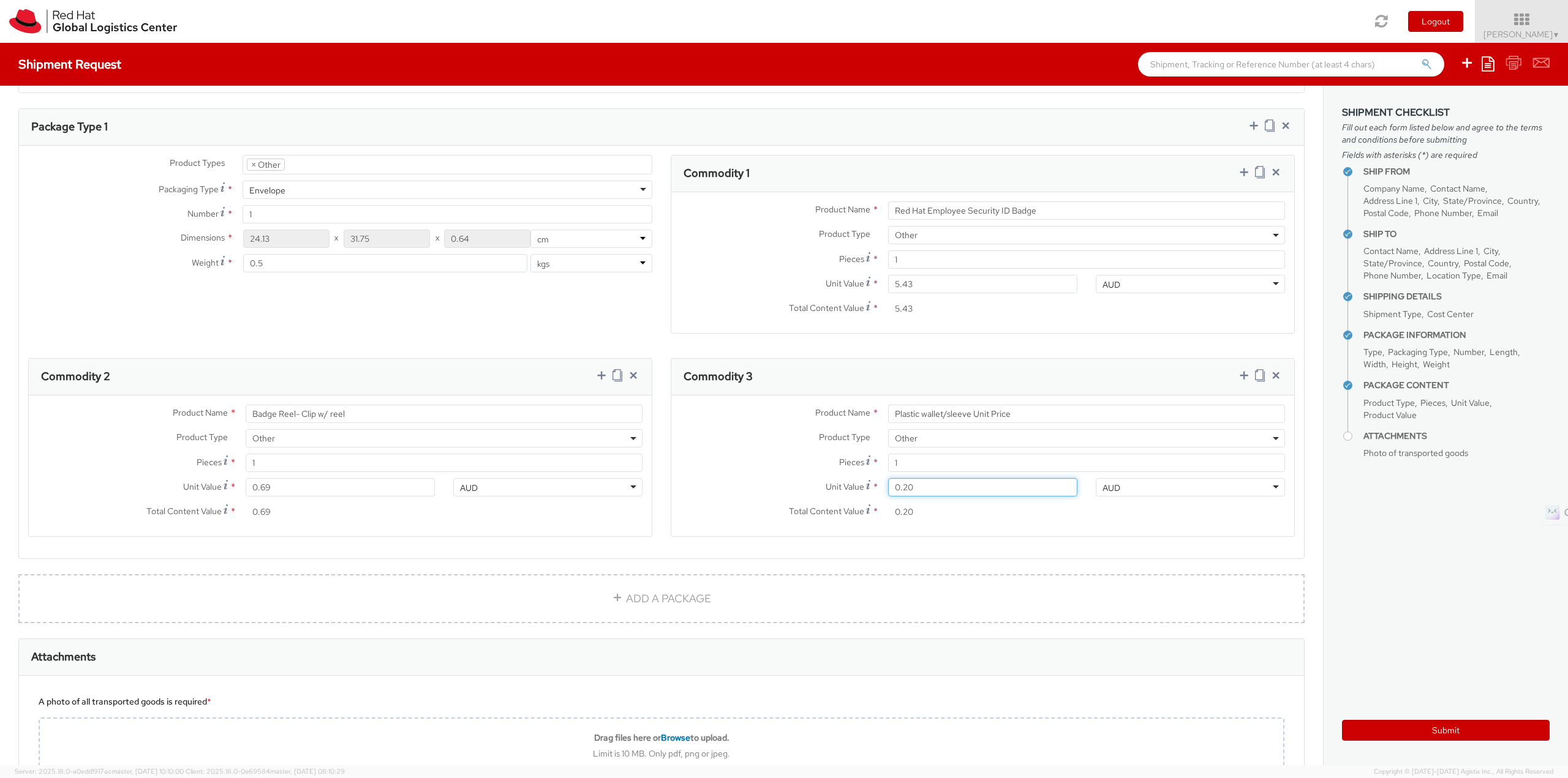
type input "0.28"
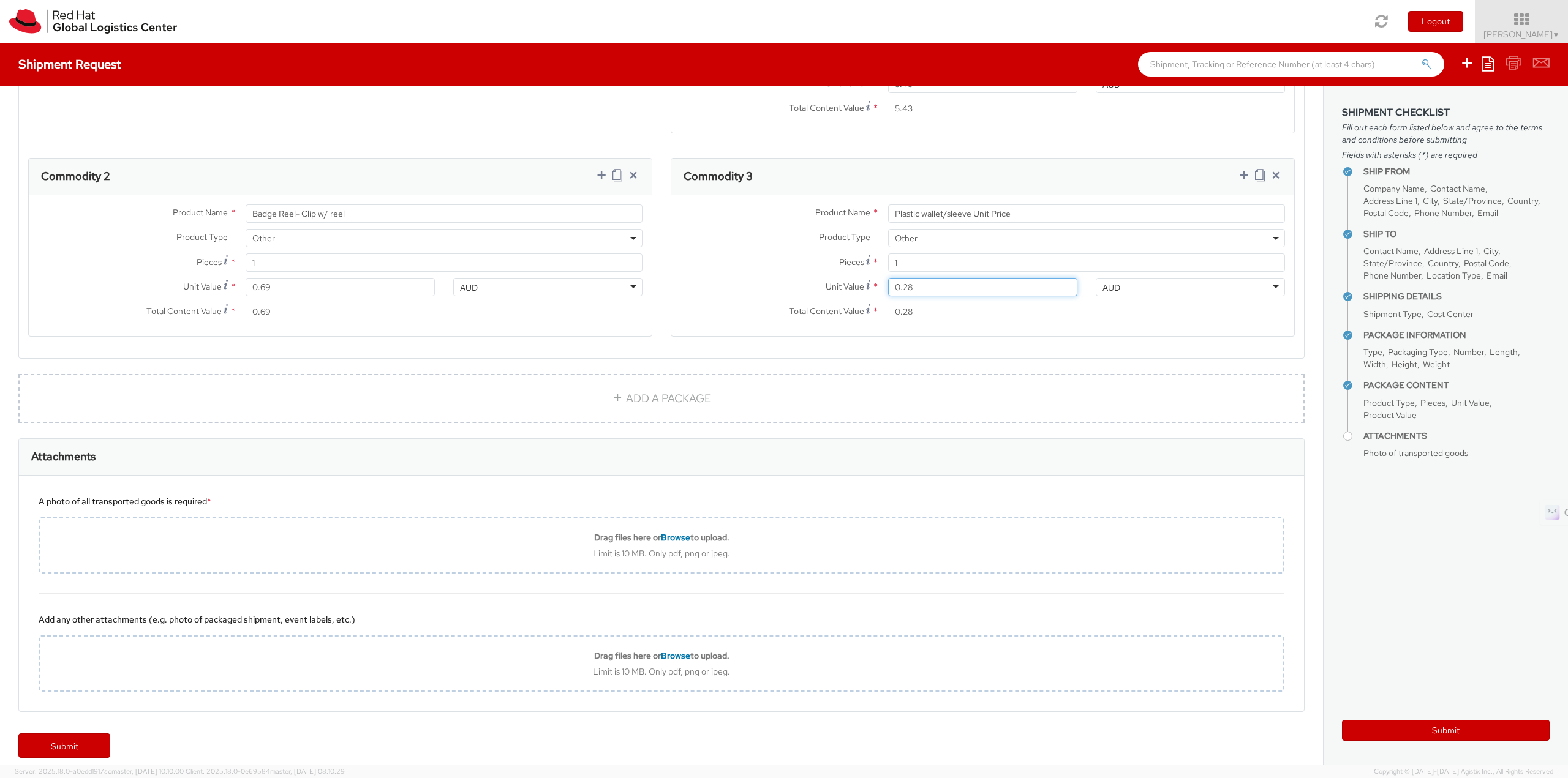
scroll to position [762, 0]
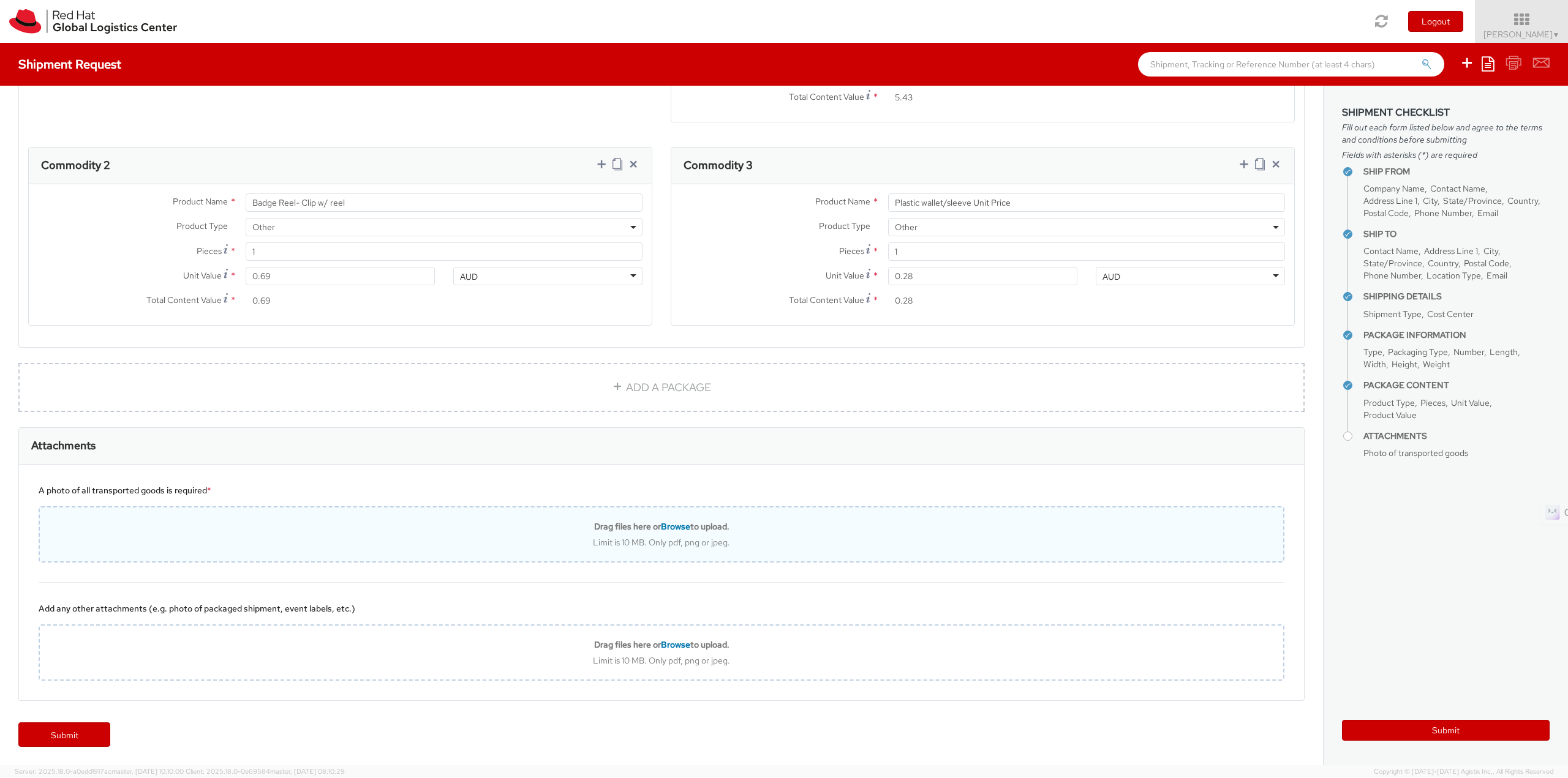
click at [688, 515] on div "Drag files here or Browse to upload. Limit is 10 MB. Only pdf, png or jpeg." at bounding box center [661, 535] width 1246 height 56
type input "C:\fakepath\SalesOrd25191977 (2) (1) (1).pdf"
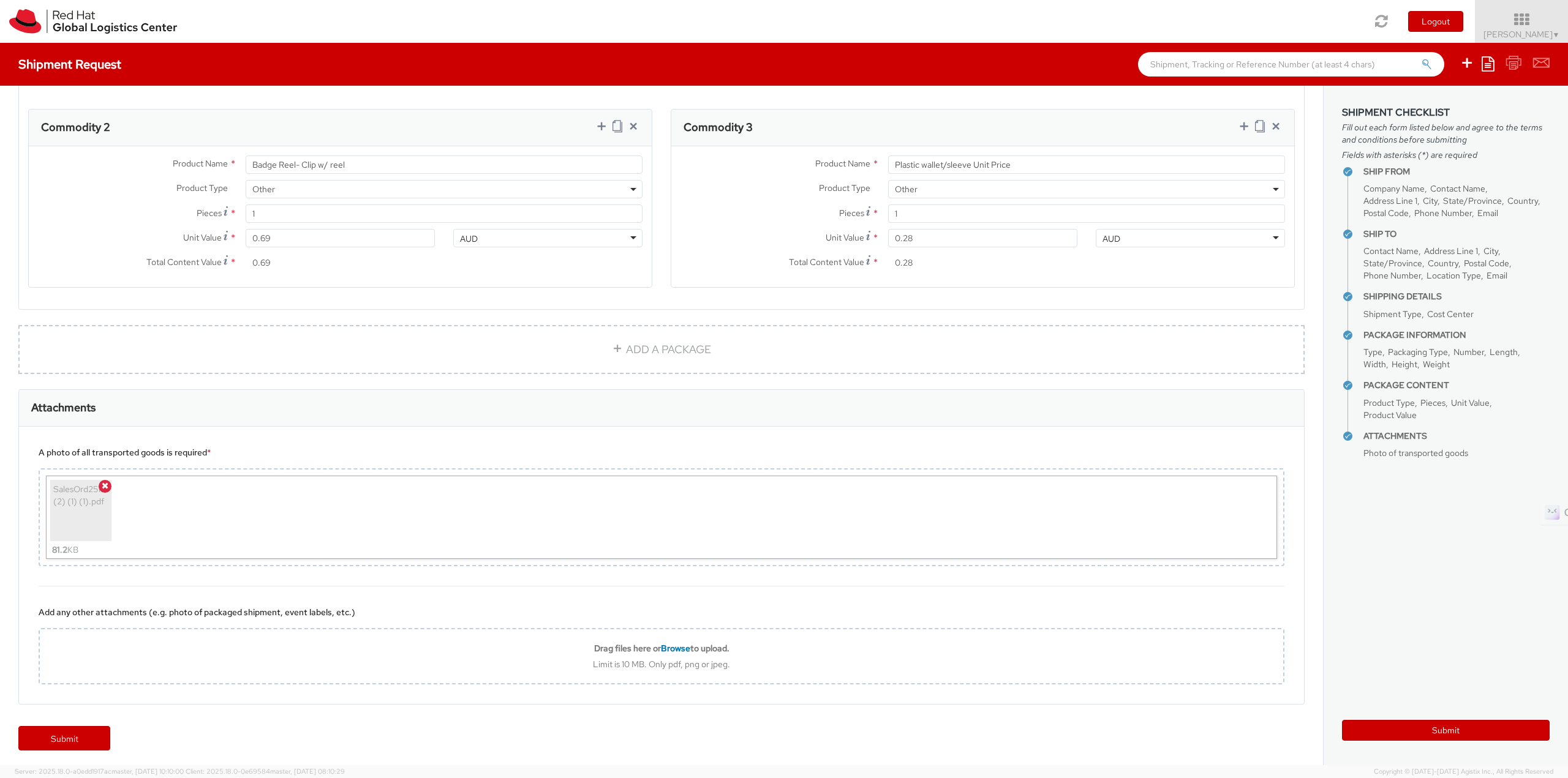
scroll to position [804, 0]
click at [73, 738] on link "Submit" at bounding box center [64, 734] width 91 height 24
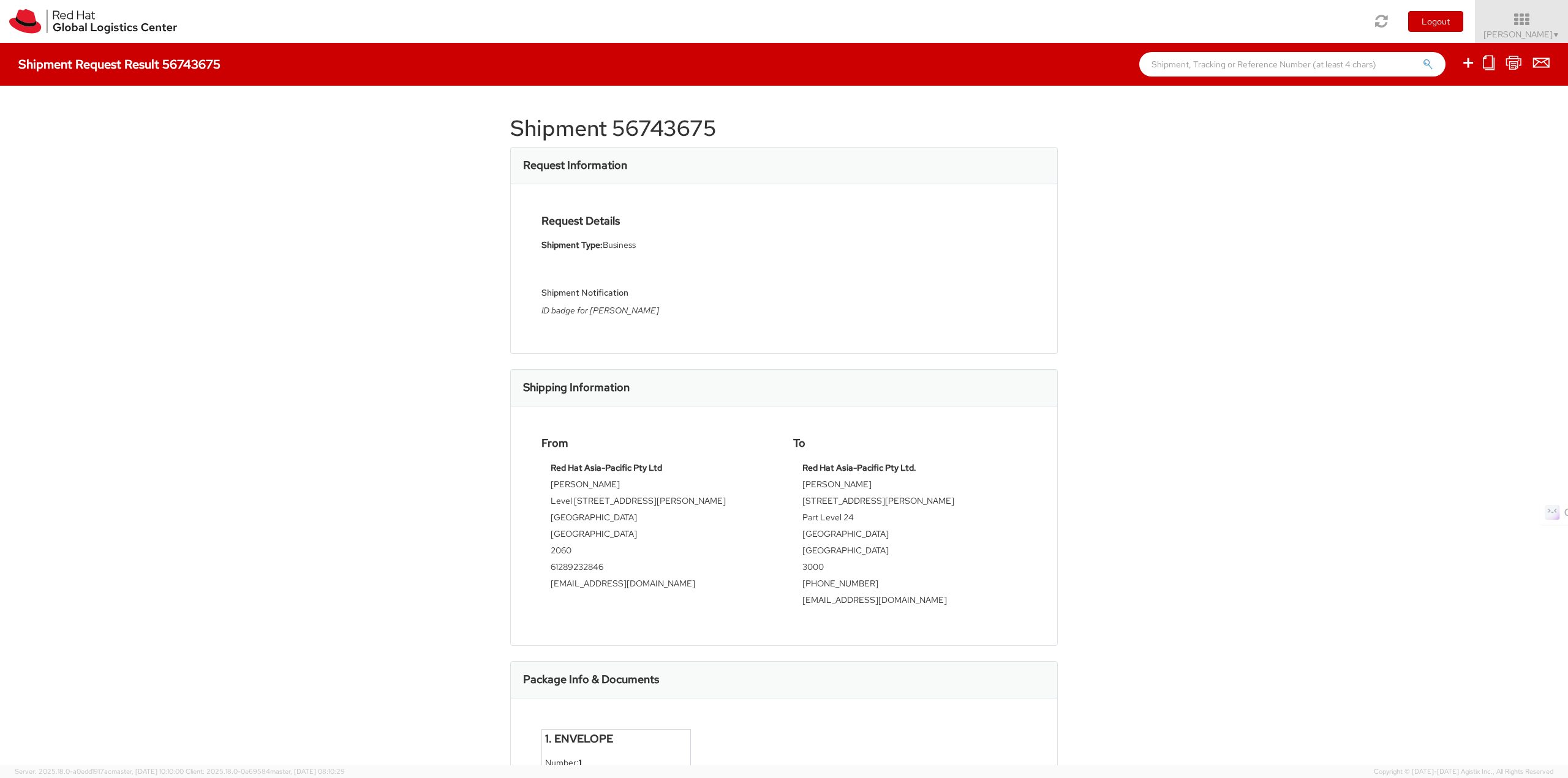
click at [636, 124] on h1 "Shipment 56743675" at bounding box center [784, 128] width 548 height 24
copy div "Shipment 56743675"
